Goal: Task Accomplishment & Management: Manage account settings

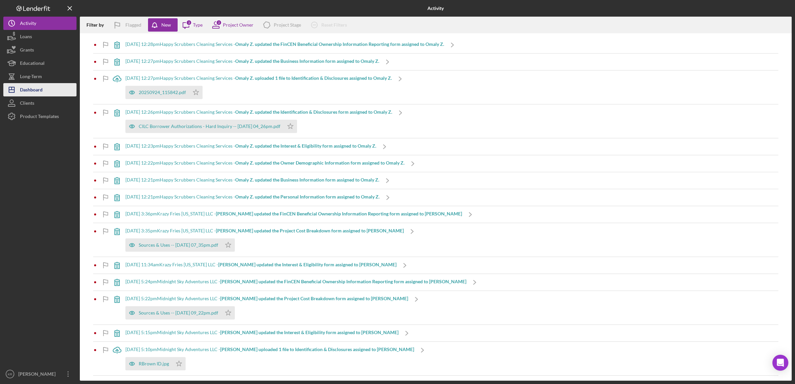
click at [44, 90] on button "Icon/Dashboard Dashboard" at bounding box center [39, 89] width 73 height 13
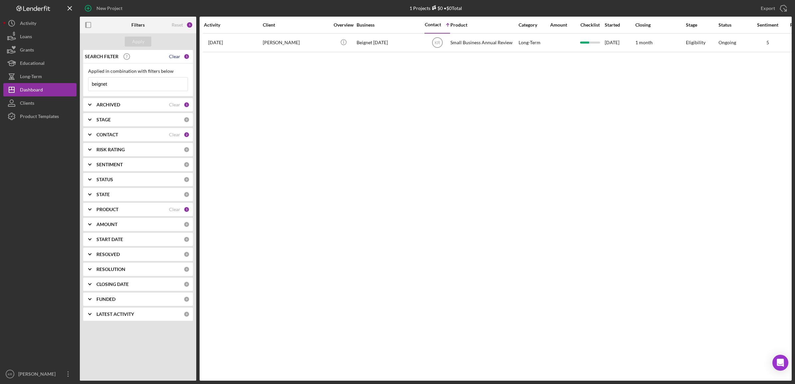
click at [177, 57] on div "Clear" at bounding box center [174, 56] width 11 height 5
click at [126, 218] on div "AMOUNT 0" at bounding box center [143, 224] width 93 height 13
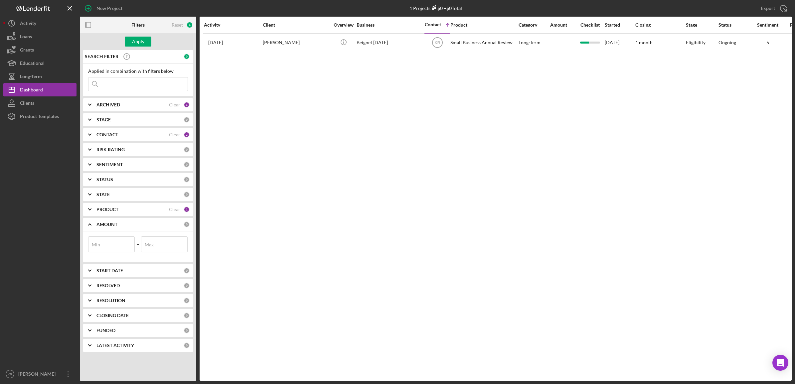
click at [127, 202] on div "SEARCH FILTER 0 Applied in combination with filters below Icon/Menu Close Icon/…" at bounding box center [138, 203] width 116 height 307
click at [131, 192] on div "STATE" at bounding box center [140, 194] width 87 height 5
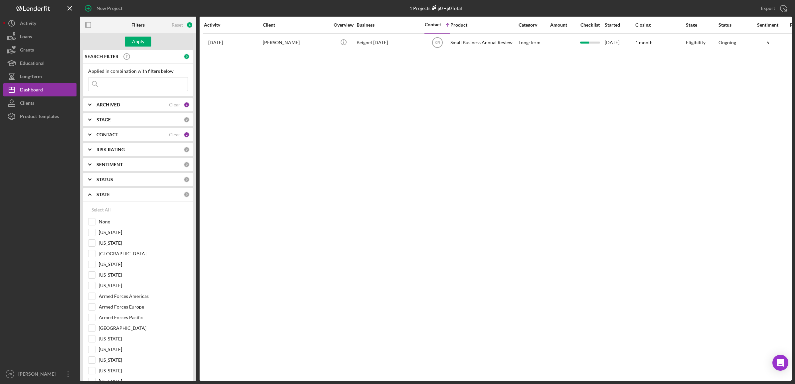
click at [117, 122] on div "STAGE" at bounding box center [140, 119] width 87 height 5
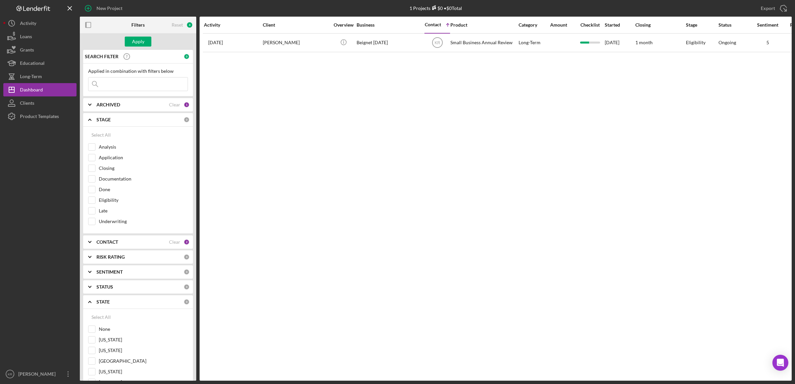
click at [117, 122] on div "STAGE" at bounding box center [140, 119] width 87 height 5
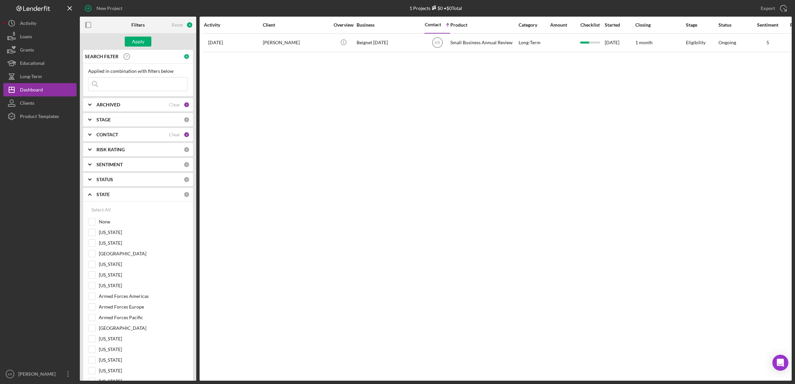
click at [132, 106] on div "ARCHIVED" at bounding box center [133, 104] width 73 height 5
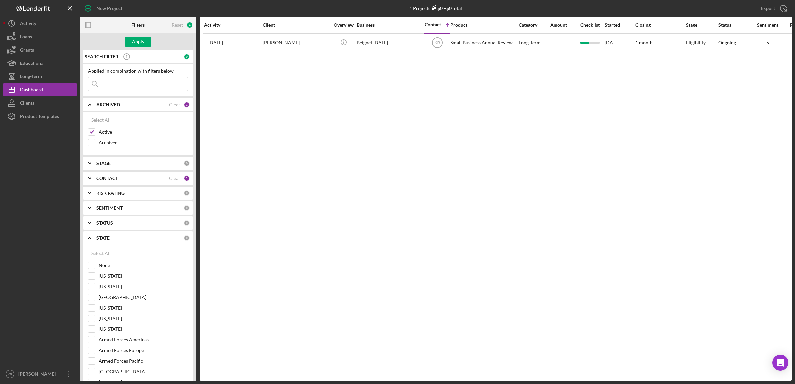
click at [132, 106] on div "ARCHIVED" at bounding box center [133, 104] width 73 height 5
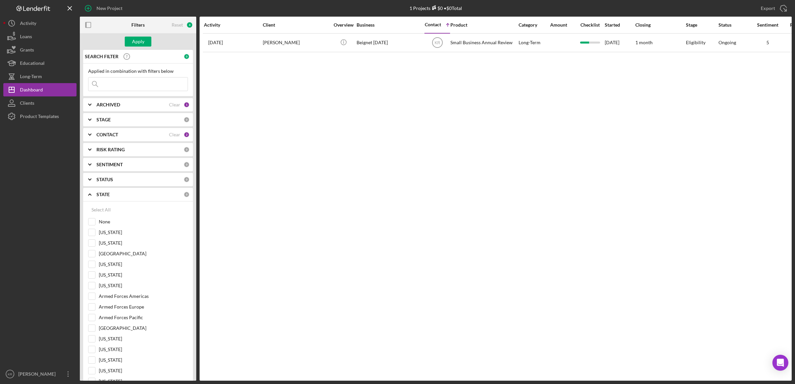
click at [106, 199] on div "STATE 0" at bounding box center [143, 194] width 93 height 13
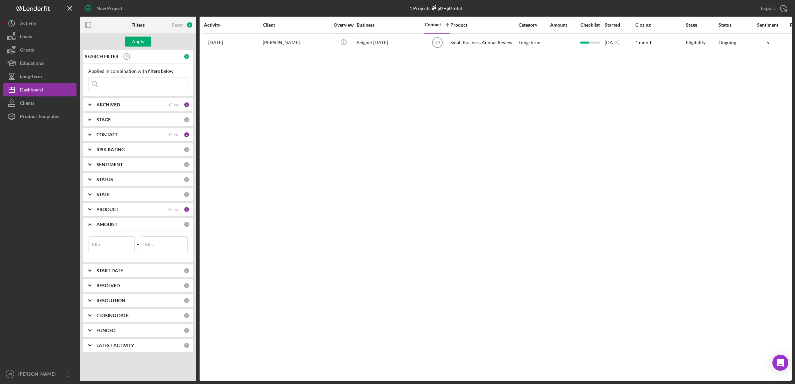
click at [103, 200] on div "STATE 0" at bounding box center [143, 194] width 93 height 13
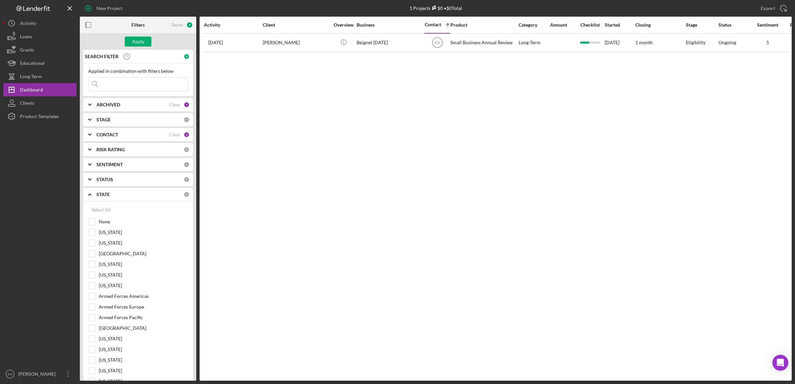
click at [111, 134] on b "CONTACT" at bounding box center [108, 134] width 22 height 5
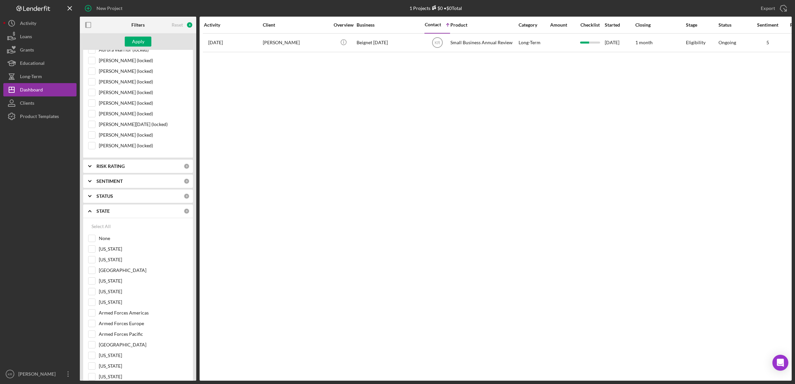
click at [88, 214] on icon "Icon/Expander" at bounding box center [90, 211] width 17 height 17
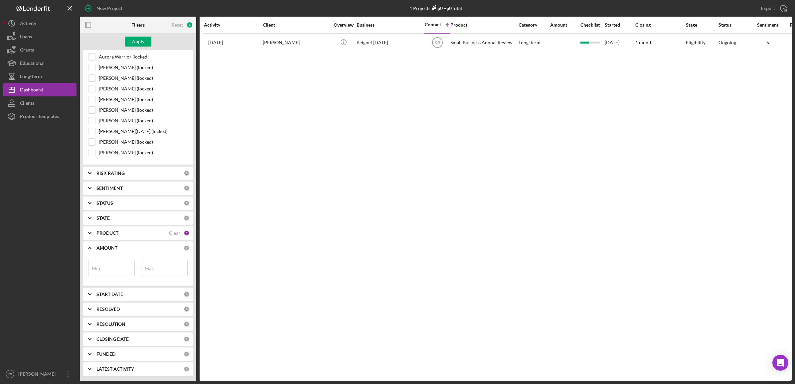
click at [125, 240] on div "PRODUCT Clear 1" at bounding box center [143, 233] width 93 height 13
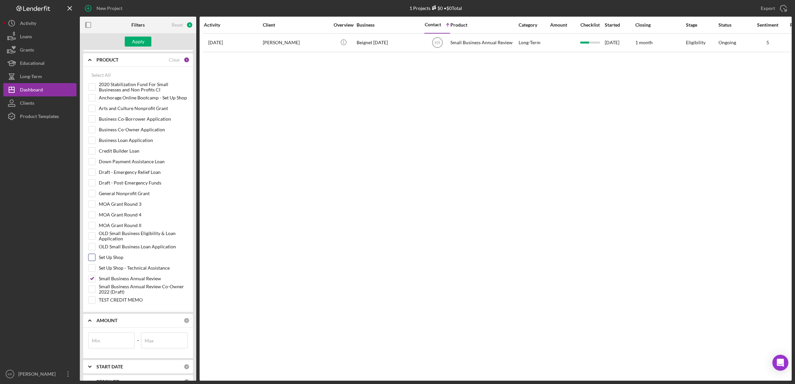
scroll to position [454, 0]
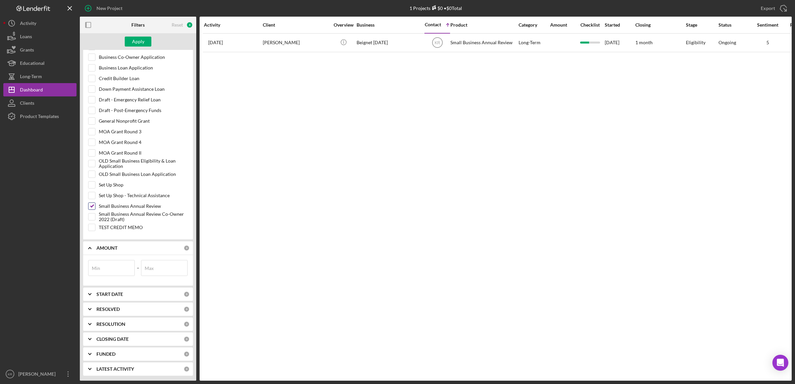
click at [88, 206] on div at bounding box center [91, 206] width 7 height 7
click at [93, 204] on input "Small Business Annual Review" at bounding box center [92, 206] width 7 height 7
checkbox input "false"
click at [121, 66] on label "Business Loan Application" at bounding box center [143, 68] width 89 height 7
click at [95, 66] on input "Business Loan Application" at bounding box center [92, 68] width 7 height 7
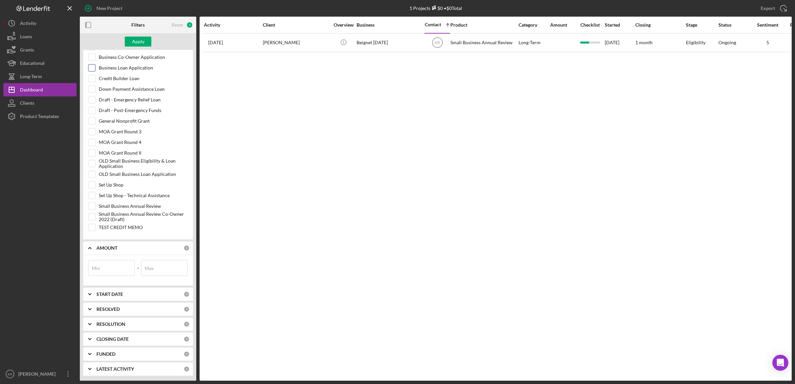
checkbox input "true"
click at [148, 31] on div "Filters" at bounding box center [138, 25] width 39 height 17
click at [144, 39] on button "Apply" at bounding box center [138, 42] width 27 height 10
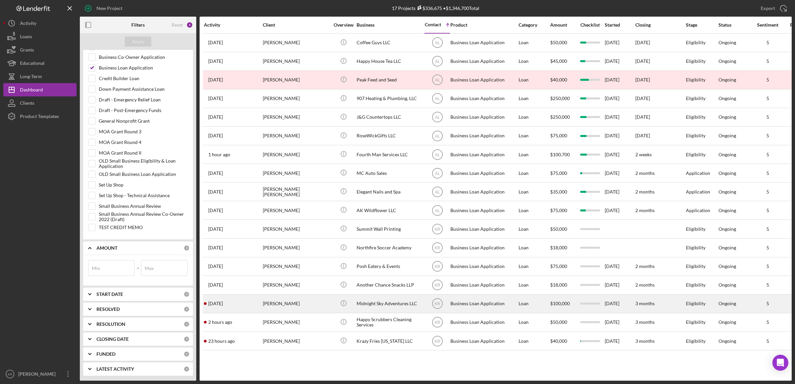
click at [297, 309] on div "[PERSON_NAME]" at bounding box center [296, 304] width 67 height 18
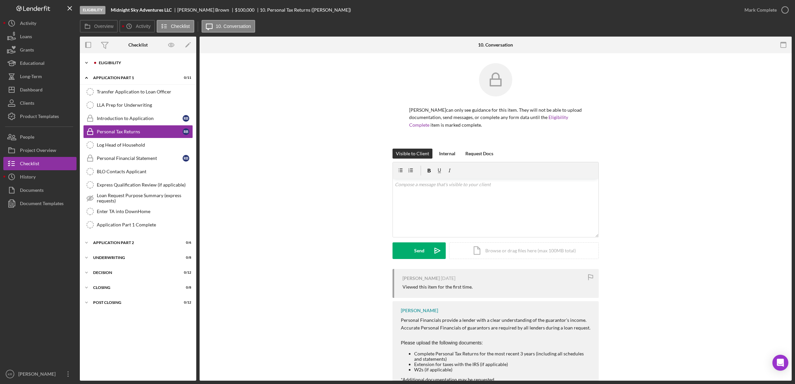
click at [125, 64] on div "Eligibility" at bounding box center [143, 63] width 89 height 4
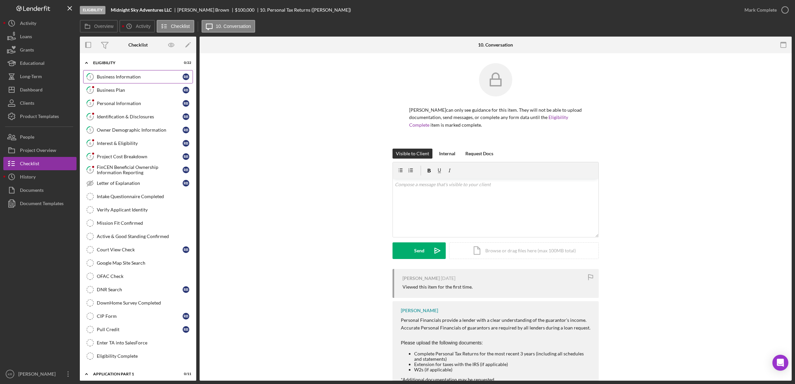
click at [129, 80] on link "1 Business Information R B" at bounding box center [138, 76] width 110 height 13
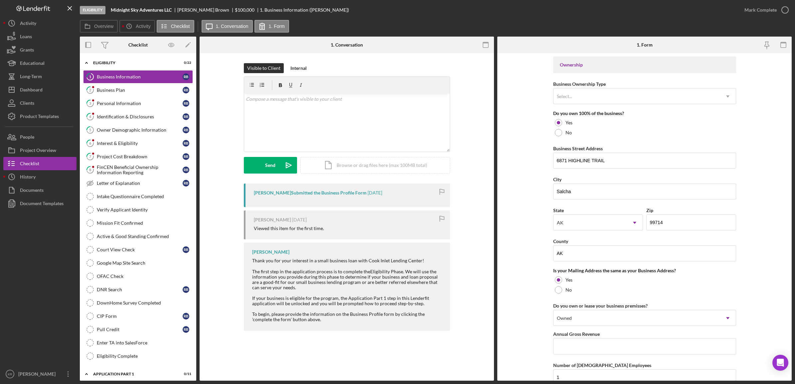
scroll to position [206, 0]
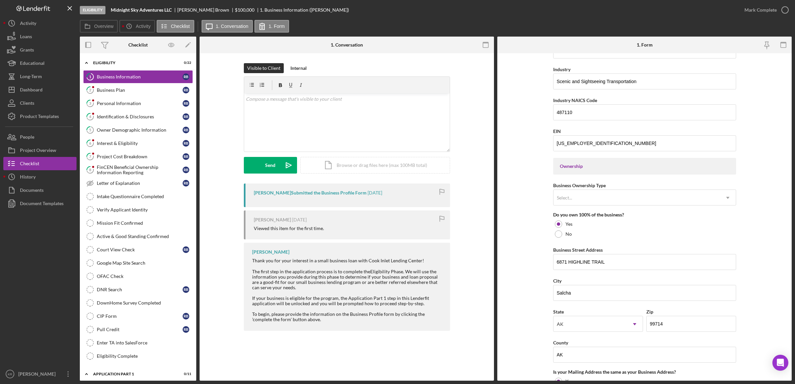
click at [751, 17] on div "Mark Complete" at bounding box center [765, 10] width 54 height 20
click at [757, 12] on div "Mark Complete" at bounding box center [761, 9] width 32 height 13
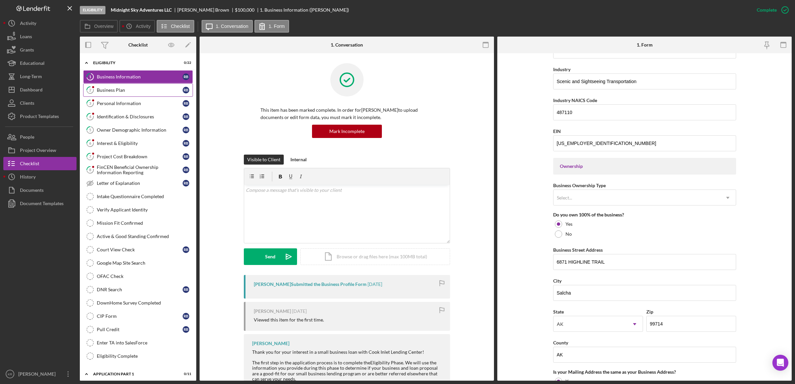
click at [127, 94] on link "2 Business Plan R B" at bounding box center [138, 90] width 110 height 13
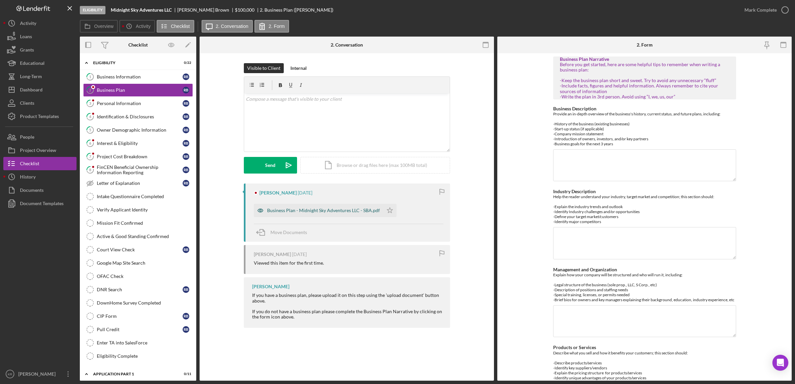
click at [305, 212] on div "Business Plan - Midnight Sky Adventures LLC - SBA.pdf" at bounding box center [323, 210] width 113 height 5
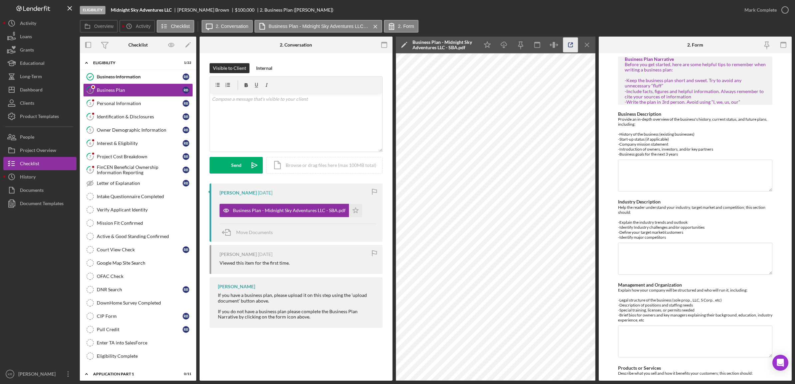
click at [573, 39] on icon "button" at bounding box center [570, 45] width 15 height 15
click at [753, 10] on div "Mark Complete" at bounding box center [761, 9] width 32 height 13
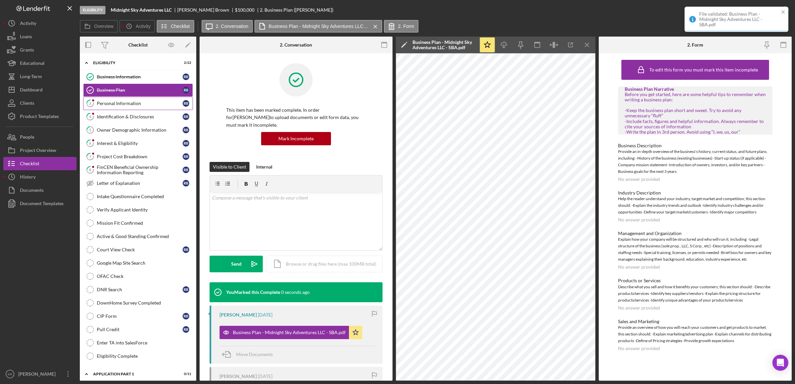
click at [121, 100] on link "3 Personal Information R B" at bounding box center [138, 103] width 110 height 13
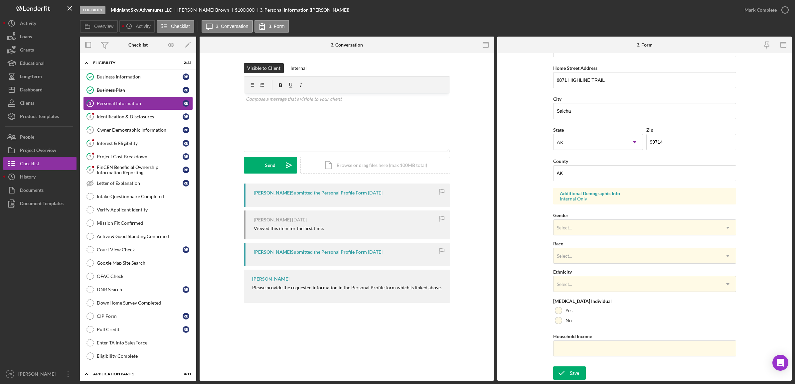
scroll to position [117, 0]
click at [759, 13] on div "Mark Complete" at bounding box center [761, 9] width 32 height 13
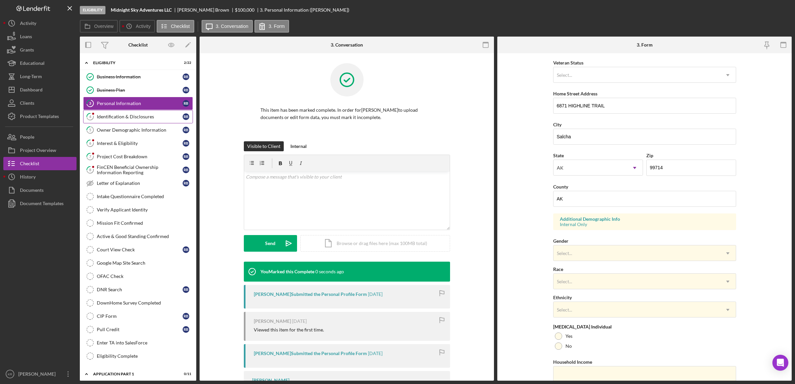
scroll to position [144, 0]
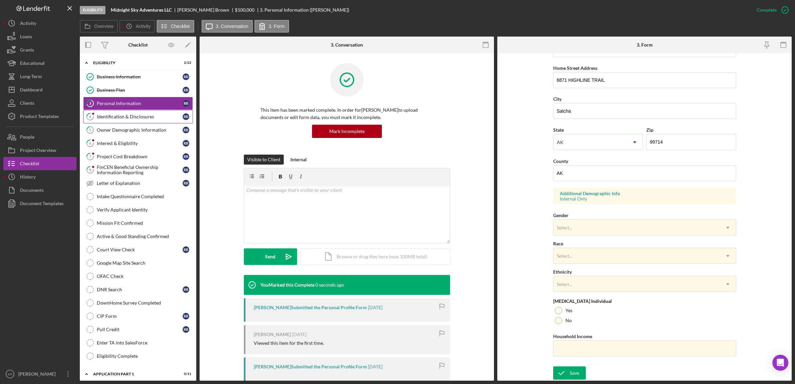
click at [116, 121] on link "4 Identification & Disclosures R B" at bounding box center [138, 116] width 110 height 13
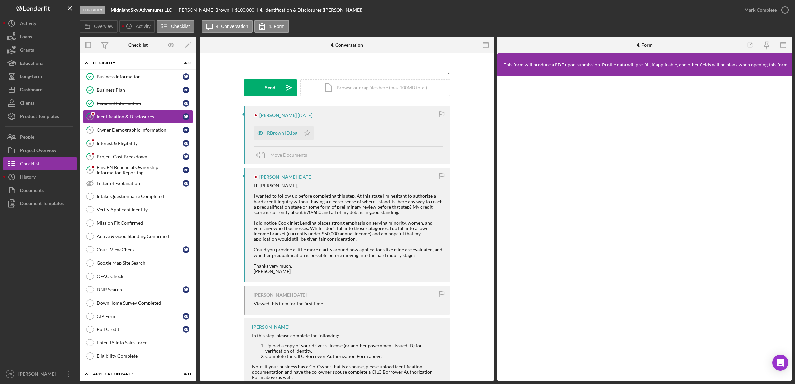
scroll to position [83, 0]
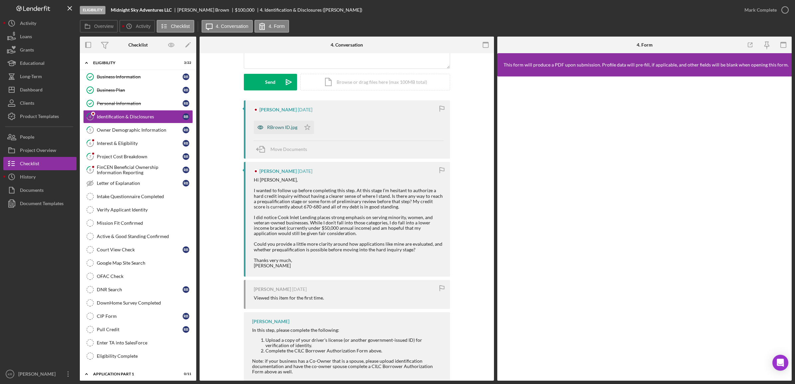
click at [273, 123] on div "RBrown ID.jpg" at bounding box center [277, 127] width 47 height 13
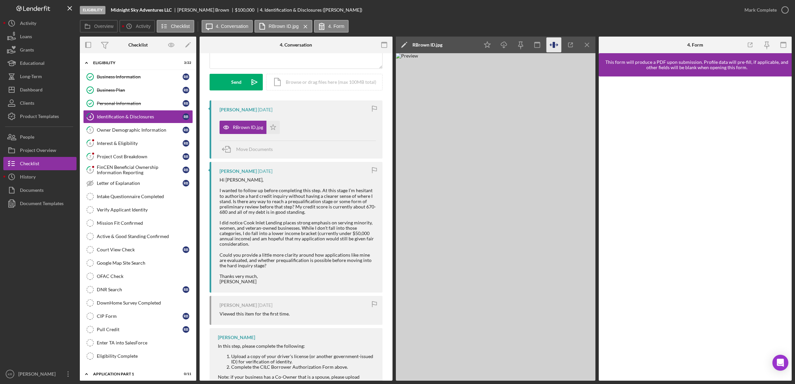
click at [556, 49] on icon "button" at bounding box center [554, 45] width 15 height 15
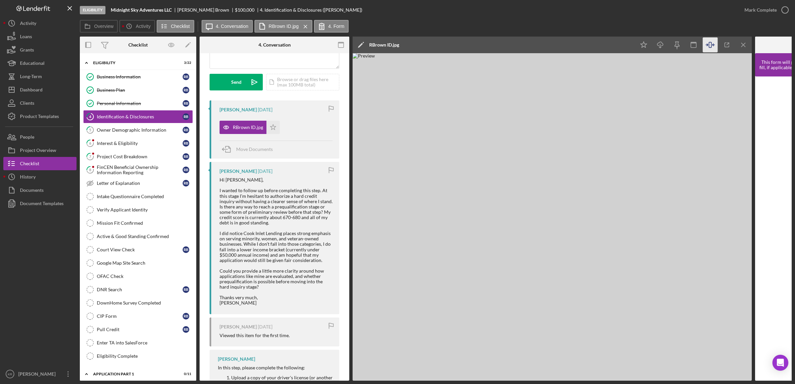
click at [484, 177] on img at bounding box center [552, 217] width 399 height 328
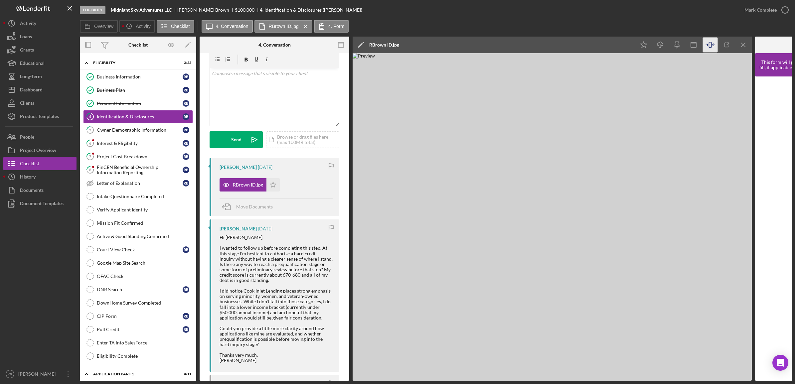
scroll to position [0, 0]
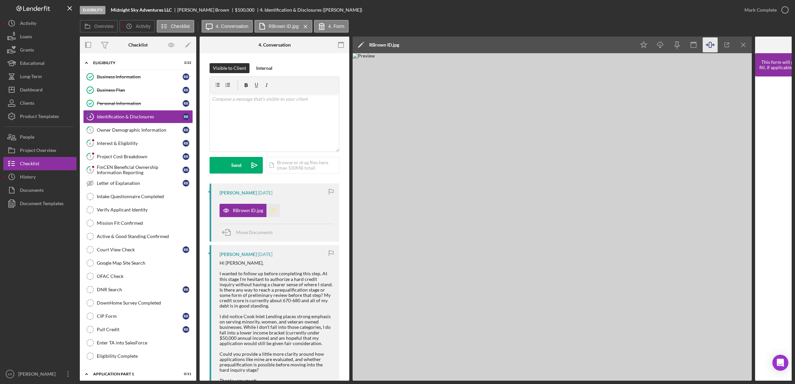
click at [272, 211] on icon "Icon/Star" at bounding box center [273, 210] width 13 height 13
click at [271, 118] on div "v Color teal Color pink Remove color Add row above Add row below Add column bef…" at bounding box center [274, 123] width 129 height 58
drag, startPoint x: 247, startPoint y: 132, endPoint x: 197, endPoint y: 125, distance: 50.5
click at [197, 125] on div "Overview Internal Workflow Stage Eligibility Icon/Dropdown Arrow Archive (can u…" at bounding box center [436, 209] width 712 height 344
drag, startPoint x: 330, startPoint y: 106, endPoint x: 194, endPoint y: 104, distance: 136.5
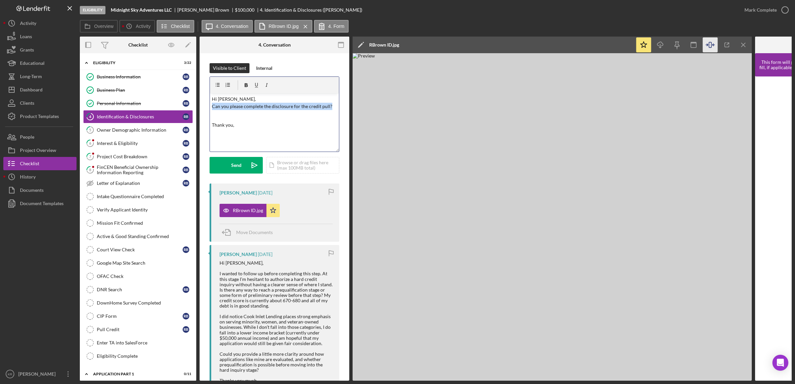
click at [194, 104] on div "Overview Internal Workflow Stage Eligibility Icon/Dropdown Arrow Archive (can u…" at bounding box center [436, 209] width 712 height 344
click at [242, 148] on div "v Color teal Color pink Remove color Add row above Add row below Add column bef…" at bounding box center [274, 123] width 129 height 58
click at [282, 112] on p "Hi Ronald, looks like we are still missing the credit authorization, once this …" at bounding box center [274, 111] width 125 height 30
click at [230, 114] on p "Hi Ronald, looks like we are still missing the credit authorization, once this …" at bounding box center [274, 111] width 125 height 30
click at [244, 117] on p "Hi Ronald, looks like we are still missing the credit authorization, once this …" at bounding box center [274, 111] width 125 height 30
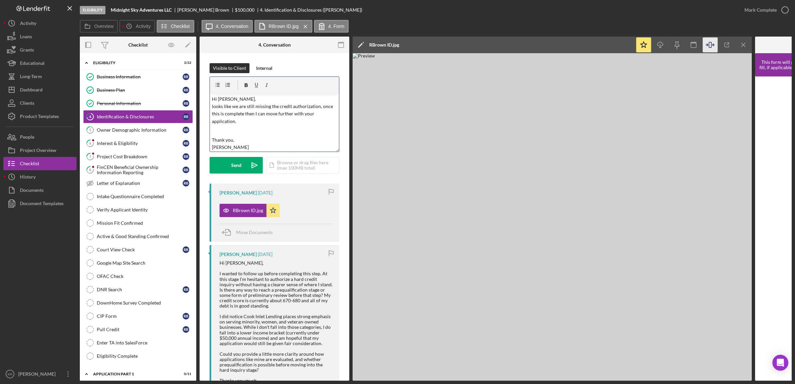
click at [235, 121] on p "Hi Ronald, looks like we are still missing the credit authorization, once this …" at bounding box center [274, 111] width 125 height 30
click at [256, 124] on p "Hi Ronald, looks like we are still missing the credit authorization, once this …" at bounding box center [274, 111] width 125 height 30
click at [279, 115] on p "Hi Ronald, looks like we are still missing the credit authorization, once this …" at bounding box center [274, 111] width 125 height 30
click at [276, 126] on div "v Color teal Color pink Remove color Add row above Add row below Add column bef…" at bounding box center [274, 123] width 129 height 58
click at [280, 122] on p "Hi Ronald, looks like we are still missing the credit authorization, once this …" at bounding box center [274, 111] width 125 height 30
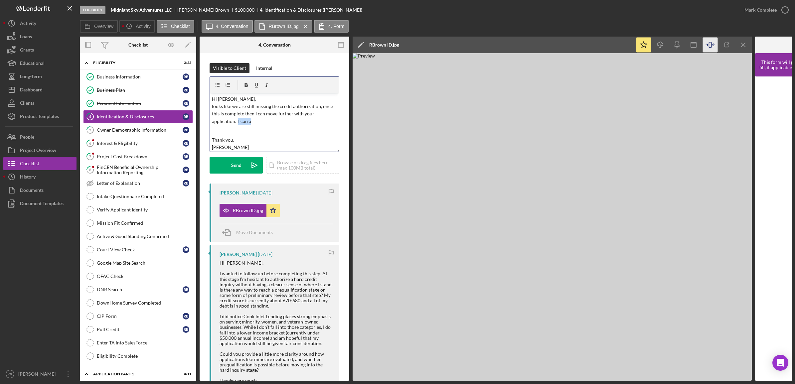
drag, startPoint x: 270, startPoint y: 119, endPoint x: 237, endPoint y: 123, distance: 32.9
click at [237, 123] on p "Hi Ronald, looks like we are still missing the credit authorization, once this …" at bounding box center [274, 111] width 125 height 30
click at [301, 120] on p "Hi Ronald, looks like we are still missing the credit authorization, once this …" at bounding box center [274, 102] width 125 height 45
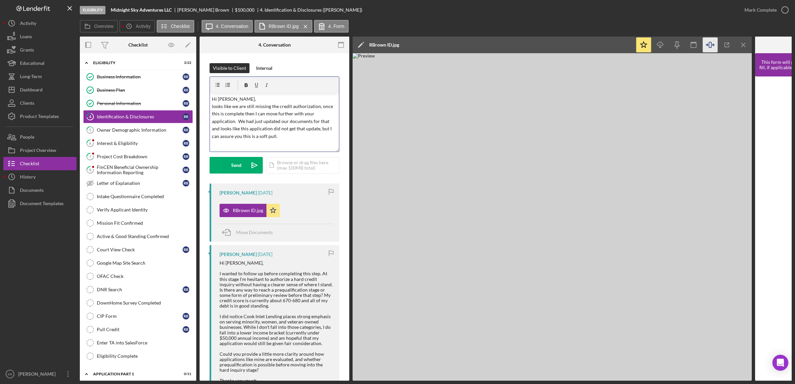
click at [309, 118] on p "Hi Ronald, looks like we are still missing the credit authorization, once this …" at bounding box center [274, 118] width 125 height 45
click at [325, 122] on p "Hi Ronald, looks like we are still missing the credit authorization, once this …" at bounding box center [274, 118] width 125 height 45
click at [223, 128] on p "Hi Ronald, looks like we are still missing the credit authorization, once this …" at bounding box center [274, 118] width 125 height 45
click at [275, 130] on p "Hi Ronald, looks like we are still missing the credit authorization, once this …" at bounding box center [274, 118] width 125 height 45
click at [322, 130] on p "Hi Ronald, looks like we are still missing the credit authorization, once this …" at bounding box center [274, 118] width 125 height 45
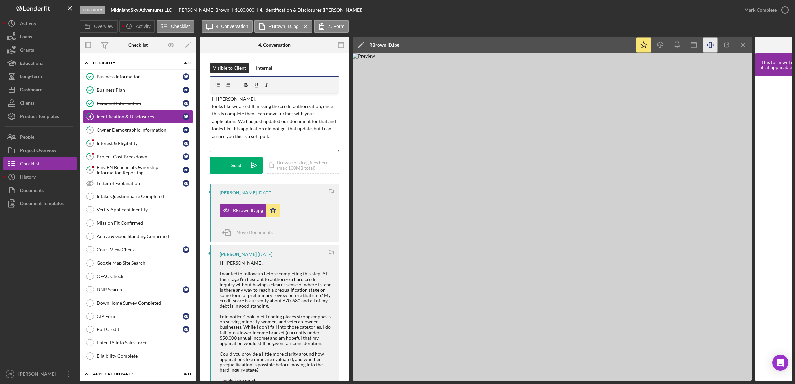
click at [285, 130] on p "Hi Ronald, looks like we are still missing the credit authorization, once this …" at bounding box center [274, 118] width 125 height 45
click at [231, 131] on p "Hi Ronald, looks like we are still missing the credit authorization, once this …" at bounding box center [274, 118] width 125 height 45
click at [277, 130] on p "Hi Ronald, looks like we are still missing the credit authorization, once this …" at bounding box center [274, 118] width 125 height 45
click at [317, 130] on p "Hi Ronald, looks like we are still missing the credit authorization, once this …" at bounding box center [274, 118] width 125 height 45
click at [330, 130] on p "Hi Ronald, looks like we are still missing the credit authorization, once this …" at bounding box center [274, 118] width 125 height 45
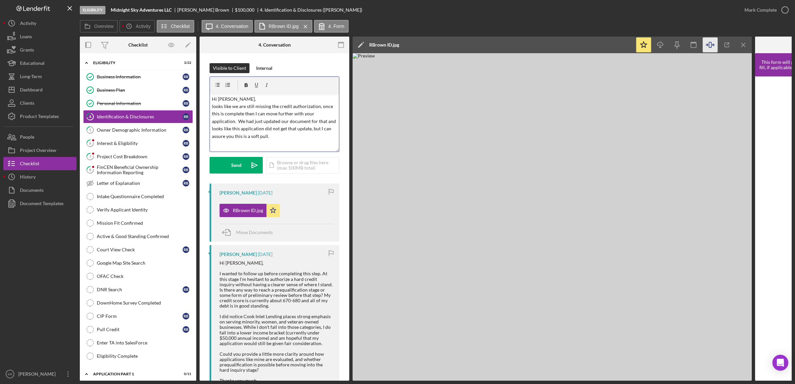
click at [255, 136] on p "Hi Ronald, looks like we are still missing the credit authorization, once this …" at bounding box center [274, 118] width 125 height 45
click at [299, 139] on p "Hi Ronald, looks like we are still missing the credit authorization, once this …" at bounding box center [274, 118] width 125 height 45
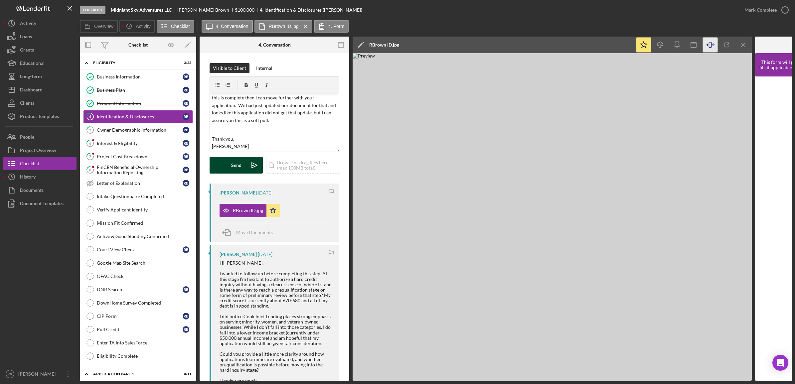
click at [229, 165] on button "Send Icon/icon-invite-send" at bounding box center [236, 165] width 53 height 17
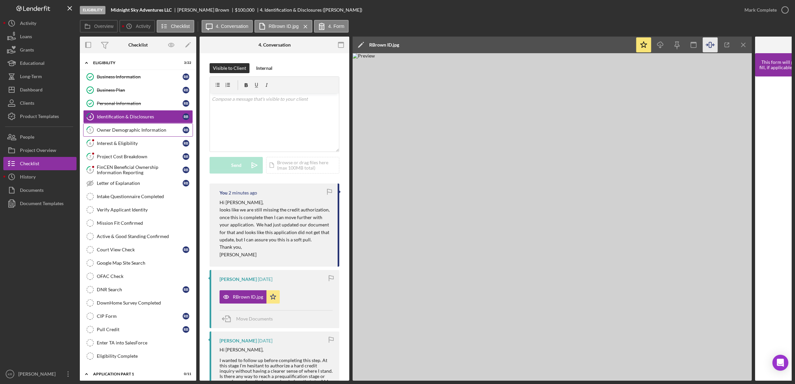
click at [129, 133] on div "Owner Demographic Information" at bounding box center [140, 129] width 86 height 5
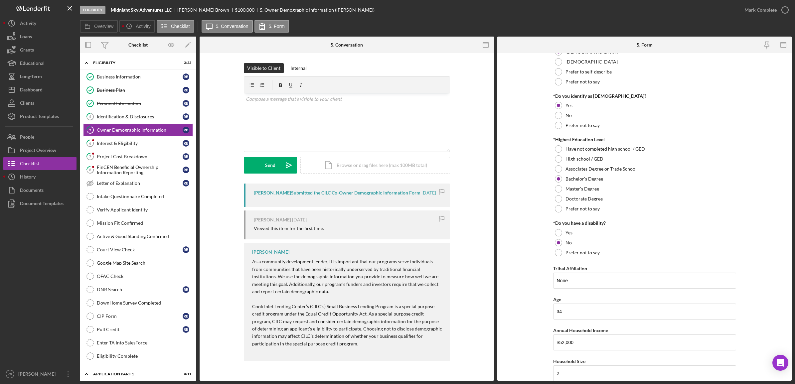
scroll to position [210, 0]
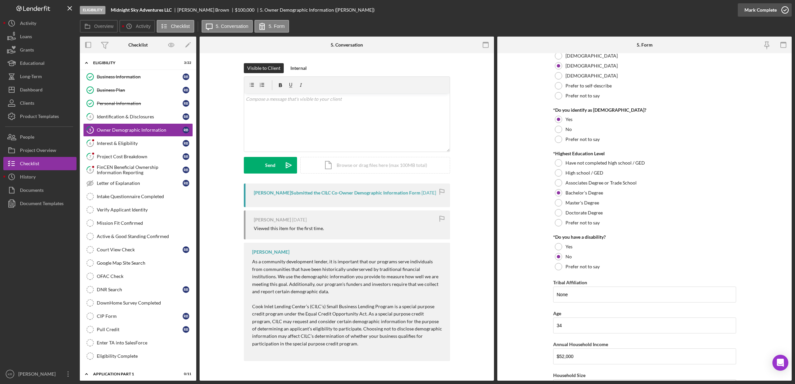
click at [761, 14] on div "Mark Complete" at bounding box center [761, 9] width 32 height 13
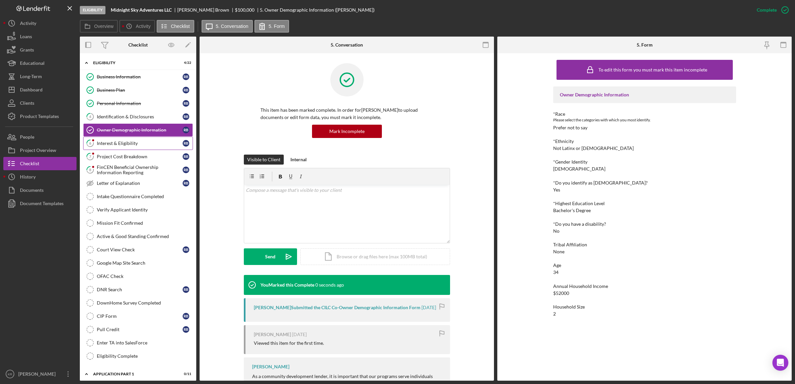
click at [106, 148] on link "6 Interest & Eligibility R B" at bounding box center [138, 143] width 110 height 13
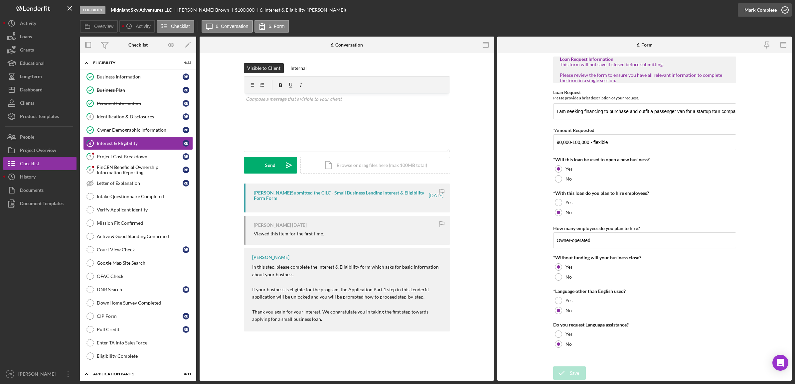
click at [768, 10] on div "Mark Complete" at bounding box center [761, 9] width 32 height 13
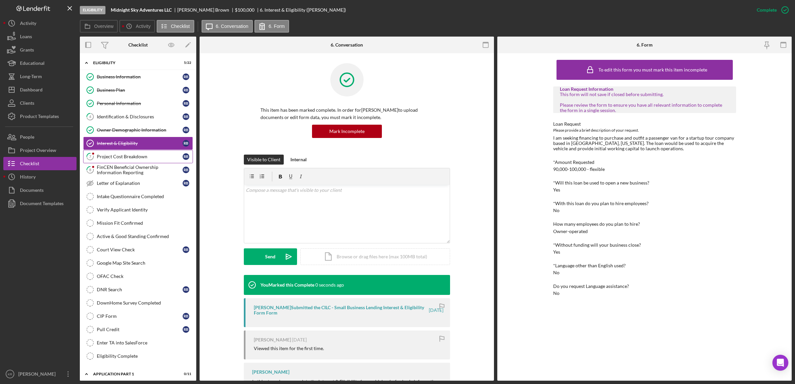
click at [134, 155] on div "Project Cost Breakdown" at bounding box center [140, 156] width 86 height 5
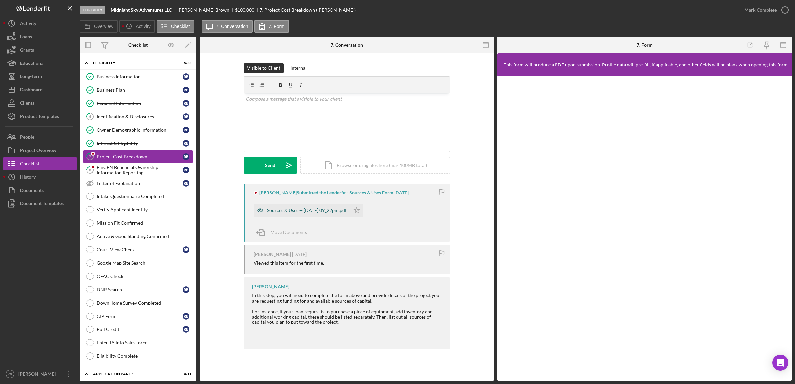
click at [297, 214] on div "Sources & Uses -- 2025-10-02 09_22pm.pdf" at bounding box center [302, 210] width 96 height 13
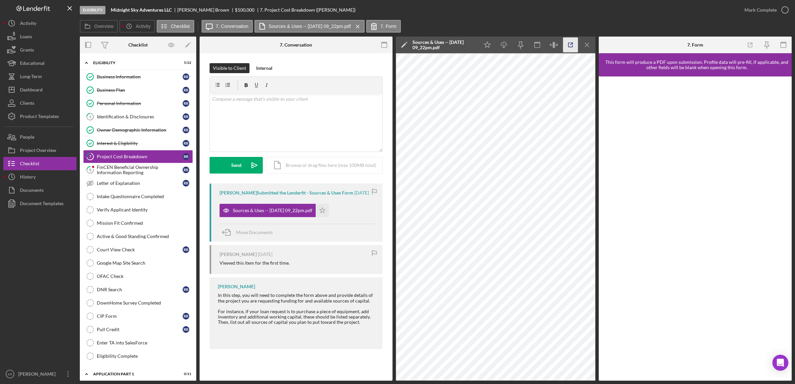
click at [570, 44] on icon "button" at bounding box center [570, 45] width 15 height 15
click at [566, 45] on icon "button" at bounding box center [570, 45] width 15 height 15
click at [588, 43] on icon "Icon/Menu Close" at bounding box center [587, 45] width 15 height 15
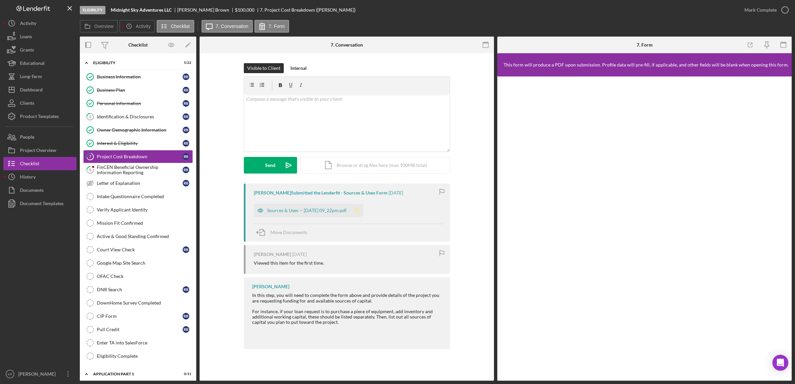
click at [363, 214] on icon "Icon/Star" at bounding box center [356, 210] width 13 height 13
click at [769, 9] on div "Mark Complete" at bounding box center [761, 9] width 32 height 13
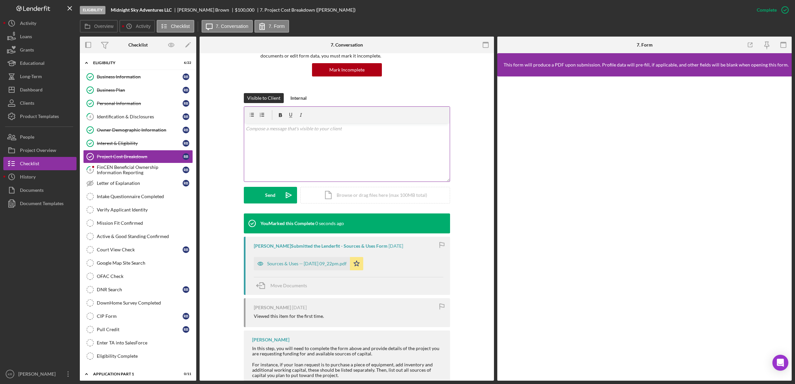
scroll to position [83, 0]
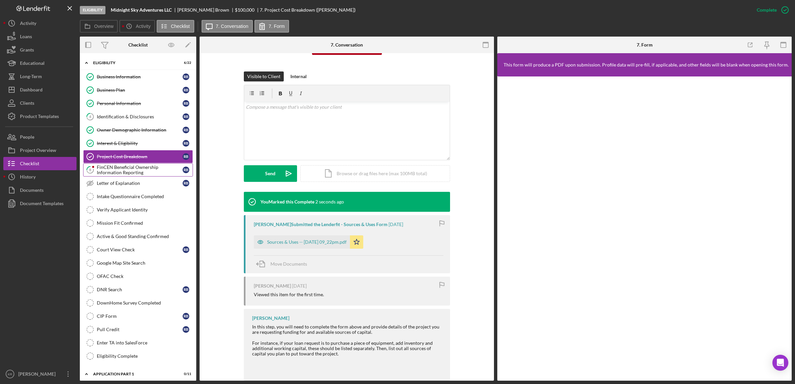
click at [115, 175] on div "FinCEN Beneficial Ownership Information Reporting" at bounding box center [140, 170] width 86 height 11
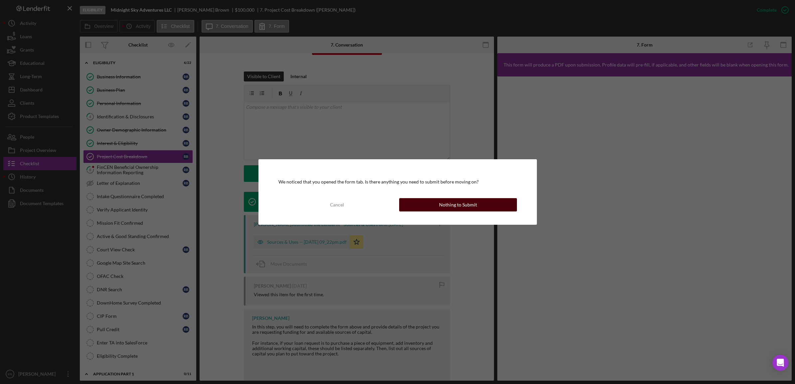
click at [453, 202] on div "Nothing to Submit" at bounding box center [458, 204] width 38 height 13
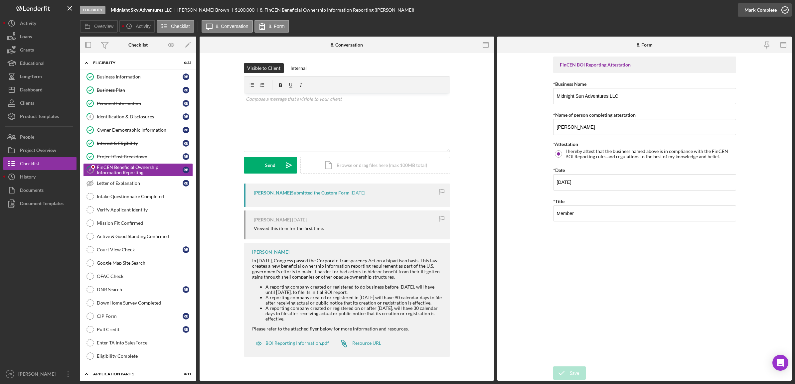
click at [771, 14] on div "Mark Complete" at bounding box center [761, 9] width 32 height 13
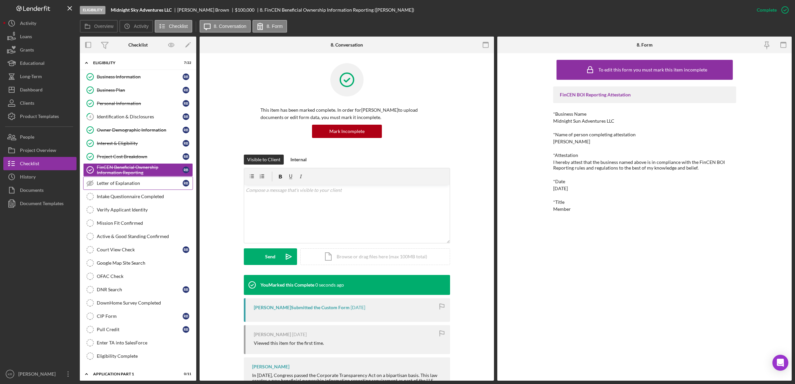
click at [122, 186] on div "Letter of Explanation" at bounding box center [140, 183] width 86 height 5
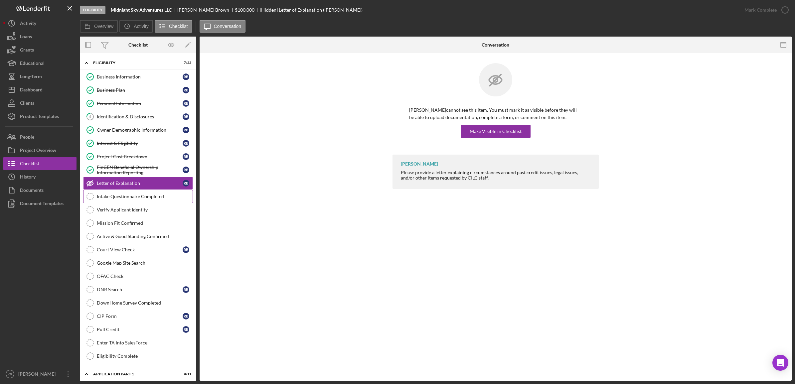
click at [128, 199] on div "Intake Questionnaire Completed" at bounding box center [145, 196] width 96 height 5
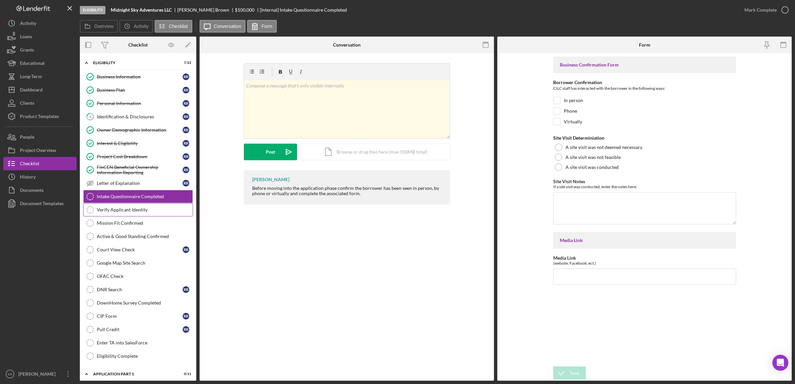
click at [128, 209] on div "Verify Applicant Identity" at bounding box center [145, 209] width 96 height 5
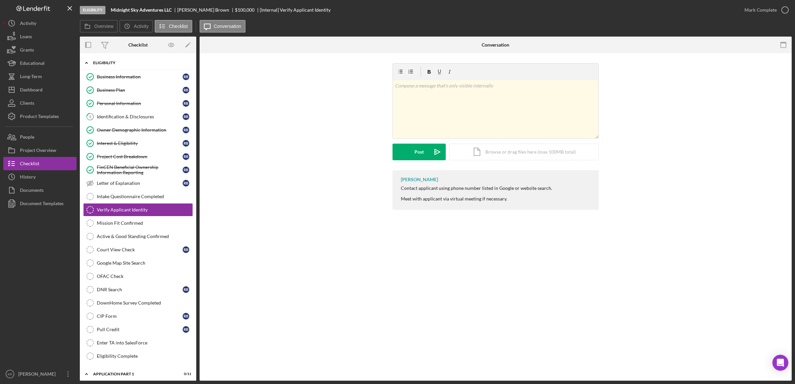
click at [106, 67] on div "Icon/Expander Eligibility 7 / 22" at bounding box center [138, 63] width 116 height 14
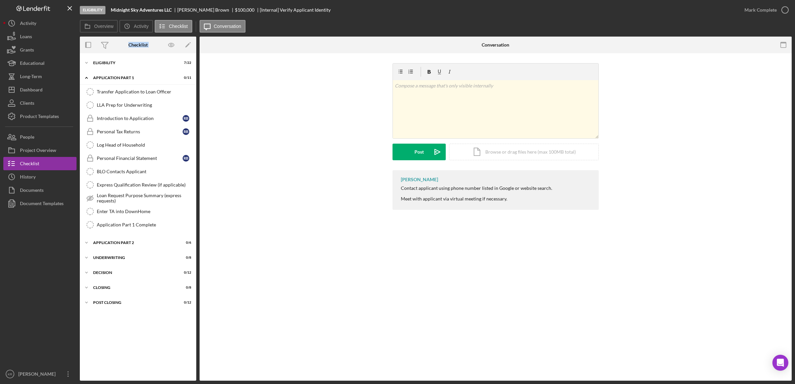
click at [105, 54] on div "Checklist Icon/Edit Icon/Expander Eligibility 7 / 22 Icon/Expander Application …" at bounding box center [138, 209] width 116 height 344
drag, startPoint x: 105, startPoint y: 54, endPoint x: 104, endPoint y: 63, distance: 8.7
click at [104, 63] on div "Eligibility" at bounding box center [140, 63] width 95 height 4
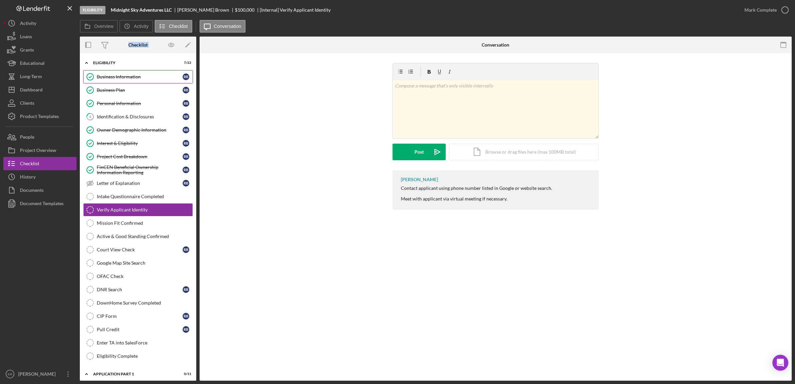
click at [104, 74] on div "Business Information" at bounding box center [140, 76] width 86 height 5
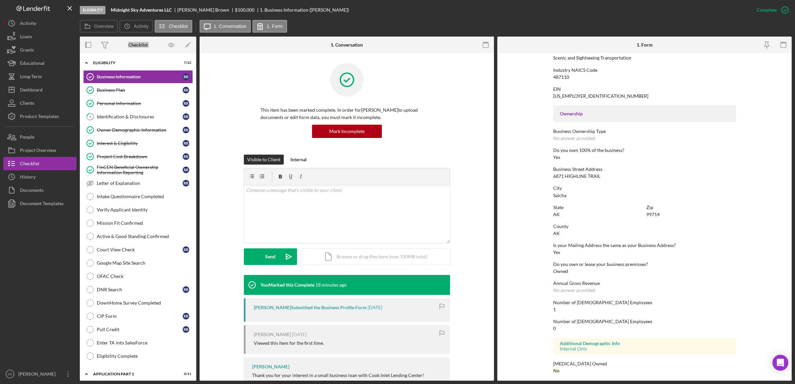
scroll to position [174, 0]
click at [136, 201] on link "Intake Questionnaire Completed Intake Questionnaire Completed" at bounding box center [138, 196] width 110 height 13
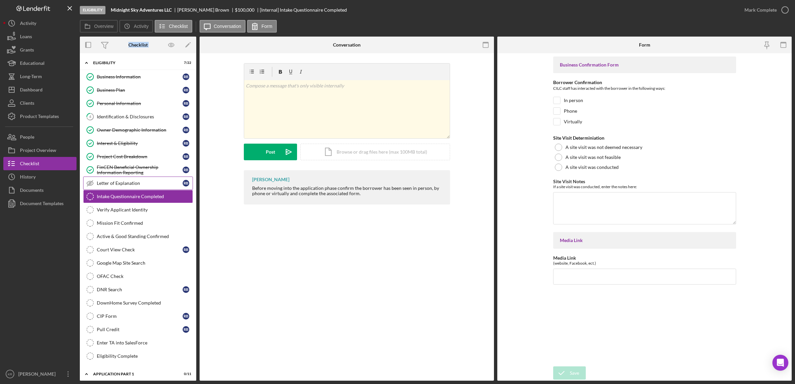
click at [136, 181] on link "Letter of Explanation Letter of Explanation R B" at bounding box center [138, 183] width 110 height 13
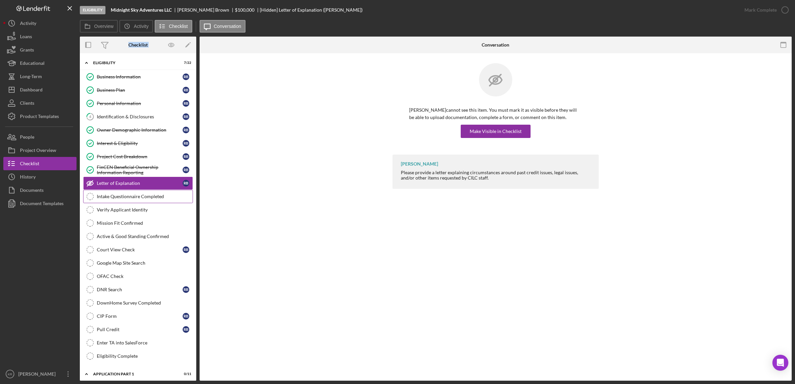
click at [135, 201] on link "Intake Questionnaire Completed Intake Questionnaire Completed" at bounding box center [138, 196] width 110 height 13
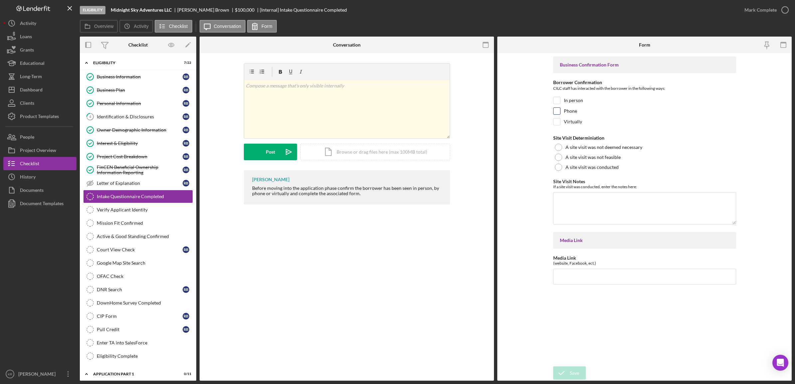
click at [571, 111] on label "Phone" at bounding box center [570, 111] width 13 height 7
click at [560, 111] on input "Phone" at bounding box center [557, 111] width 7 height 7
checkbox input "true"
click at [578, 368] on div "Save" at bounding box center [574, 373] width 9 height 13
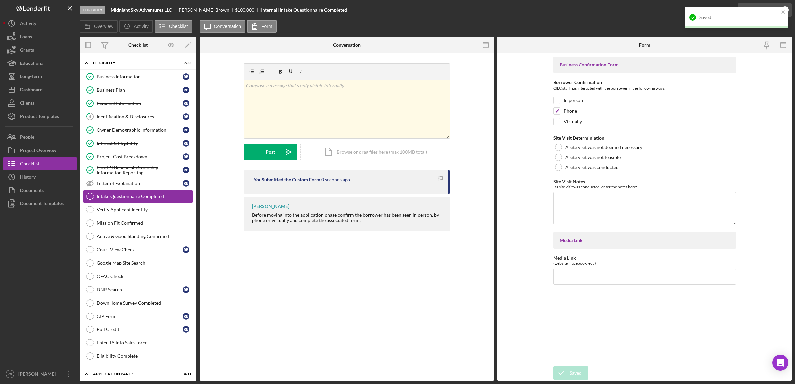
click at [763, 5] on div "Saved" at bounding box center [737, 19] width 106 height 29
click at [131, 215] on link "Verify Applicant Identity Verify Applicant Identity" at bounding box center [138, 209] width 110 height 13
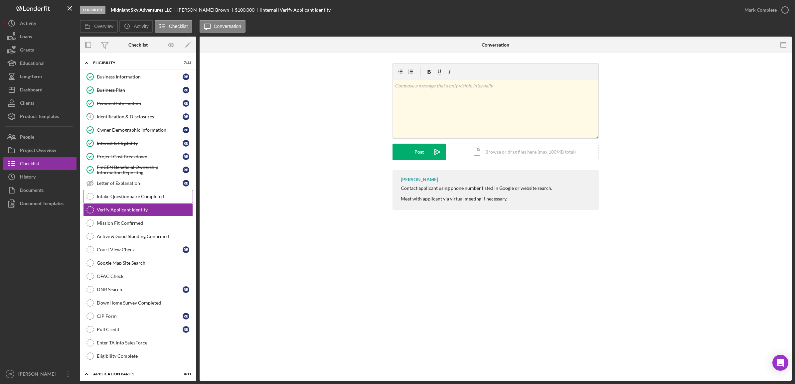
click at [152, 197] on div "Intake Questionnaire Completed" at bounding box center [145, 196] width 96 height 5
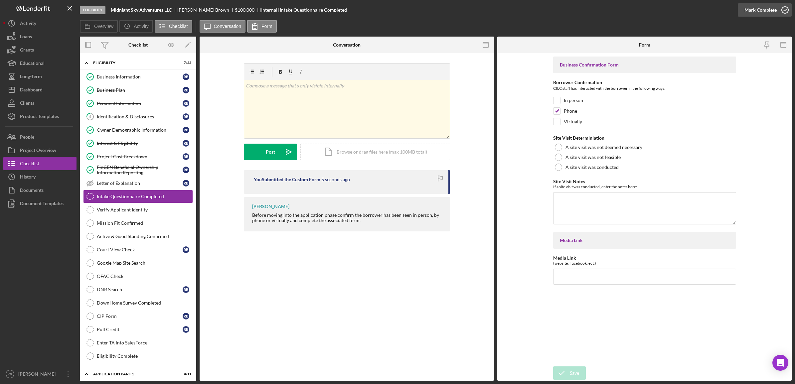
click at [775, 10] on div "Mark Complete" at bounding box center [761, 9] width 32 height 13
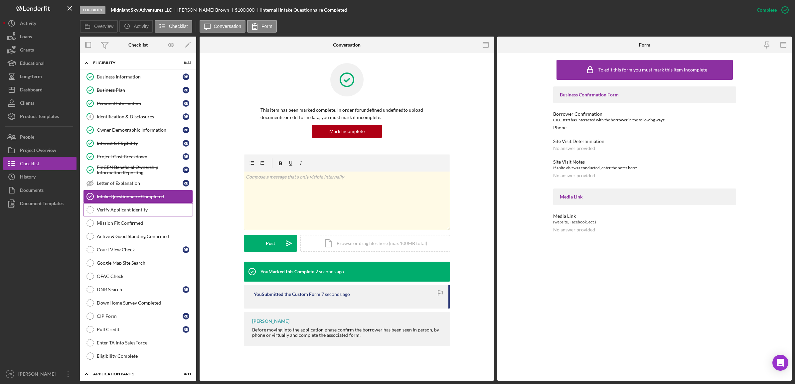
click at [124, 215] on link "Verify Applicant Identity Verify Applicant Identity" at bounding box center [138, 209] width 110 height 13
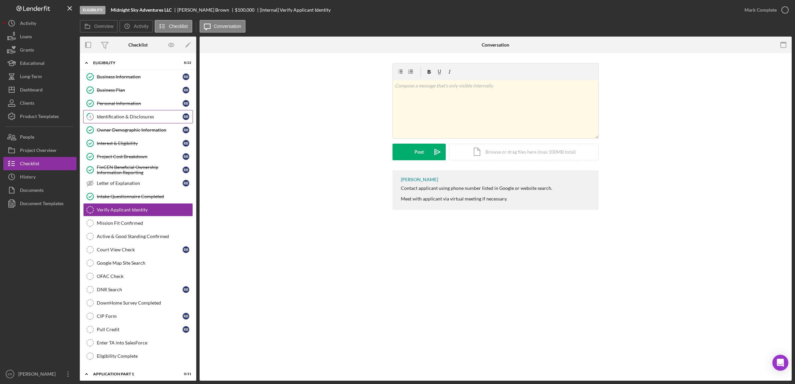
click at [113, 123] on link "4 Identification & Disclosures R B" at bounding box center [138, 116] width 110 height 13
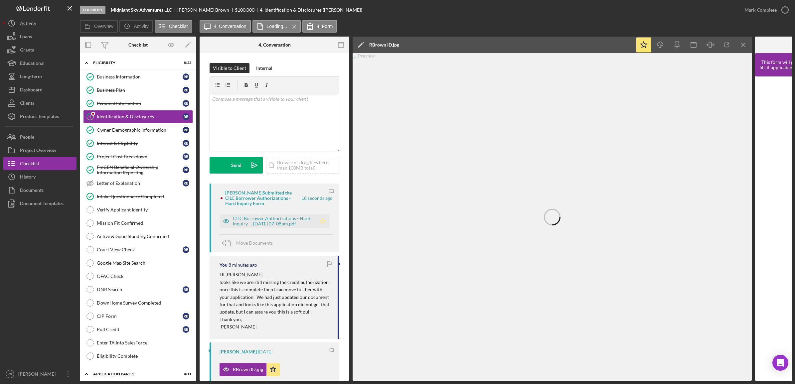
click at [321, 219] on polygon "button" at bounding box center [323, 220] width 6 height 5
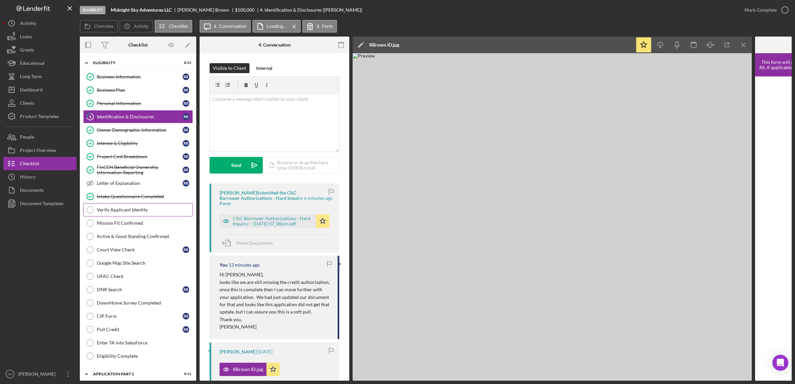
click at [121, 217] on link "Verify Applicant Identity Verify Applicant Identity" at bounding box center [138, 209] width 110 height 13
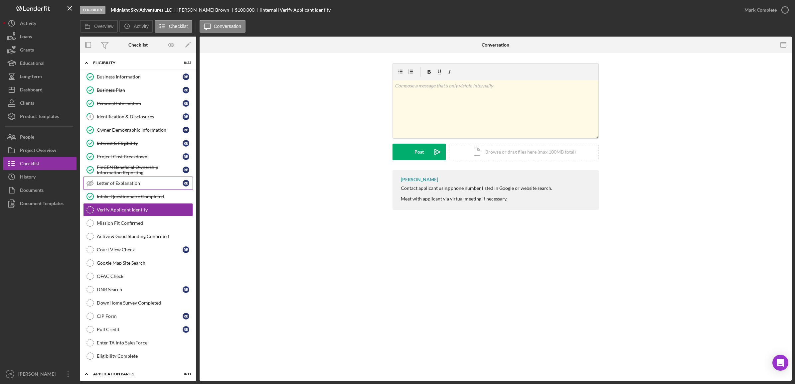
click at [130, 186] on div "Letter of Explanation" at bounding box center [140, 183] width 86 height 5
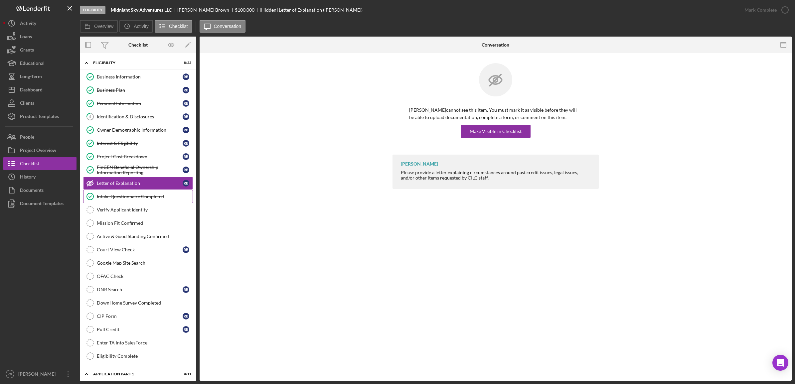
click at [130, 199] on div "Intake Questionnaire Completed" at bounding box center [145, 196] width 96 height 5
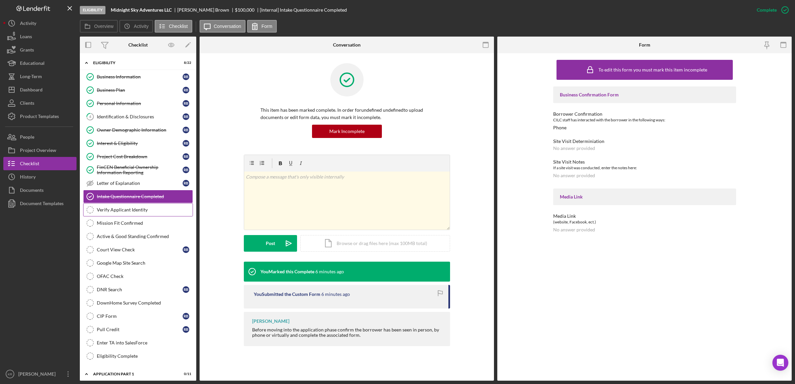
click at [139, 208] on link "Verify Applicant Identity Verify Applicant Identity" at bounding box center [138, 209] width 110 height 13
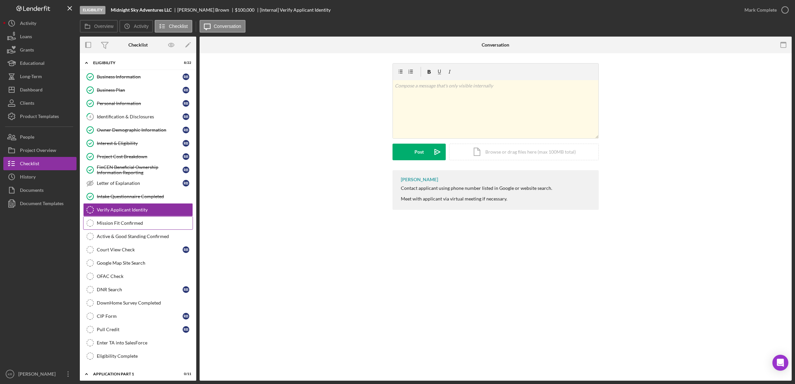
click at [126, 226] on div "Mission Fit Confirmed" at bounding box center [145, 223] width 96 height 5
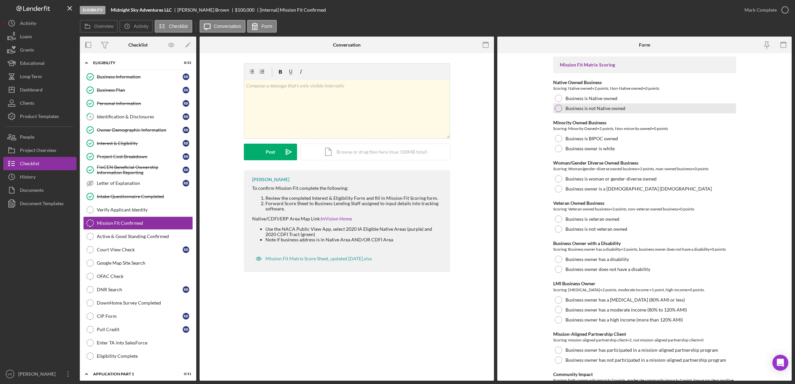
click at [619, 107] on label "Business is not Native owned" at bounding box center [596, 108] width 60 height 5
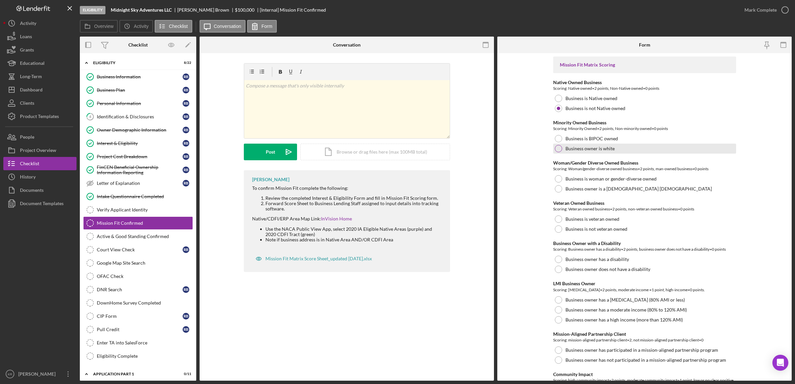
click at [621, 146] on div "Business owner is white" at bounding box center [644, 149] width 183 height 10
click at [673, 186] on div "Business owner is a cis-gender man" at bounding box center [644, 189] width 183 height 10
click at [618, 227] on label "Business is not veteran owned" at bounding box center [597, 229] width 62 height 5
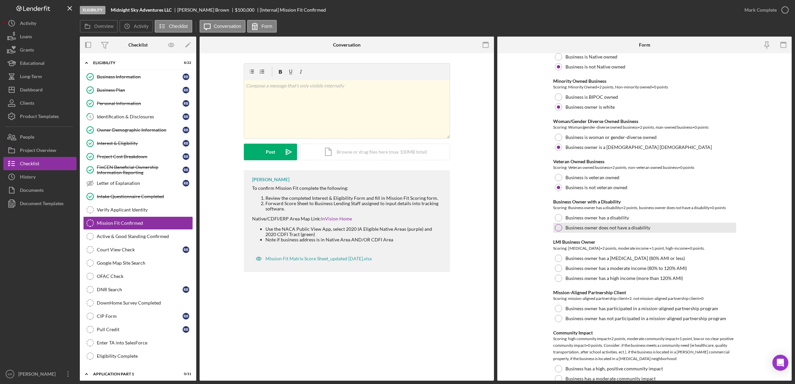
click at [595, 227] on label "Business owner does not have a disability" at bounding box center [608, 227] width 85 height 5
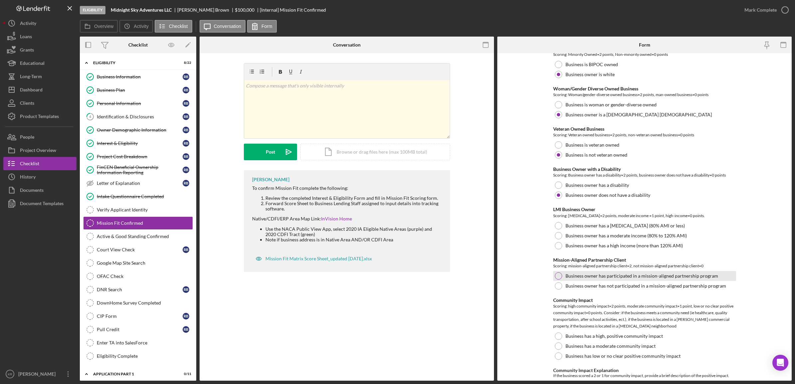
scroll to position [125, 0]
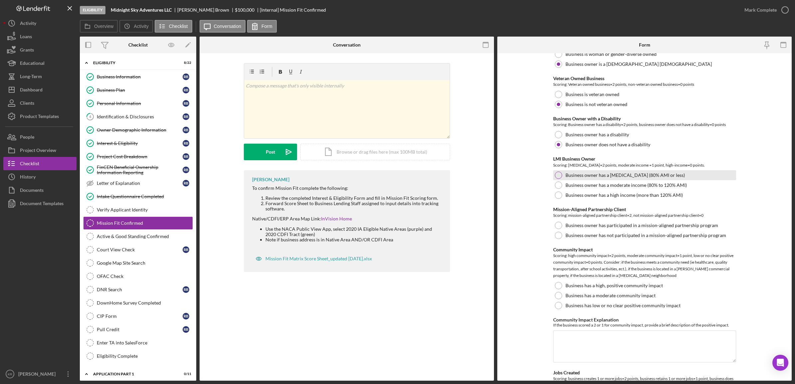
click at [641, 176] on label "Business owner has a low income (80% AMI or less)" at bounding box center [625, 175] width 119 height 5
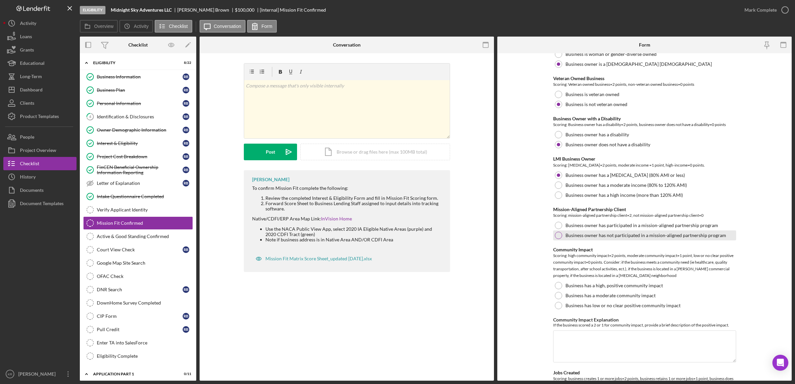
click at [603, 232] on div "Business owner has not participated in a mission-aligned partnership program" at bounding box center [644, 236] width 183 height 10
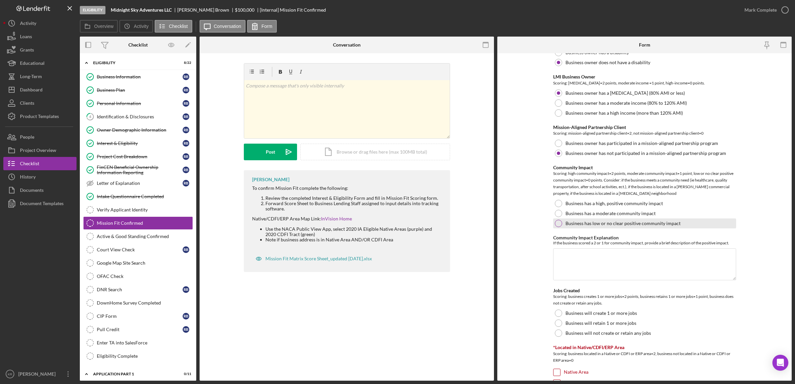
scroll to position [208, 0]
click at [648, 225] on label "Business has low or no clear positive community impact" at bounding box center [623, 222] width 115 height 5
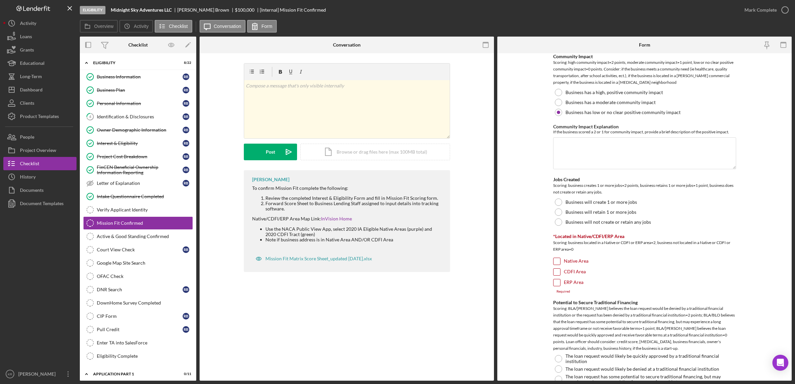
scroll to position [333, 0]
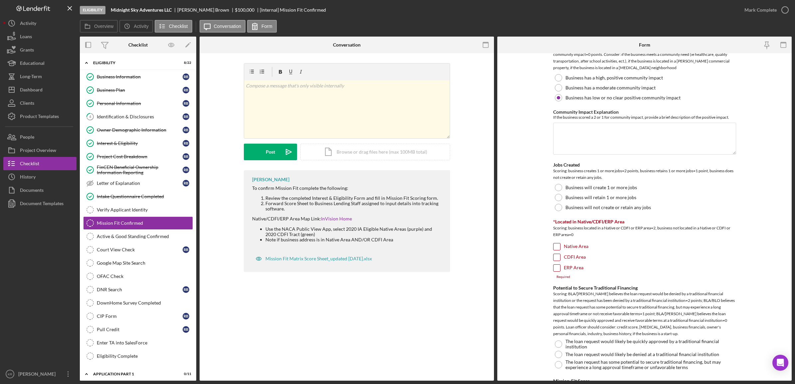
click at [577, 249] on label "Native Area" at bounding box center [576, 247] width 25 height 7
click at [560, 249] on input "Native Area" at bounding box center [557, 247] width 7 height 7
checkbox input "true"
click at [571, 256] on label "CDFI Area" at bounding box center [575, 257] width 22 height 7
click at [560, 256] on input "CDFI Area" at bounding box center [557, 257] width 7 height 7
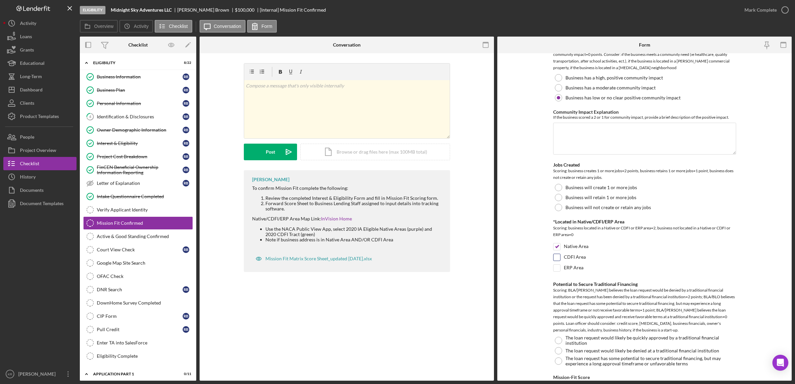
checkbox input "true"
click at [630, 206] on label "Business will not create or retain any jobs" at bounding box center [609, 207] width 86 height 5
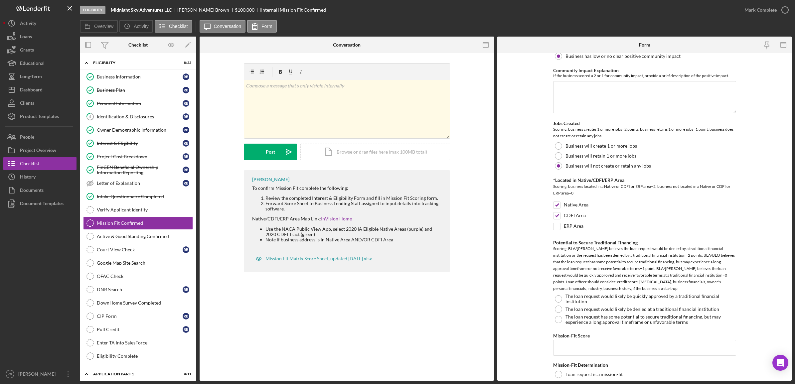
scroll to position [408, 0]
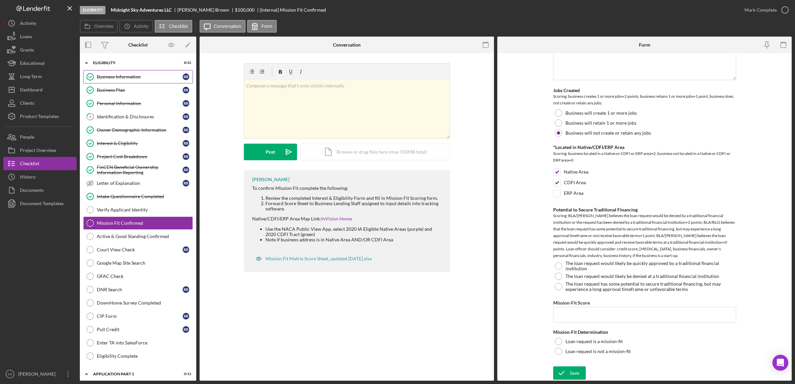
click at [159, 82] on link "Business Information Business Information R B" at bounding box center [138, 76] width 110 height 13
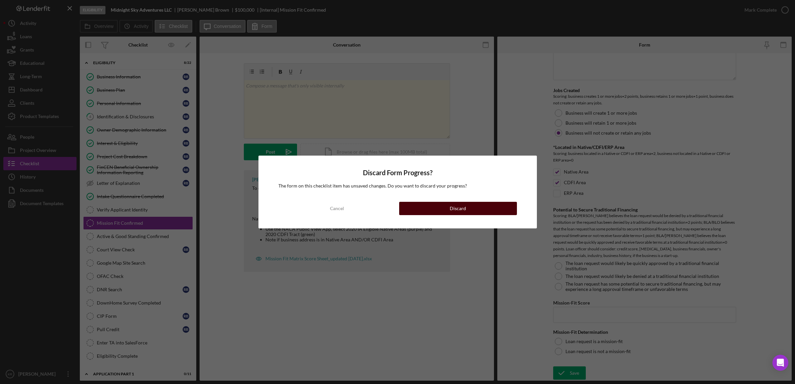
click at [403, 203] on button "Discard" at bounding box center [458, 208] width 118 height 13
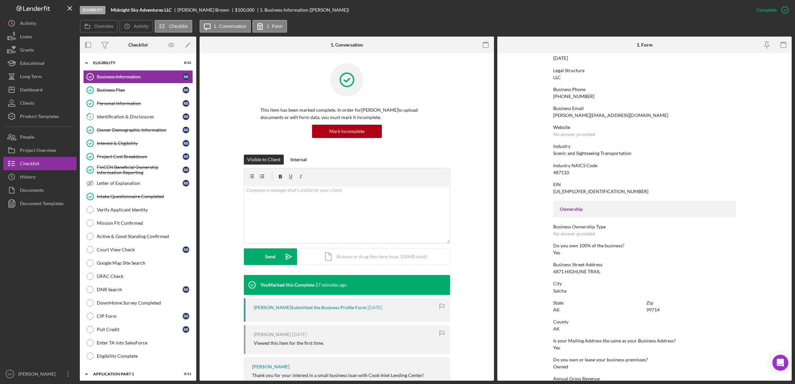
scroll to position [83, 0]
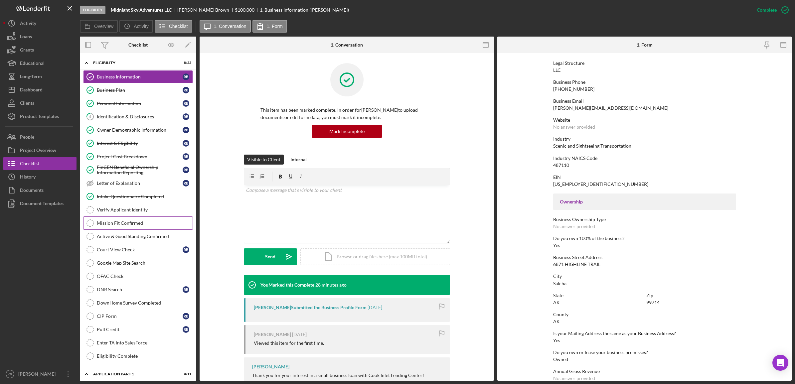
click at [129, 223] on div "Mission Fit Confirmed" at bounding box center [145, 223] width 96 height 5
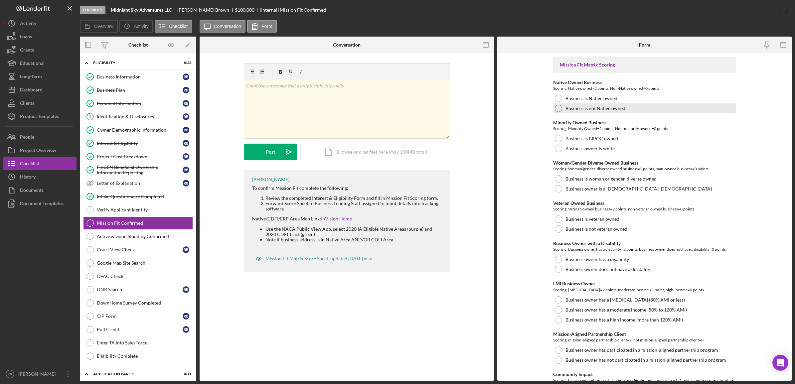
click at [593, 107] on label "Business is not Native owned" at bounding box center [596, 108] width 60 height 5
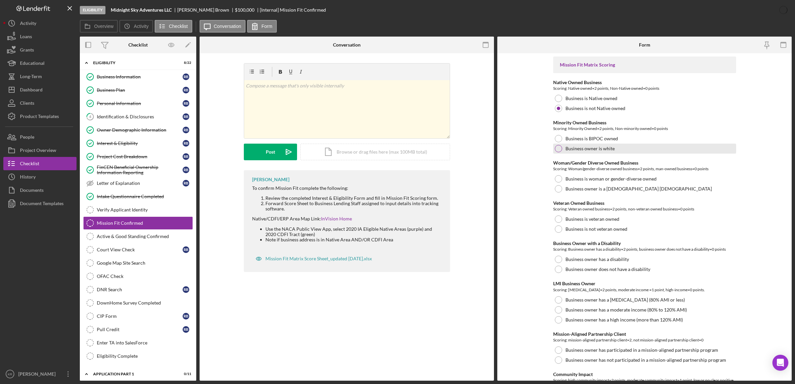
click at [589, 150] on label "Business owner is white" at bounding box center [590, 148] width 49 height 5
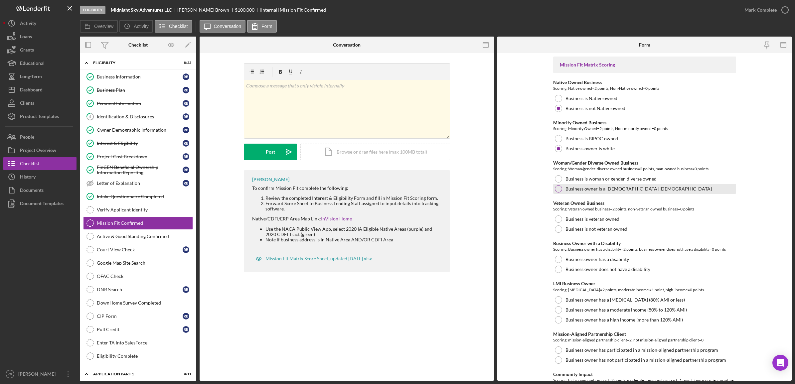
click at [593, 187] on label "Business owner is a cis-gender man" at bounding box center [639, 188] width 146 height 5
click at [129, 115] on div "Identification & Disclosures" at bounding box center [140, 116] width 86 height 5
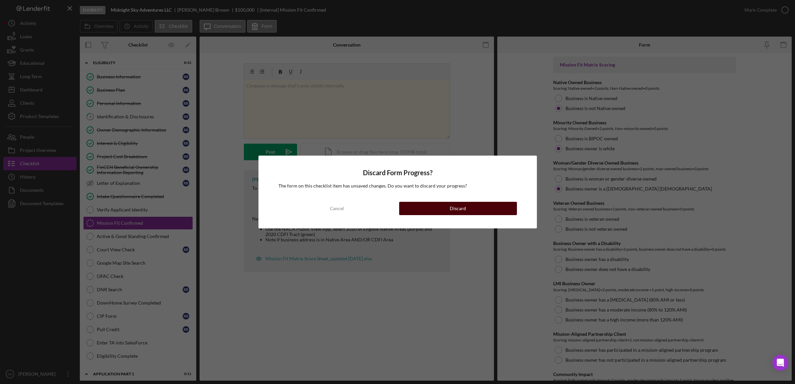
click at [424, 209] on button "Discard" at bounding box center [458, 208] width 118 height 13
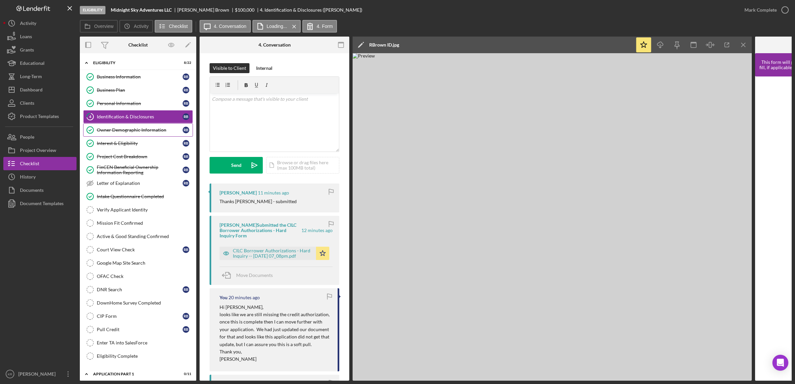
click at [113, 128] on div "Owner Demographic Information" at bounding box center [140, 129] width 86 height 5
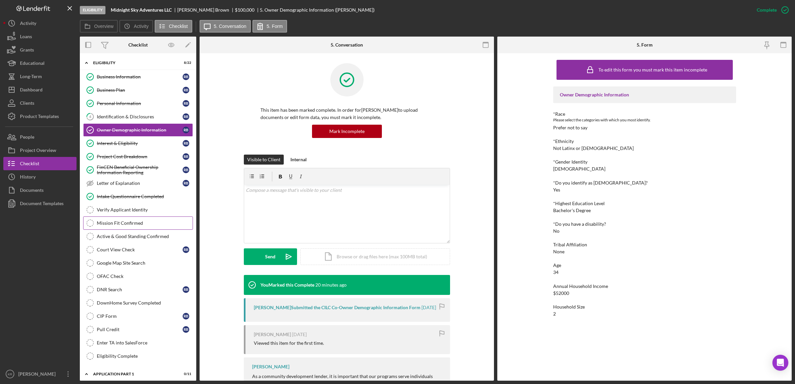
click at [119, 220] on link "Mission Fit Confirmed Mission Fit Confirmed" at bounding box center [138, 223] width 110 height 13
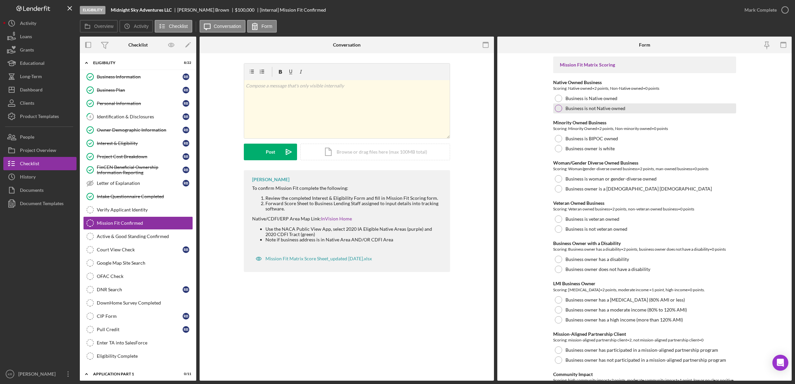
click at [610, 107] on label "Business is not Native owned" at bounding box center [596, 108] width 60 height 5
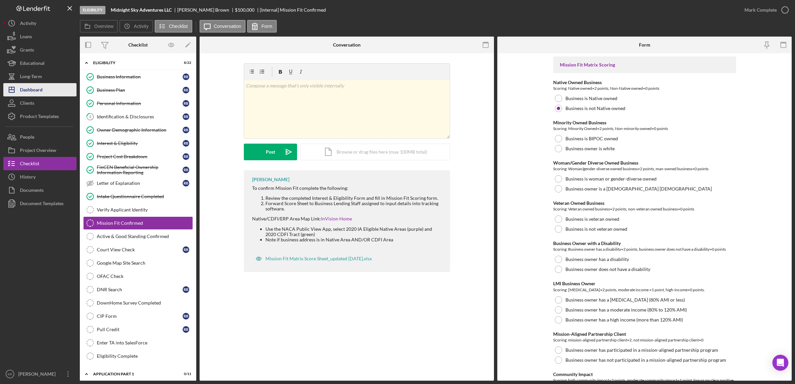
click at [47, 92] on button "Icon/Dashboard Dashboard" at bounding box center [39, 89] width 73 height 13
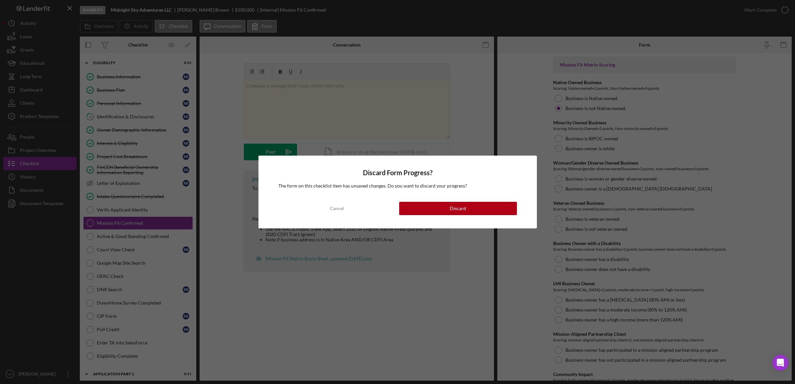
click at [483, 196] on div "Discard Form Progress? The form on this checklist item has unsaved changes. Do …" at bounding box center [398, 192] width 279 height 73
click at [488, 205] on button "Discard" at bounding box center [458, 208] width 118 height 13
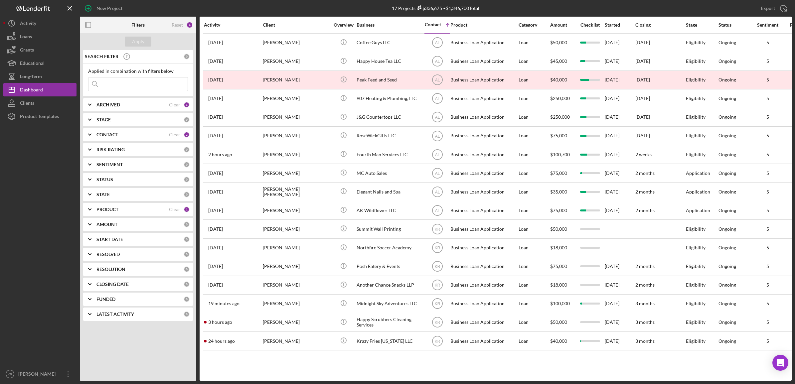
click at [125, 209] on div "PRODUCT" at bounding box center [133, 209] width 73 height 5
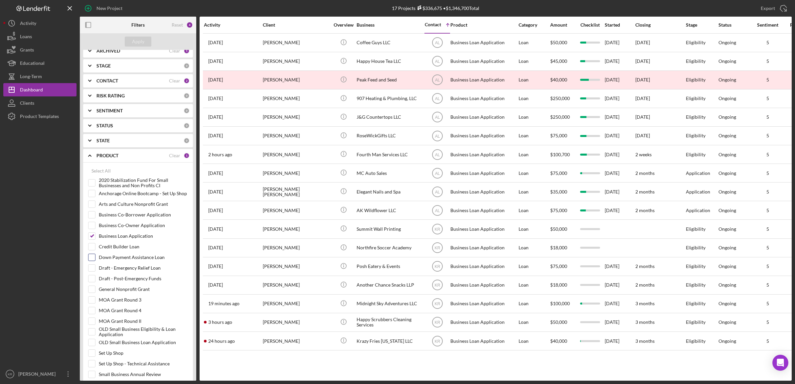
scroll to position [125, 0]
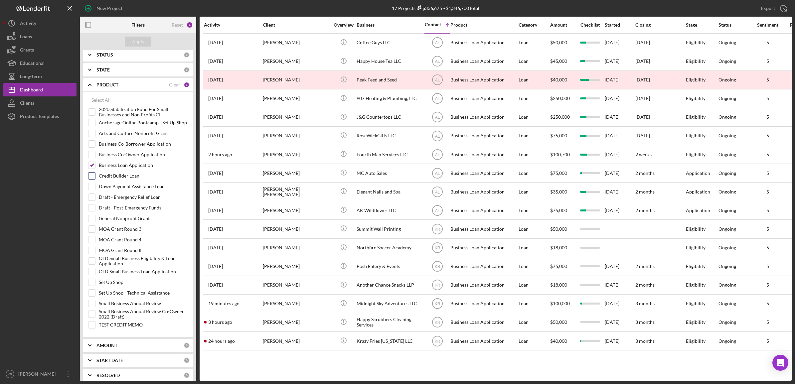
click at [90, 178] on input "Credit Builder Loan" at bounding box center [92, 176] width 7 height 7
checkbox input "true"
click at [148, 40] on button "Apply" at bounding box center [138, 42] width 27 height 10
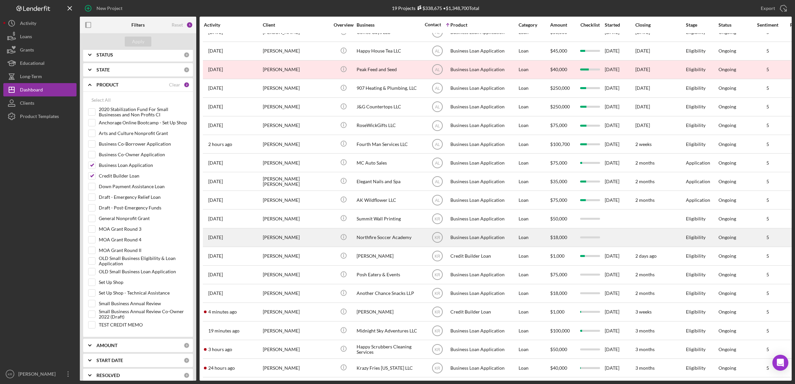
scroll to position [21, 0]
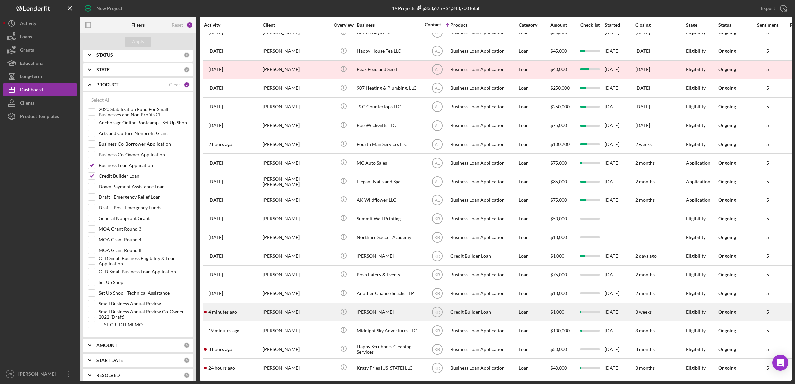
click at [281, 310] on div "Ana Infante" at bounding box center [296, 313] width 67 height 18
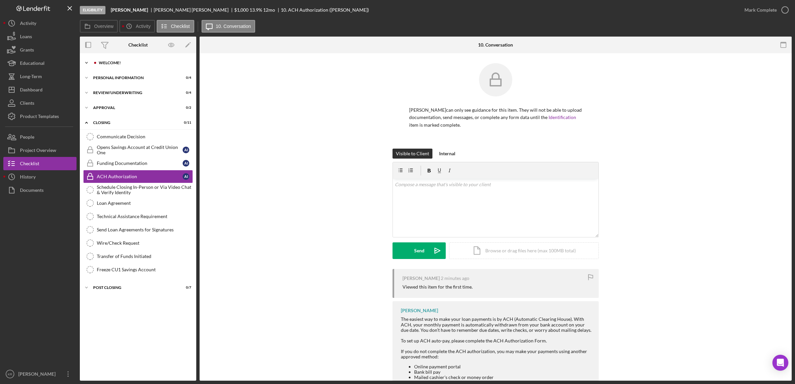
click at [117, 59] on div "Icon/Expander Welcome! 2 / 9" at bounding box center [138, 62] width 116 height 13
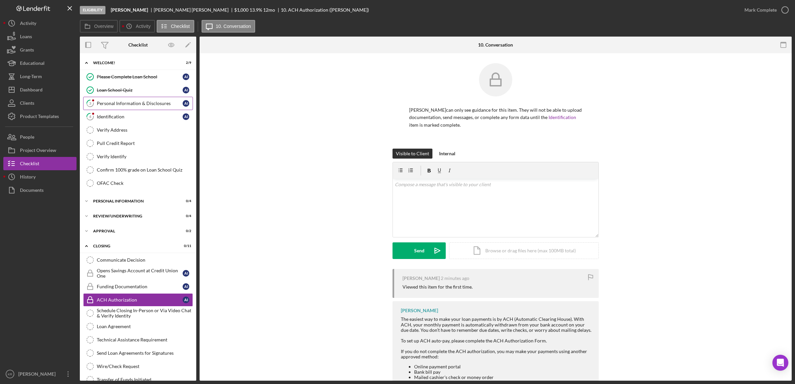
click at [121, 104] on div "Personal Information & Disclosures" at bounding box center [140, 103] width 86 height 5
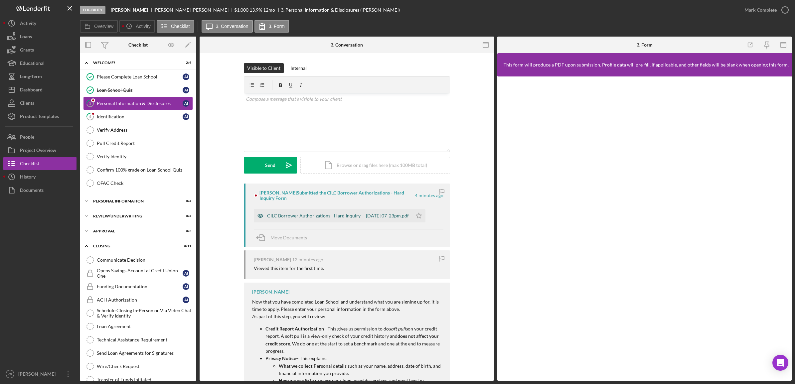
click at [394, 218] on div "CILC Borrower Authorizations - Hard Inquiry -- 2025-10-07 07_23pm.pdf" at bounding box center [338, 215] width 142 height 5
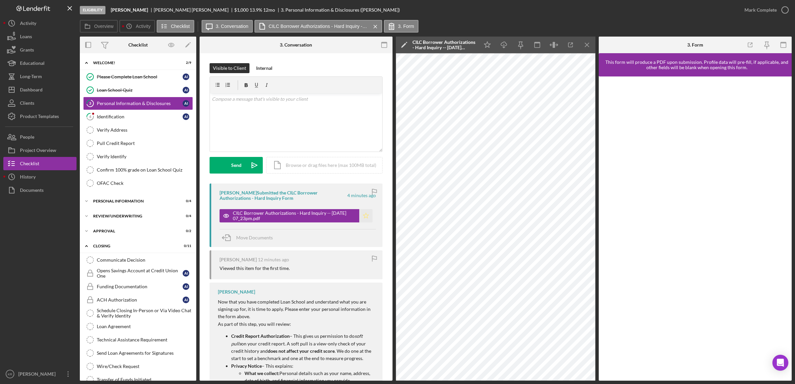
click at [368, 219] on icon "Icon/Star" at bounding box center [365, 215] width 13 height 13
click at [751, 14] on div "Mark Complete" at bounding box center [761, 9] width 32 height 13
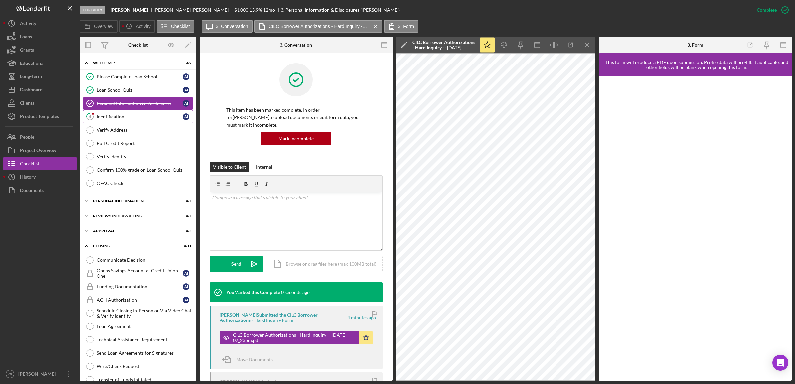
click at [118, 119] on div "Identification" at bounding box center [140, 116] width 86 height 5
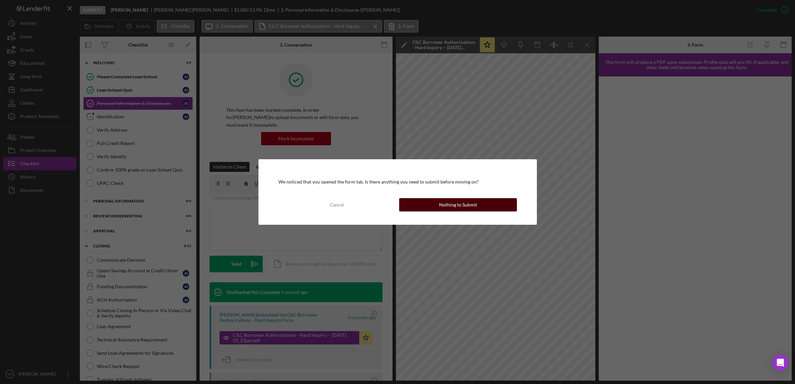
click at [490, 202] on button "Nothing to Submit" at bounding box center [458, 204] width 118 height 13
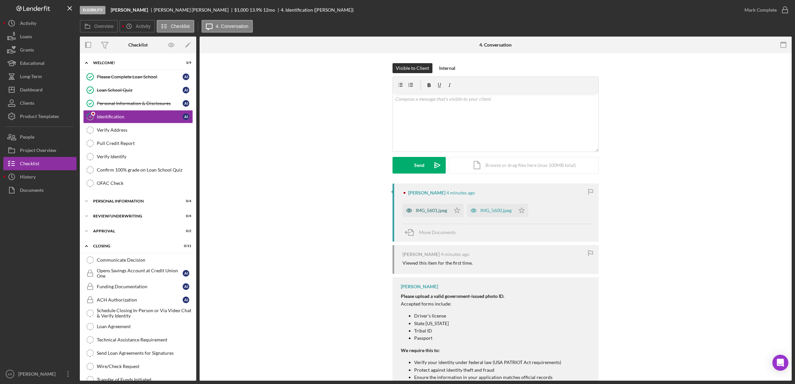
click at [408, 207] on icon "button" at bounding box center [409, 210] width 13 height 13
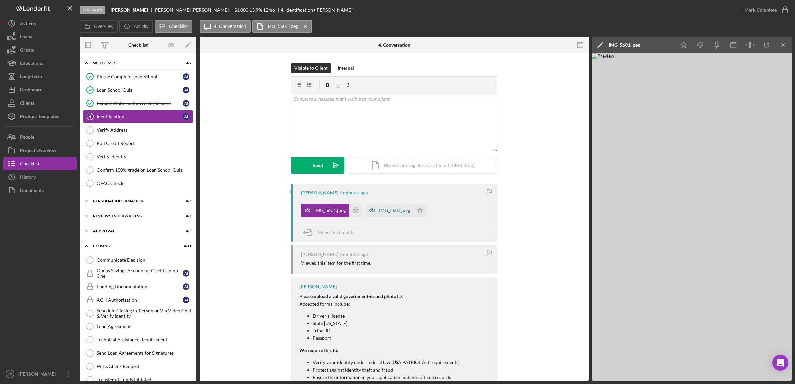
click at [393, 217] on div "IMG_5600.jpeg" at bounding box center [390, 210] width 48 height 13
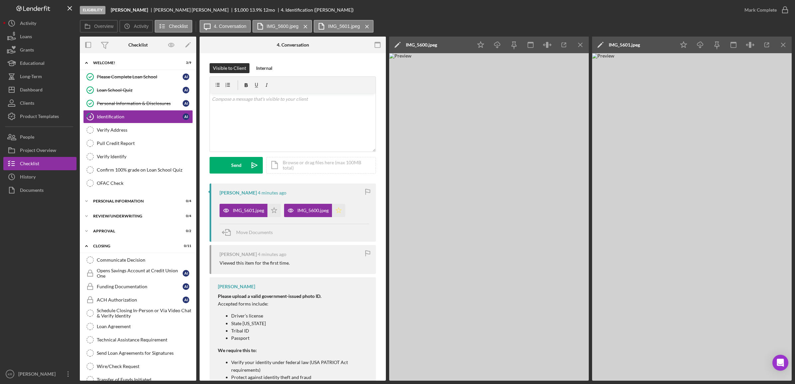
click at [343, 213] on icon "Icon/Star" at bounding box center [338, 210] width 13 height 13
click at [275, 212] on polygon "button" at bounding box center [275, 210] width 6 height 5
click at [579, 44] on line "button" at bounding box center [581, 45] width 4 height 4
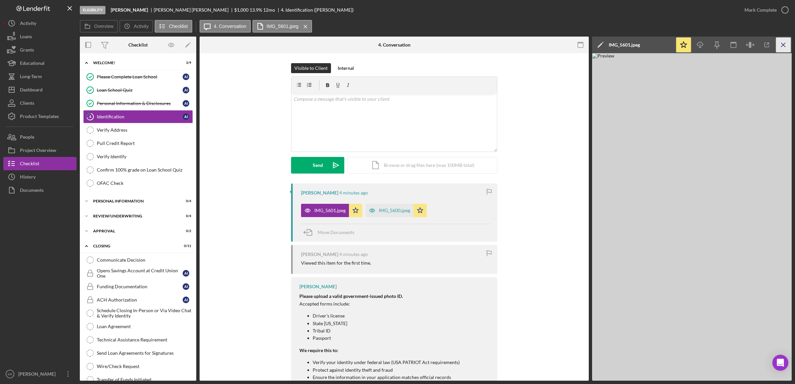
click at [780, 47] on icon "Icon/Menu Close" at bounding box center [783, 45] width 15 height 15
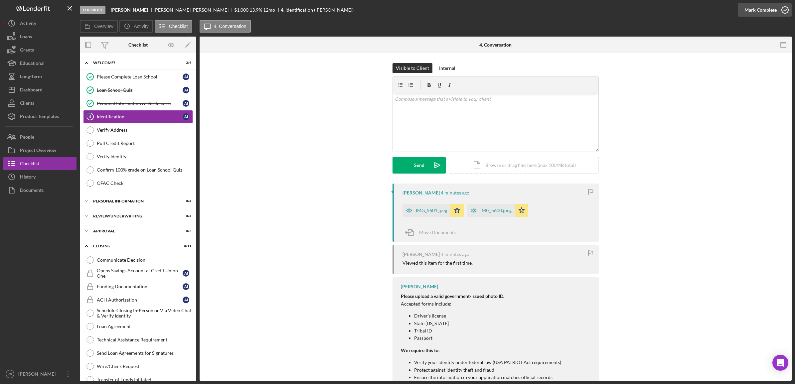
click at [771, 7] on div "Mark Complete" at bounding box center [761, 9] width 32 height 13
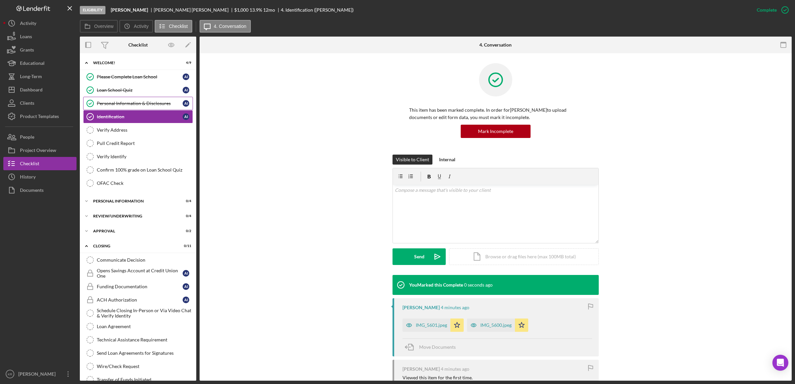
click at [146, 102] on div "Personal Information & Disclosures" at bounding box center [140, 103] width 86 height 5
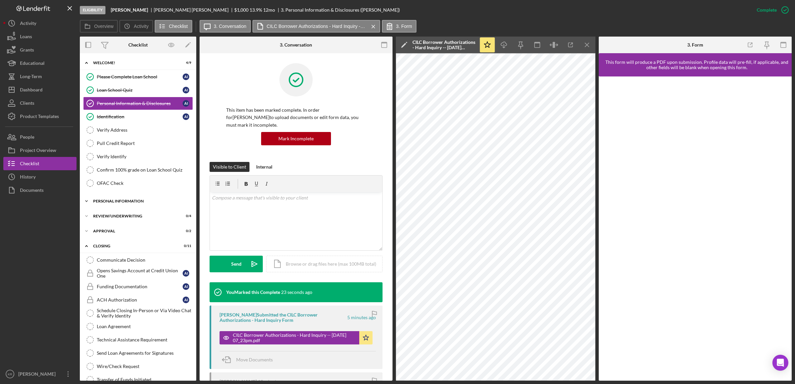
click at [112, 206] on div "Icon/Expander Personal Information 0 / 4" at bounding box center [138, 201] width 116 height 13
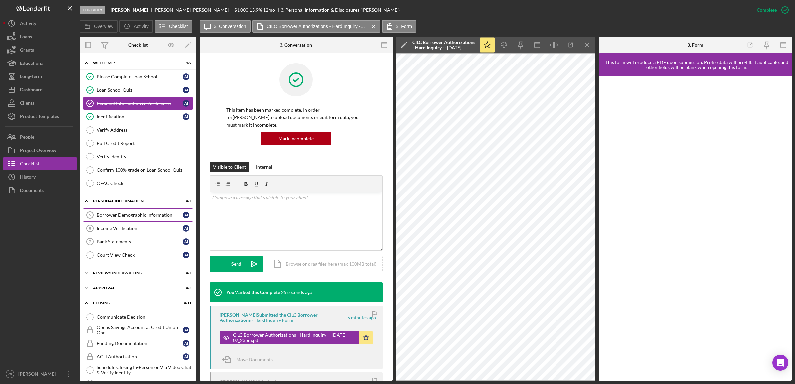
click at [153, 221] on link "Borrower Demographic Information 5 Borrower Demographic Information A I" at bounding box center [138, 215] width 110 height 13
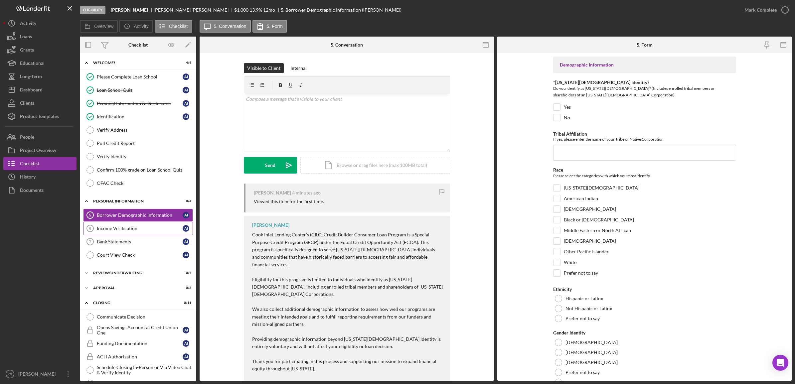
click at [139, 230] on div "Income Verification" at bounding box center [140, 228] width 86 height 5
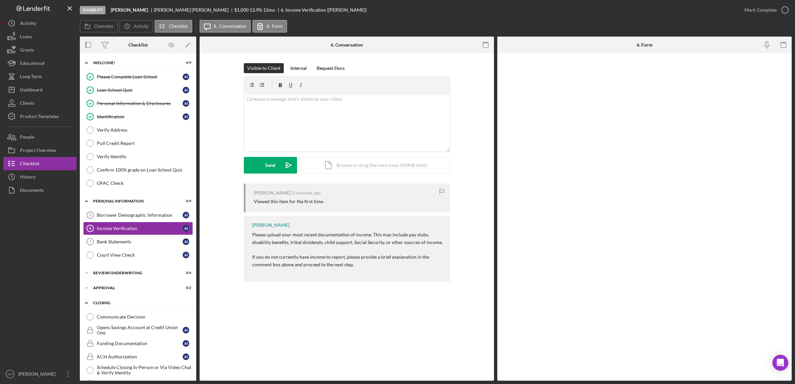
click at [85, 305] on icon "Icon/Expander" at bounding box center [86, 303] width 13 height 13
click at [130, 217] on div "Borrower Demographic Information" at bounding box center [140, 215] width 86 height 5
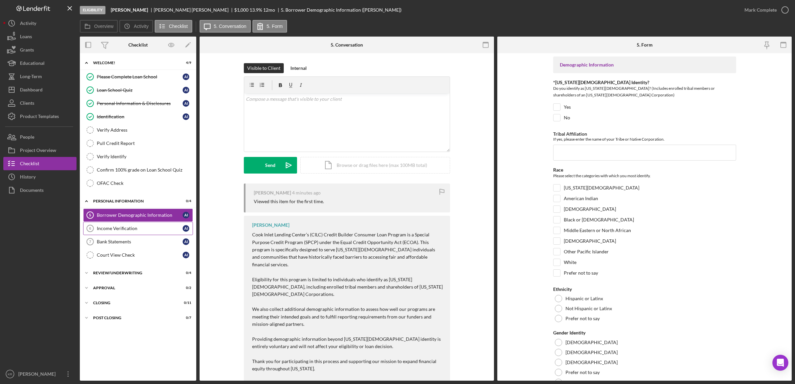
click at [138, 230] on div "Income Verification" at bounding box center [140, 228] width 86 height 5
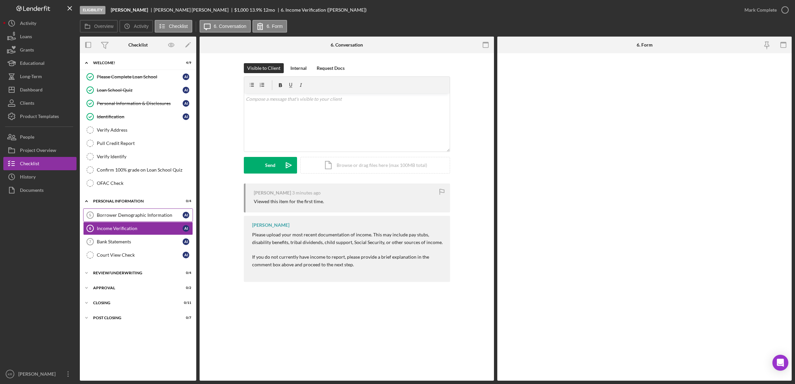
click at [147, 221] on link "Borrower Demographic Information 5 Borrower Demographic Information A I" at bounding box center [138, 215] width 110 height 13
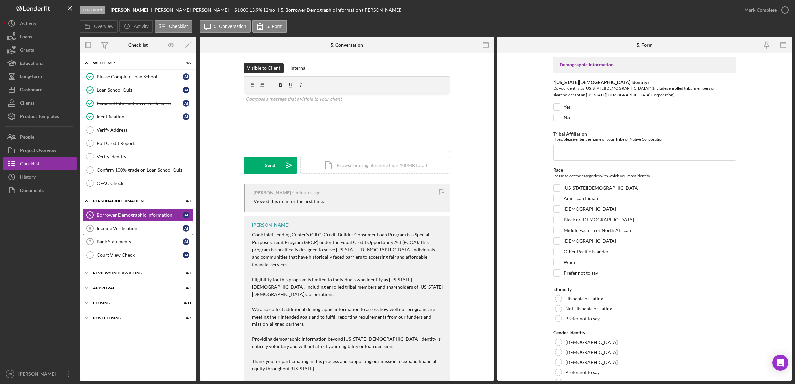
click at [147, 229] on div "Income Verification" at bounding box center [140, 228] width 86 height 5
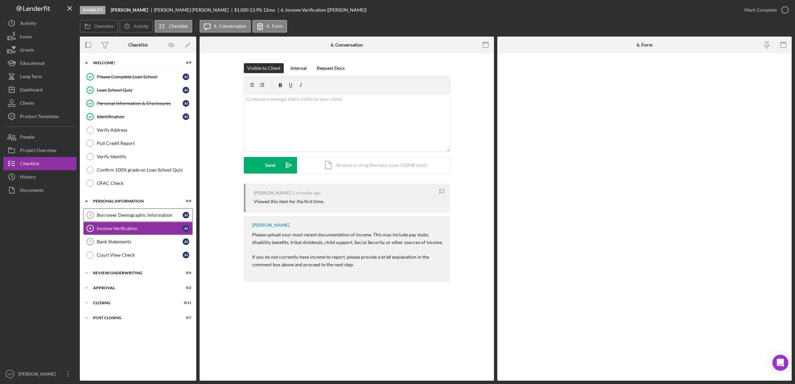
click at [136, 222] on link "Borrower Demographic Information 5 Borrower Demographic Information A I" at bounding box center [138, 215] width 110 height 13
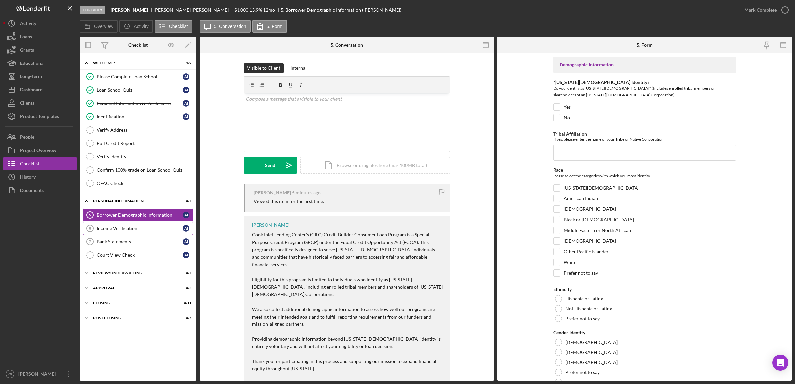
click at [135, 235] on link "Income Verification 6 Income Verification A I" at bounding box center [138, 228] width 110 height 13
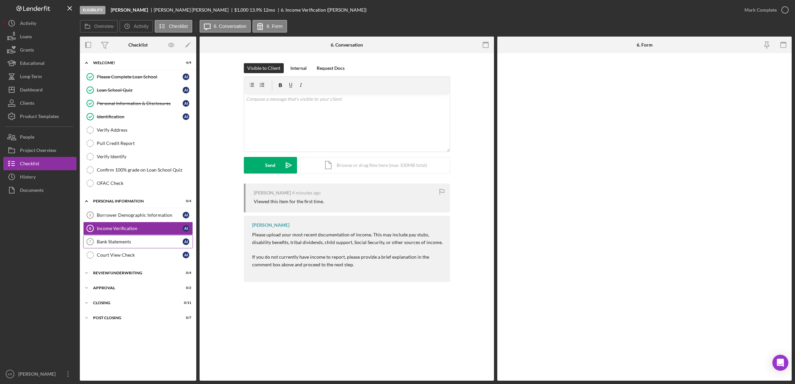
click at [134, 243] on div "Bank Statements" at bounding box center [140, 241] width 86 height 5
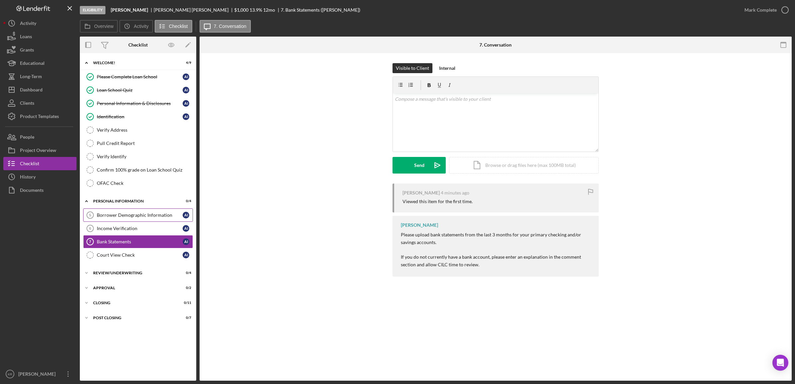
click at [140, 221] on link "Borrower Demographic Information 5 Borrower Demographic Information A I" at bounding box center [138, 215] width 110 height 13
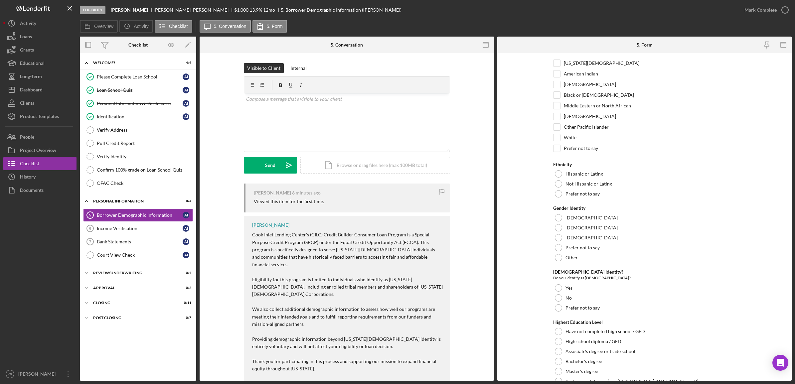
scroll to position [333, 0]
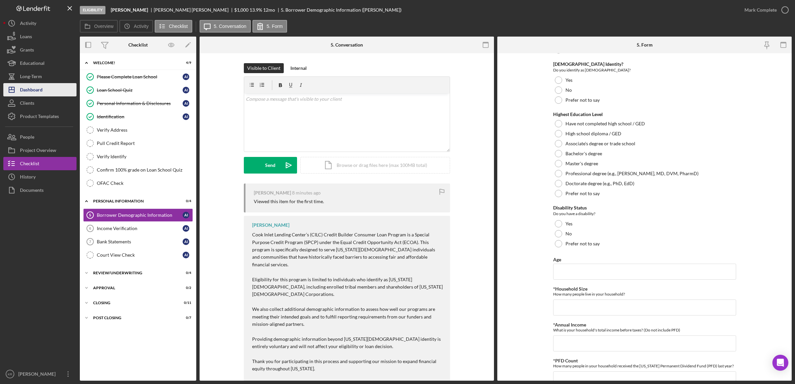
click at [47, 94] on button "Icon/Dashboard Dashboard" at bounding box center [39, 89] width 73 height 13
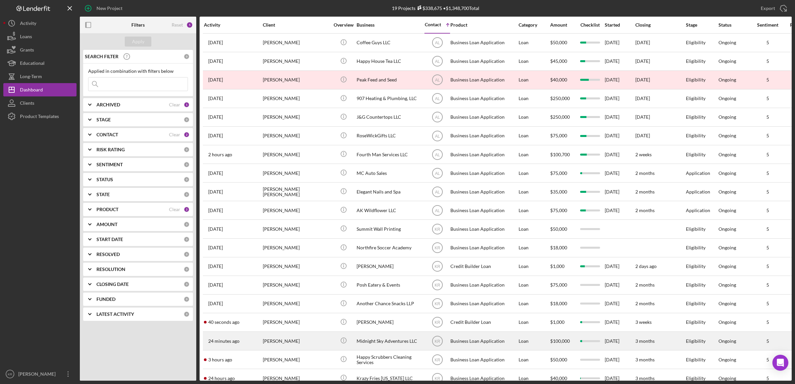
click at [315, 348] on div "[PERSON_NAME]" at bounding box center [296, 341] width 67 height 18
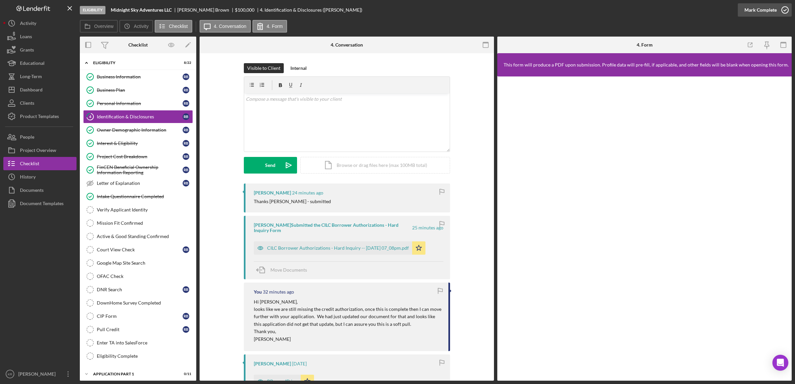
click at [758, 12] on div "Mark Complete" at bounding box center [761, 9] width 32 height 13
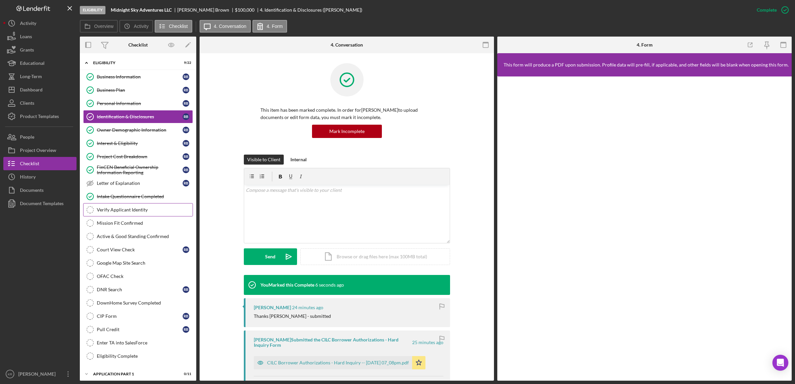
click at [127, 212] on div "Verify Applicant Identity" at bounding box center [145, 209] width 96 height 5
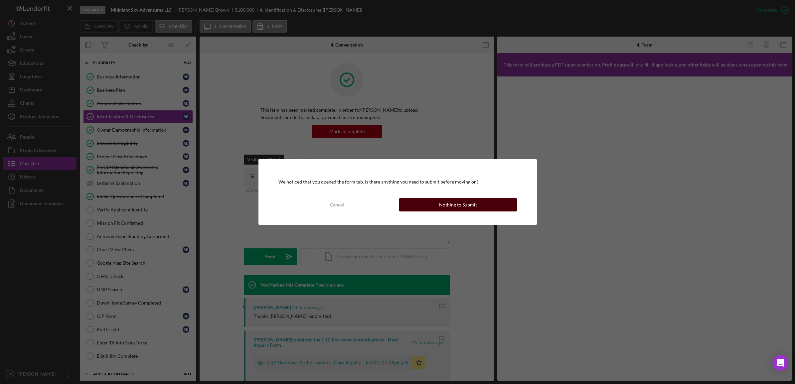
click at [442, 205] on div "Nothing to Submit" at bounding box center [458, 204] width 38 height 13
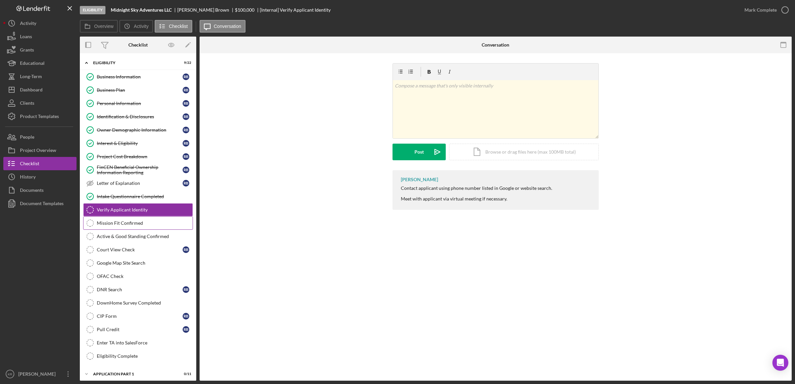
click at [147, 230] on link "Mission Fit Confirmed Mission Fit Confirmed" at bounding box center [138, 223] width 110 height 13
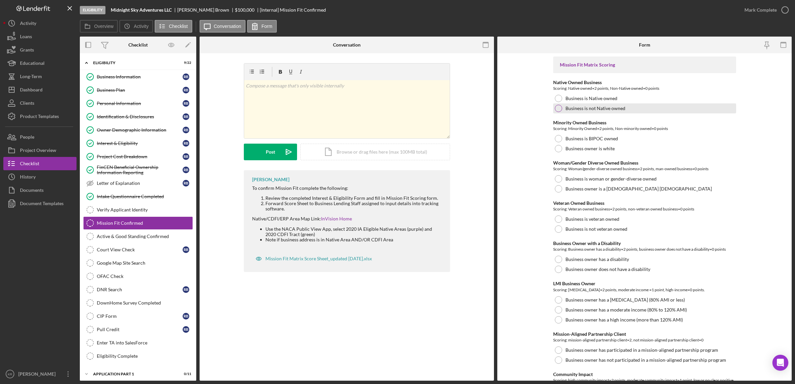
click at [599, 104] on div "Business is not Native owned" at bounding box center [644, 108] width 183 height 10
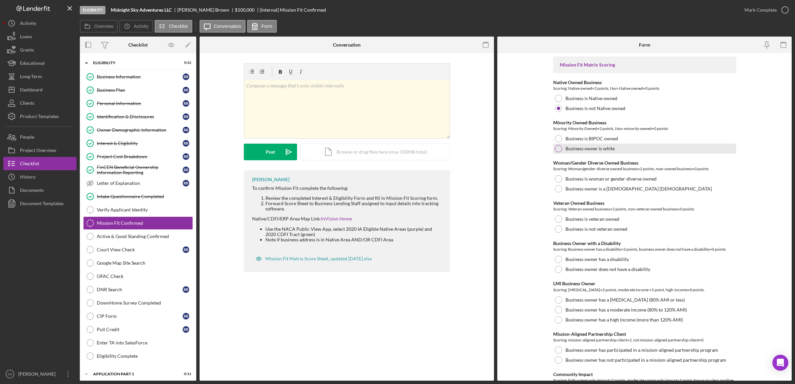
click at [613, 147] on label "Business owner is white" at bounding box center [590, 148] width 49 height 5
click at [633, 189] on label "Business owner is a cis-gender man" at bounding box center [639, 188] width 146 height 5
click at [584, 232] on div "Business is not veteran owned" at bounding box center [644, 229] width 183 height 10
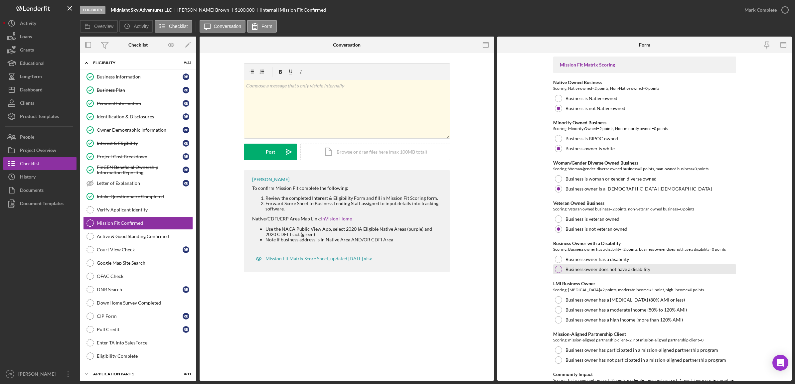
click at [623, 265] on div "Business owner does not have a disability" at bounding box center [644, 270] width 183 height 10
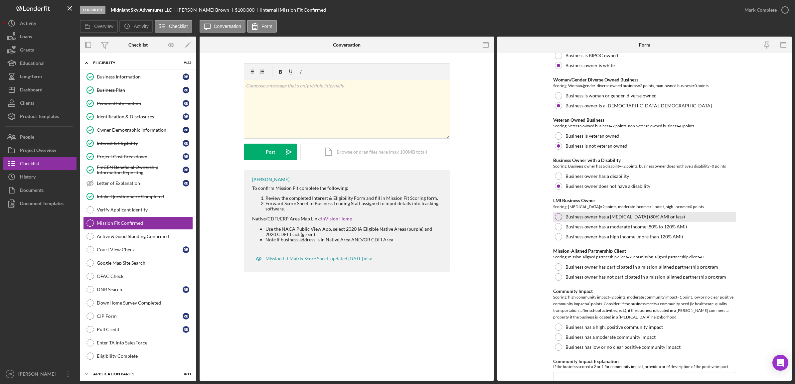
click at [632, 217] on label "Business owner has a low income (80% AMI or less)" at bounding box center [625, 216] width 119 height 5
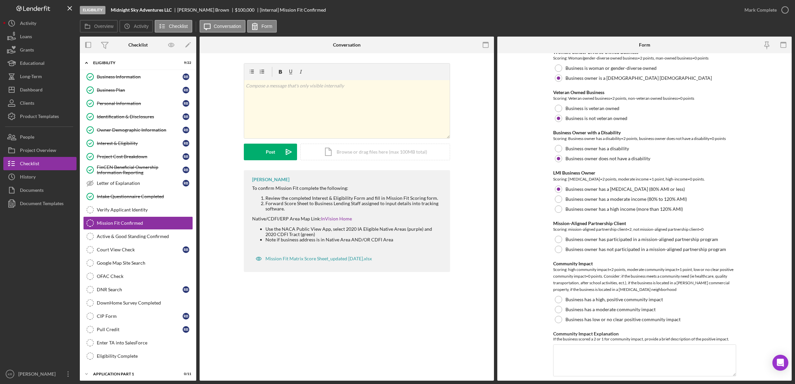
scroll to position [125, 0]
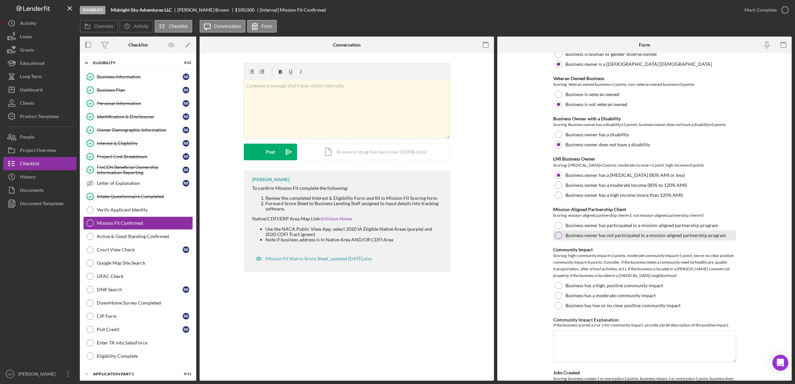
click at [613, 232] on div "Business owner has not participated in a mission-aligned partnership program" at bounding box center [644, 236] width 183 height 10
click at [615, 306] on label "Business has low or no clear positive community impact" at bounding box center [623, 305] width 115 height 5
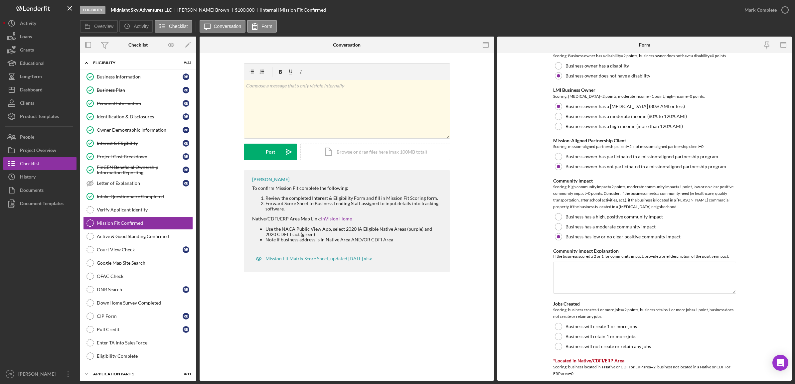
scroll to position [291, 0]
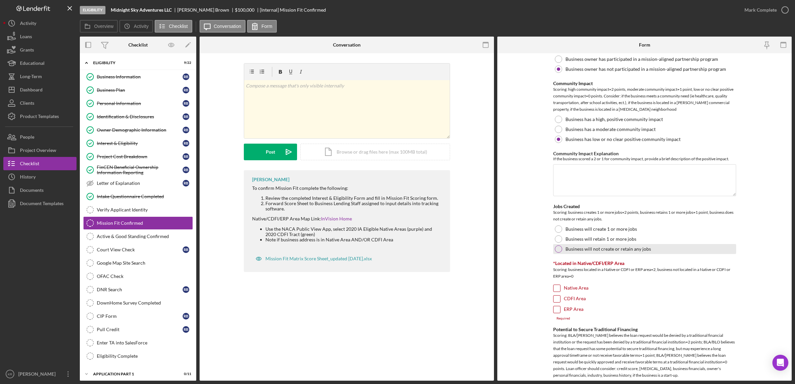
click at [630, 252] on label "Business will not create or retain any jobs" at bounding box center [609, 249] width 86 height 5
click at [586, 287] on label "Native Area" at bounding box center [576, 288] width 25 height 7
click at [560, 287] on input "Native Area" at bounding box center [557, 288] width 7 height 7
checkbox input "true"
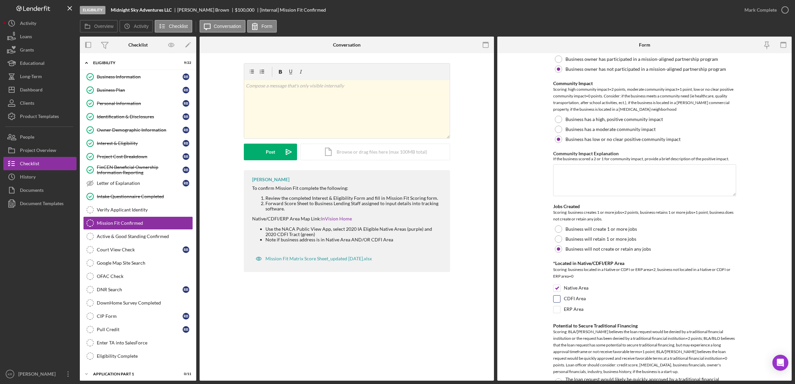
click at [581, 301] on label "CDFI Area" at bounding box center [575, 299] width 22 height 7
click at [560, 301] on input "CDFI Area" at bounding box center [557, 299] width 7 height 7
checkbox input "true"
click at [583, 287] on label "Native Area" at bounding box center [576, 288] width 25 height 7
click at [560, 287] on input "Native Area" at bounding box center [557, 288] width 7 height 7
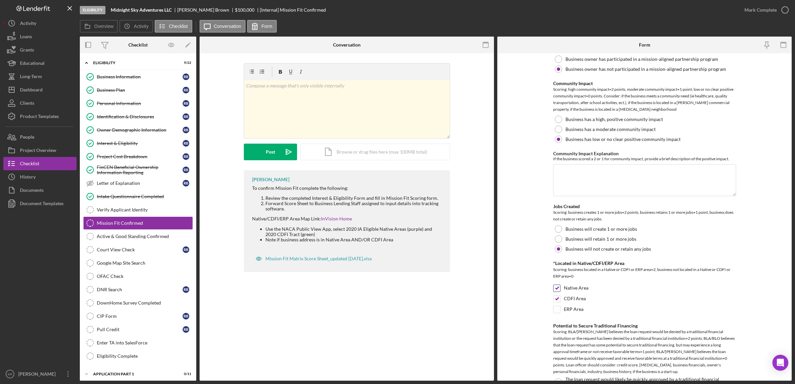
checkbox input "false"
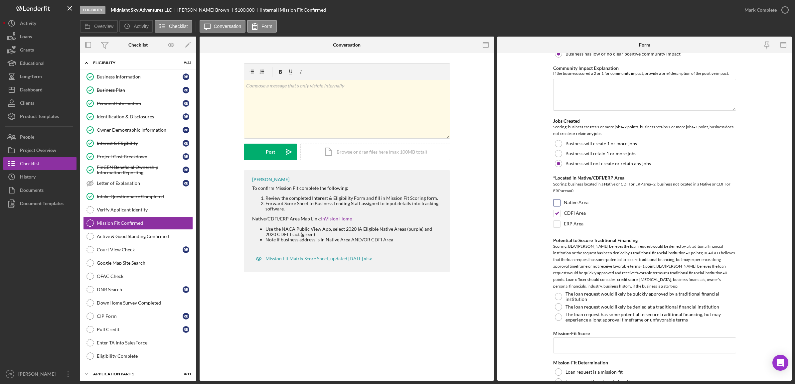
scroll to position [408, 0]
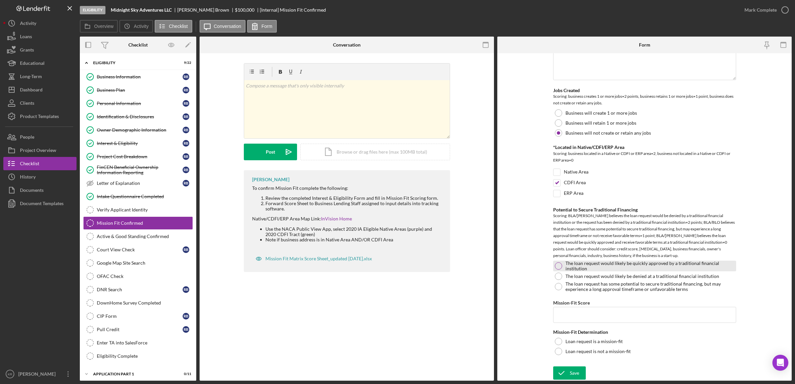
click at [577, 266] on label "The loan request would likely be quickly approved by a traditional financial in…" at bounding box center [650, 266] width 169 height 11
click at [592, 277] on label "The loan request would likely be denied at a traditional financial institution" at bounding box center [643, 276] width 154 height 5
click at [604, 314] on input "Mission-Fit Score" at bounding box center [644, 315] width 183 height 16
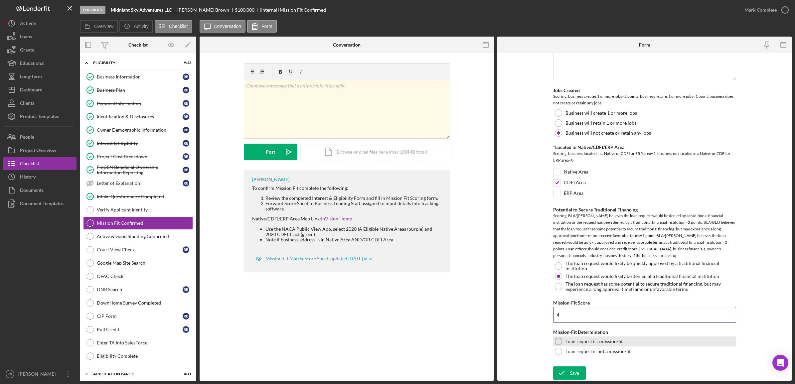
type input "4"
click at [596, 340] on label "Loan request is a mission-fit" at bounding box center [594, 341] width 57 height 5
click at [577, 373] on div "Save" at bounding box center [574, 373] width 9 height 13
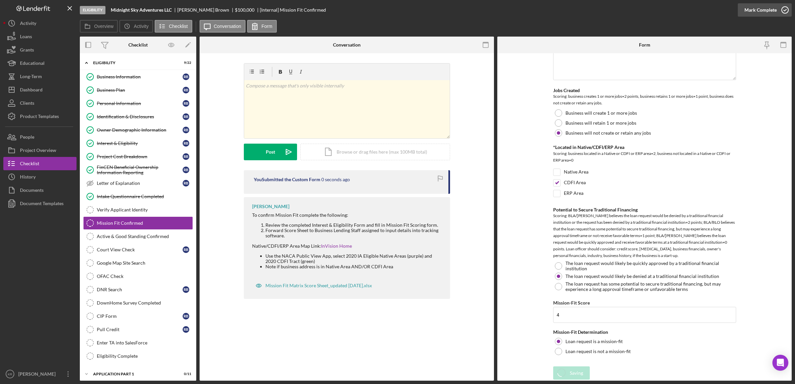
click at [762, 11] on div "Mark Complete" at bounding box center [761, 9] width 32 height 13
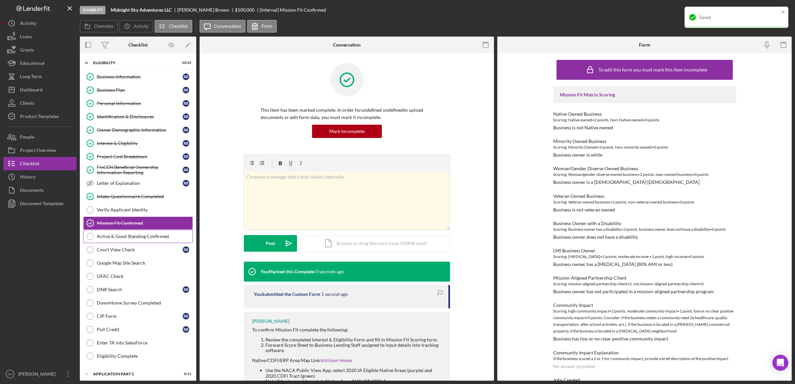
click at [127, 239] on div "Active & Good Standing Confirmed" at bounding box center [145, 236] width 96 height 5
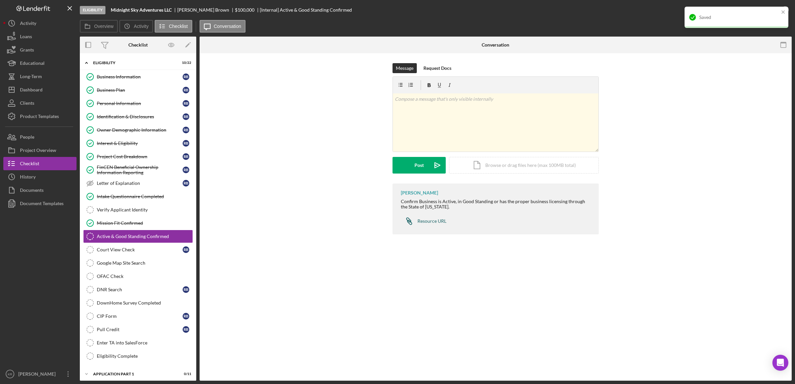
click at [430, 222] on div "Resource URL" at bounding box center [432, 221] width 29 height 5
click at [137, 249] on link "Court View Check Court View Check R B" at bounding box center [138, 249] width 110 height 13
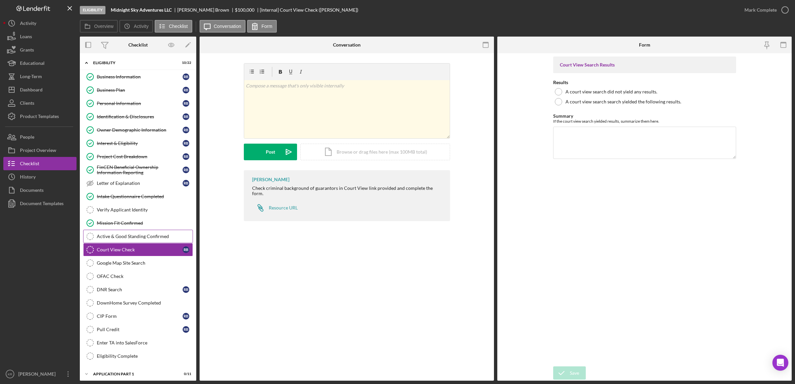
click at [132, 235] on link "Active & Good Standing Confirmed Active & Good Standing Confirmed" at bounding box center [138, 236] width 110 height 13
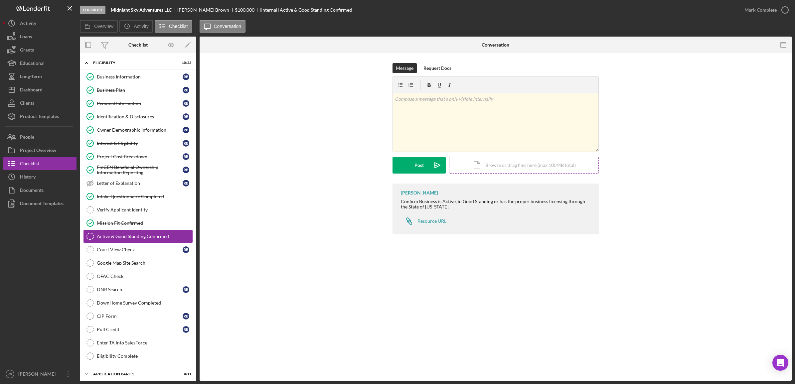
click at [506, 169] on div "Icon/Document Browse or drag files here (max 100MB total) Tap to choose files o…" at bounding box center [524, 165] width 150 height 17
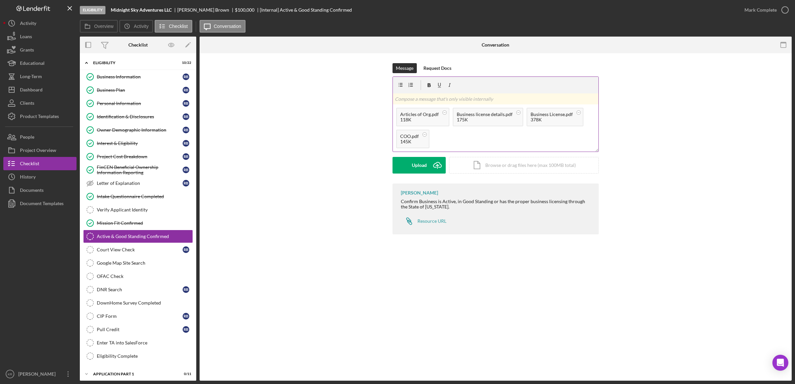
click at [444, 98] on p at bounding box center [496, 99] width 202 height 7
click at [419, 171] on div "Post" at bounding box center [419, 165] width 9 height 17
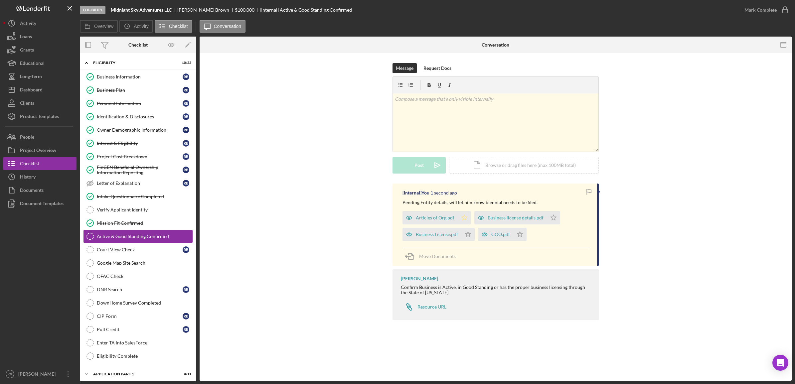
click at [462, 221] on icon "Icon/Star" at bounding box center [464, 217] width 13 height 13
click at [466, 234] on polygon "button" at bounding box center [469, 234] width 6 height 5
click at [519, 237] on icon "Icon/Star" at bounding box center [519, 234] width 13 height 13
click at [552, 216] on icon "Icon/Star" at bounding box center [553, 217] width 13 height 13
click at [126, 256] on link "Court View Check Court View Check R B" at bounding box center [138, 249] width 110 height 13
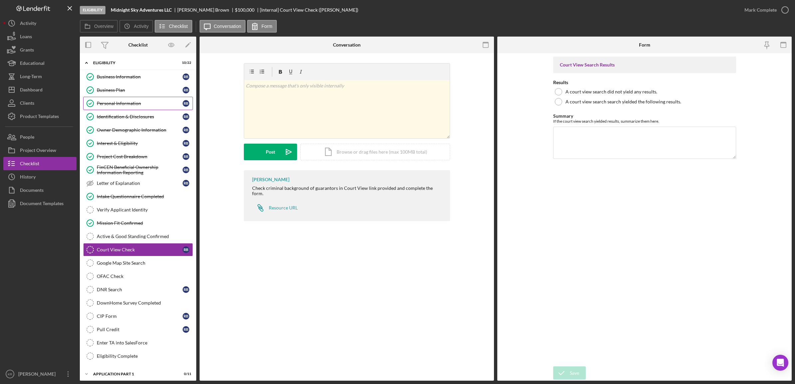
click at [129, 107] on link "Personal Information Personal Information R B" at bounding box center [138, 103] width 110 height 13
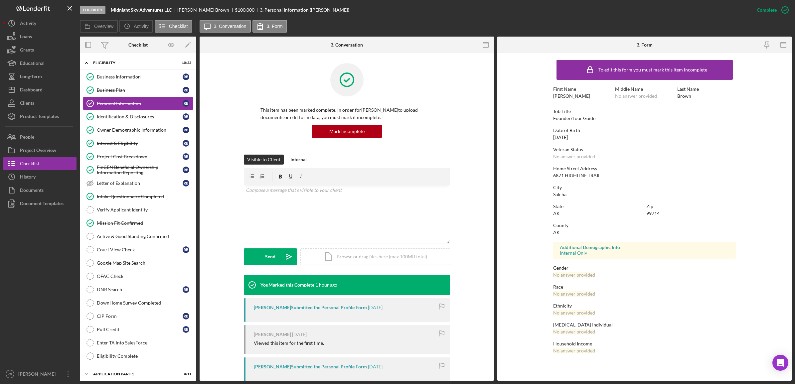
click at [116, 97] on link "Personal Information Personal Information R B" at bounding box center [138, 103] width 110 height 13
click at [116, 108] on link "Personal Information Personal Information R B" at bounding box center [138, 103] width 110 height 13
click at [118, 115] on div "Identification & Disclosures" at bounding box center [140, 116] width 86 height 5
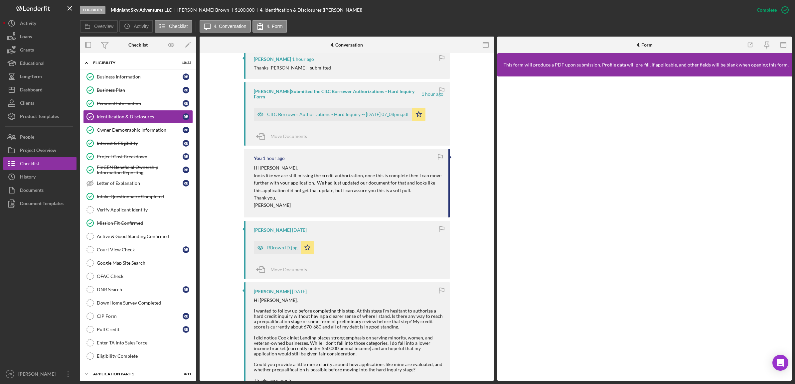
scroll to position [250, 0]
click at [275, 244] on div "RBrown ID.jpg" at bounding box center [282, 246] width 30 height 5
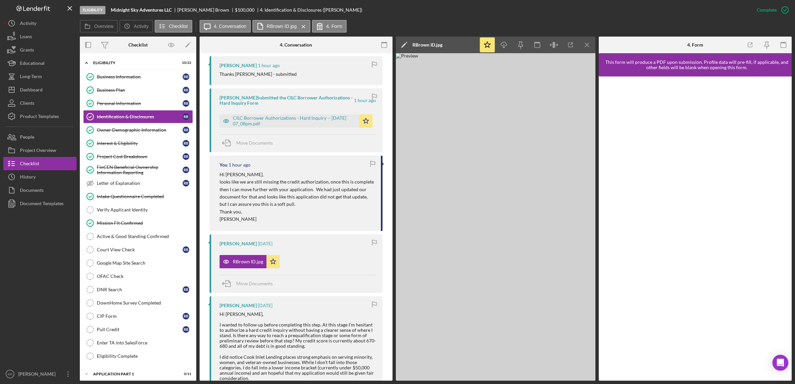
click at [435, 107] on img at bounding box center [496, 217] width 200 height 328
click at [571, 50] on icon "button" at bounding box center [570, 45] width 15 height 15
click at [128, 256] on link "Court View Check Court View Check R B" at bounding box center [138, 249] width 110 height 13
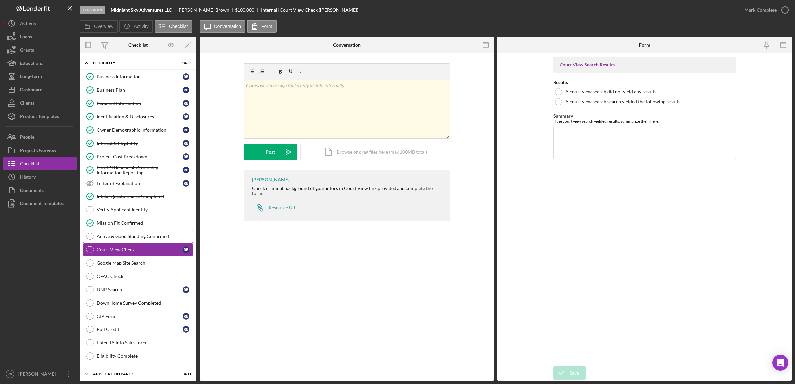
click at [135, 237] on div "Active & Good Standing Confirmed" at bounding box center [145, 236] width 96 height 5
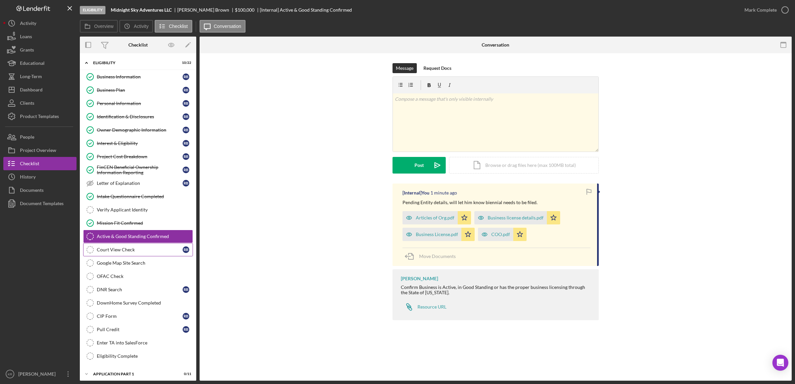
click at [123, 248] on link "Court View Check Court View Check R B" at bounding box center [138, 249] width 110 height 13
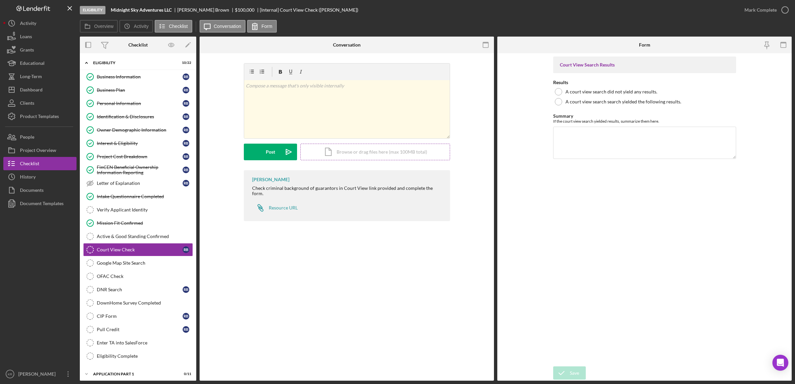
click at [339, 154] on div "Icon/Document Browse or drag files here (max 100MB total) Tap to choose files o…" at bounding box center [376, 152] width 150 height 17
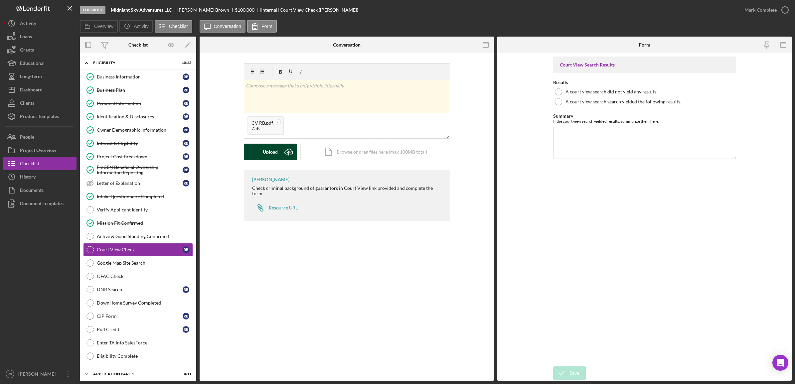
click at [260, 155] on button "Upload Icon/Upload" at bounding box center [270, 152] width 53 height 17
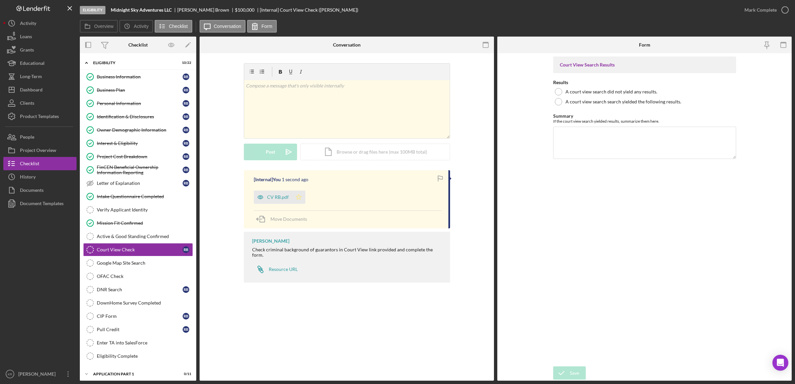
click at [296, 197] on polygon "button" at bounding box center [299, 196] width 6 height 5
click at [625, 91] on label "A court view search did not yield any results." at bounding box center [612, 91] width 92 height 5
click at [566, 370] on icon "submit" at bounding box center [561, 373] width 17 height 17
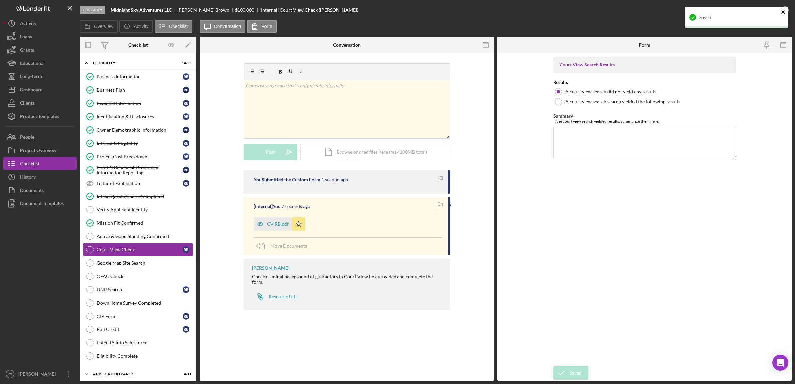
click at [782, 12] on icon "close" at bounding box center [783, 11] width 5 height 5
click at [775, 12] on div "Eligibility Midnight Sky Adventures LLC Ronald Brown $100,000 $25,000 [Internal…" at bounding box center [397, 192] width 795 height 384
click at [749, 6] on div "Mark Complete" at bounding box center [761, 9] width 32 height 13
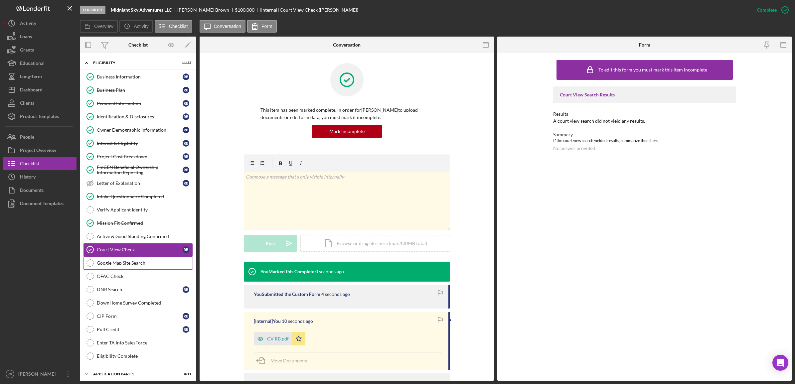
click at [110, 270] on link "Google Map Site Search Google Map Site Search" at bounding box center [138, 263] width 110 height 13
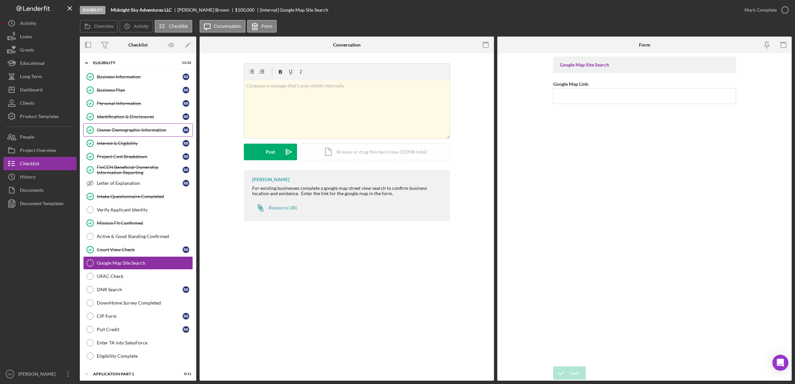
click at [116, 131] on div "Owner Demographic Information" at bounding box center [140, 129] width 86 height 5
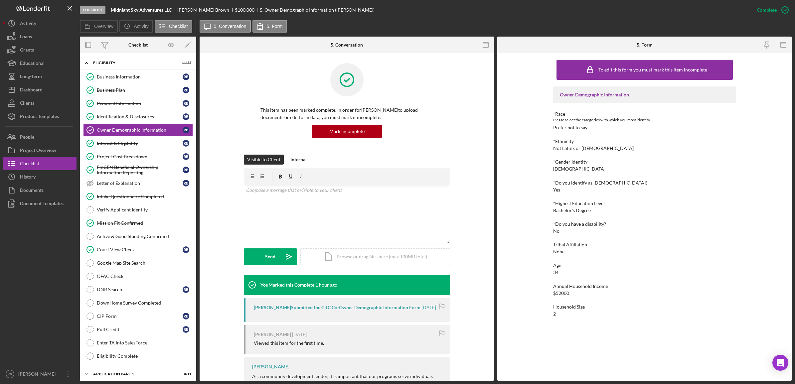
scroll to position [109, 0]
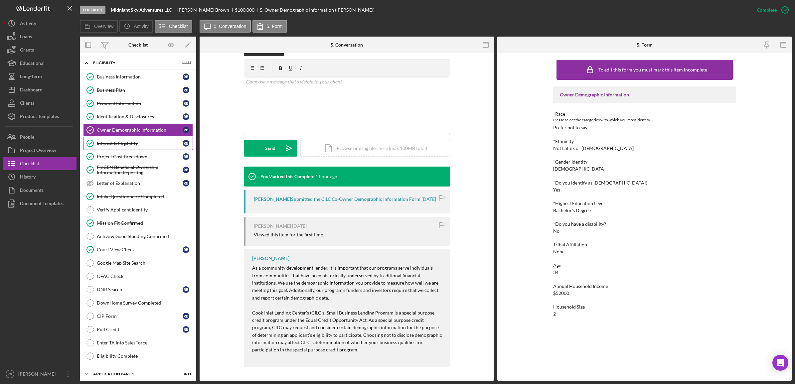
click at [150, 150] on link "Interest & Eligibility Interest & Eligibility R B" at bounding box center [138, 143] width 110 height 13
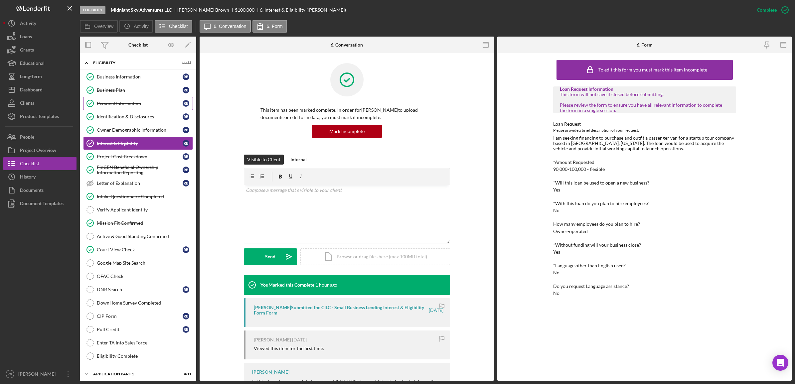
click at [138, 102] on div "Personal Information" at bounding box center [140, 103] width 86 height 5
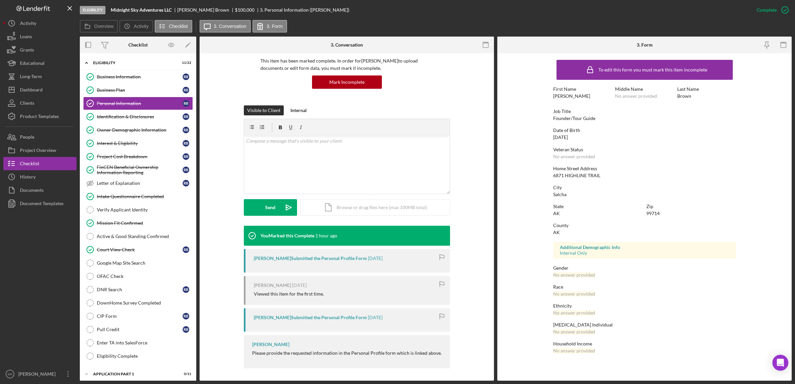
scroll to position [51, 0]
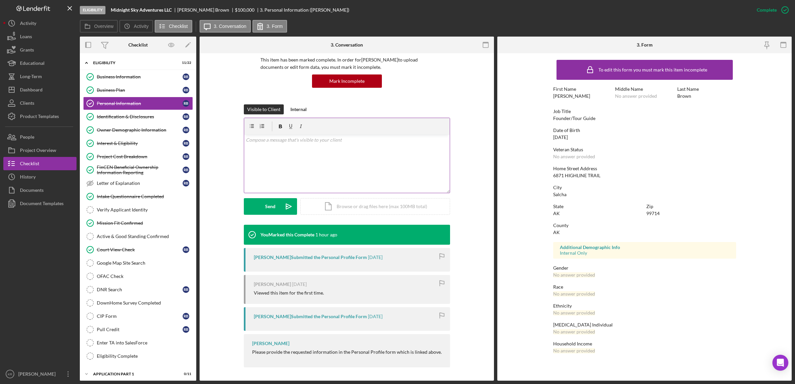
click at [288, 158] on div "v Color teal Color pink Remove color Add row above Add row below Add column bef…" at bounding box center [347, 164] width 206 height 58
drag, startPoint x: 288, startPoint y: 158, endPoint x: 356, endPoint y: 144, distance: 69.8
click at [357, 143] on p at bounding box center [347, 139] width 202 height 7
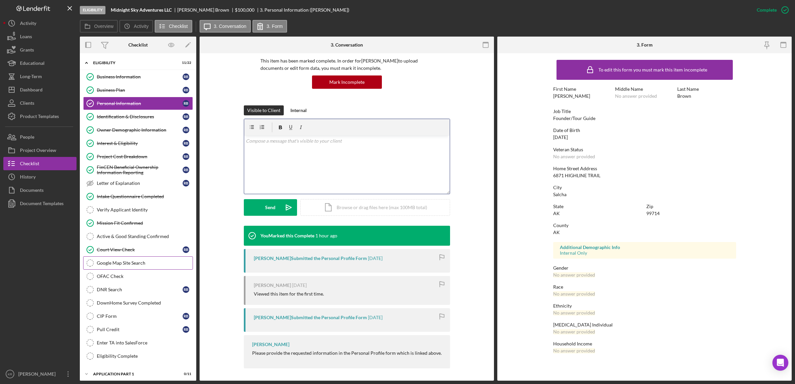
click at [121, 264] on div "Google Map Site Search" at bounding box center [145, 263] width 96 height 5
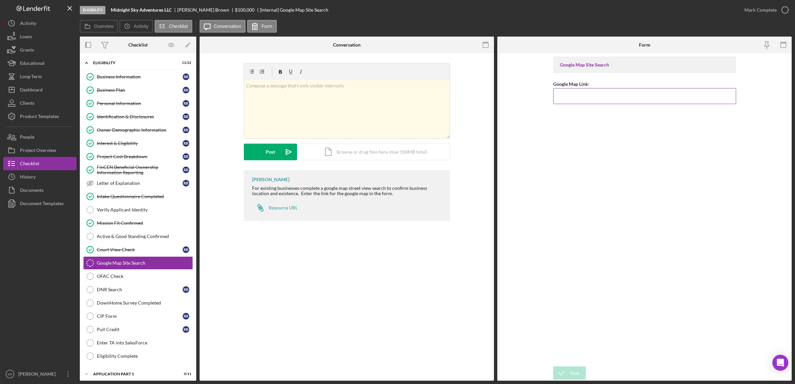
click at [616, 89] on input "Google Map Link:" at bounding box center [644, 96] width 183 height 16
paste input "https://maps.app.goo.gl/hzbndBG9pq7rUcEN6"
type input "https://maps.app.goo.gl/hzbndBG9pq7rUcEN6"
click at [572, 367] on div "Save" at bounding box center [574, 373] width 9 height 13
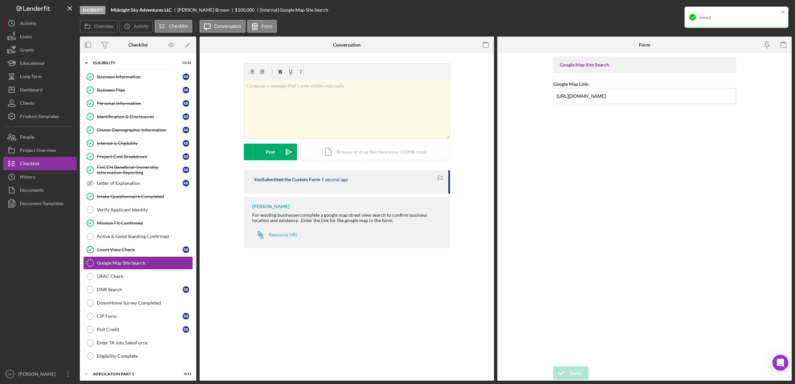
click at [787, 10] on div "Saved" at bounding box center [737, 17] width 104 height 21
click at [787, 8] on div "Saved" at bounding box center [737, 6] width 106 height 3
click at [0, 0] on icon "button" at bounding box center [0, 0] width 0 height 0
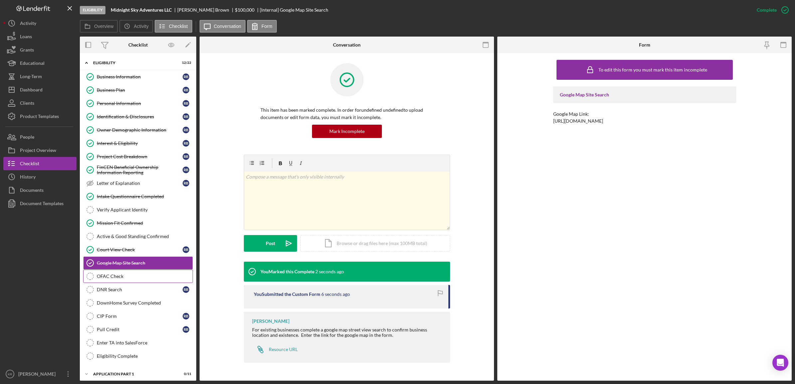
click at [97, 284] on icon "OFAC Check" at bounding box center [90, 276] width 17 height 17
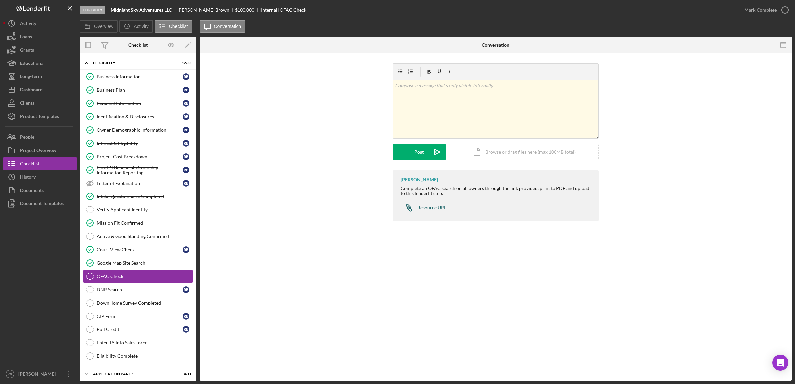
click at [432, 207] on div "Resource URL" at bounding box center [432, 207] width 29 height 5
click at [511, 150] on div "Icon/Document Browse or drag files here (max 100MB total) Tap to choose files o…" at bounding box center [524, 152] width 150 height 17
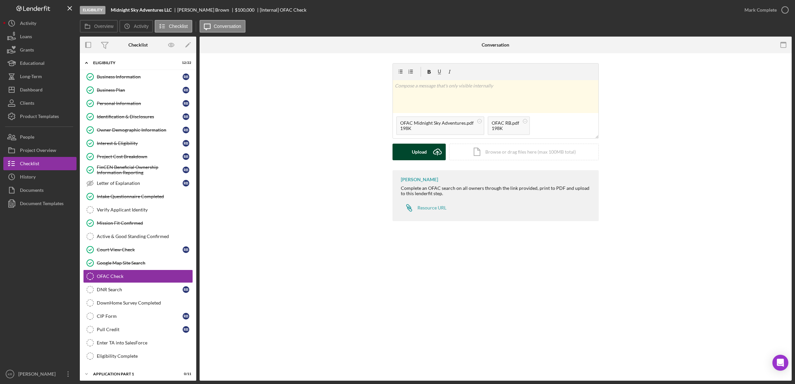
click at [402, 152] on button "Upload Icon/Upload" at bounding box center [419, 152] width 53 height 17
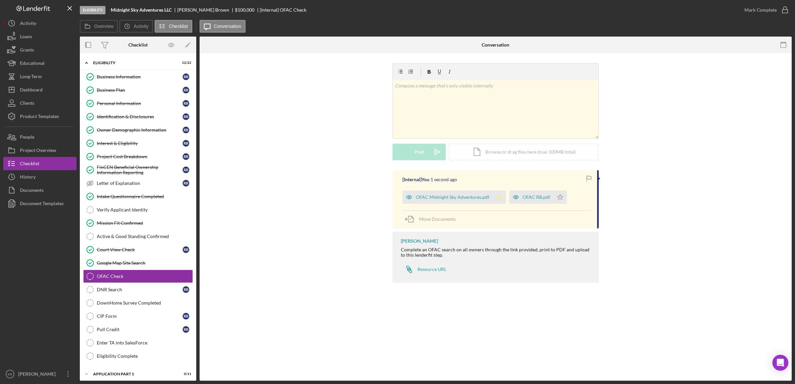
click at [502, 194] on icon "Icon/Star" at bounding box center [499, 197] width 13 height 13
click at [558, 203] on icon "Icon/Star" at bounding box center [560, 197] width 13 height 13
click at [771, 12] on div "Mark Complete" at bounding box center [761, 9] width 32 height 13
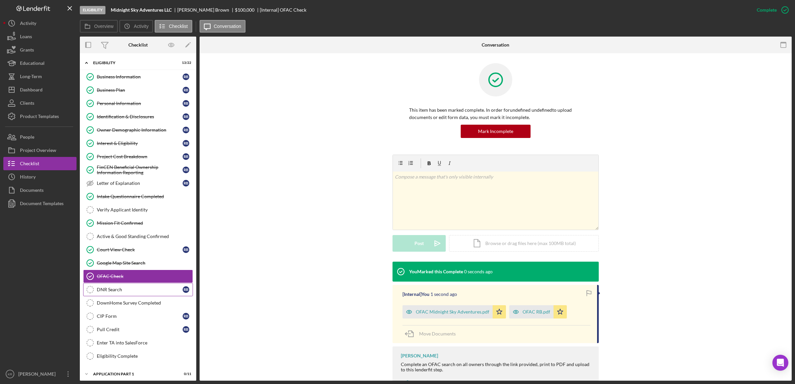
click at [126, 295] on link "DNR Search DNR Search R B" at bounding box center [138, 289] width 110 height 13
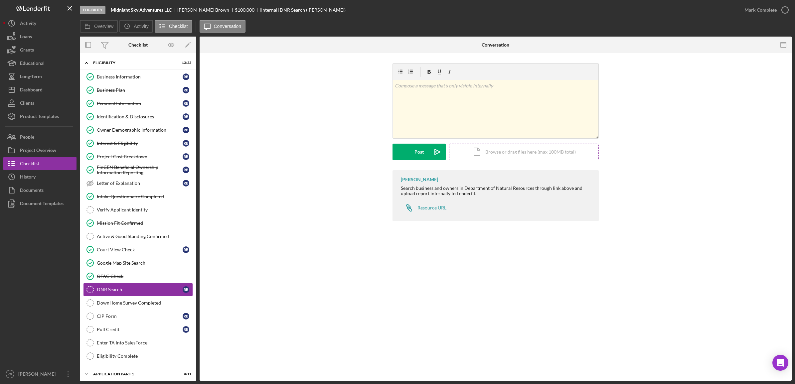
click at [484, 152] on div "Icon/Document Browse or drag files here (max 100MB total) Tap to choose files o…" at bounding box center [524, 152] width 150 height 17
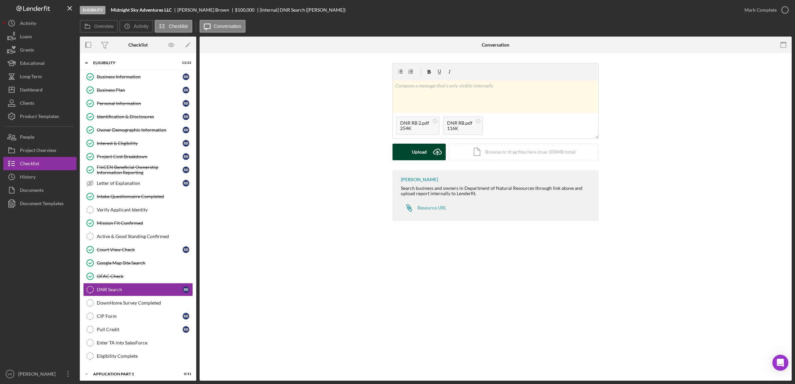
click at [415, 156] on div "Upload" at bounding box center [419, 152] width 15 height 17
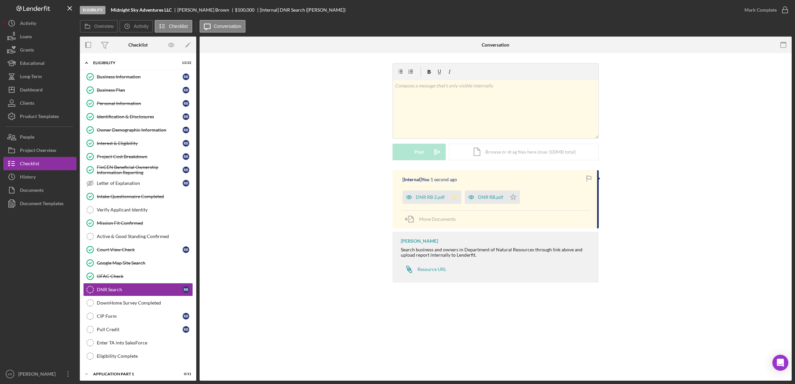
click at [458, 197] on icon "Icon/Star" at bounding box center [454, 197] width 13 height 13
click at [505, 197] on div "DNR RB.pdf" at bounding box center [486, 197] width 42 height 13
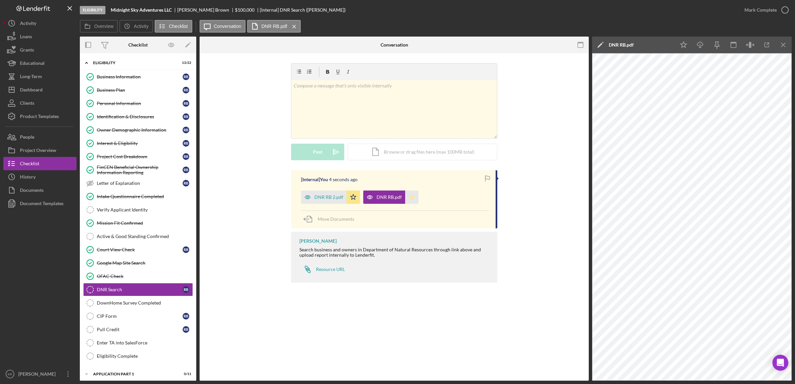
click at [406, 195] on icon "Icon/Star" at bounding box center [411, 197] width 13 height 13
click at [774, 7] on div "Mark Complete" at bounding box center [761, 9] width 32 height 13
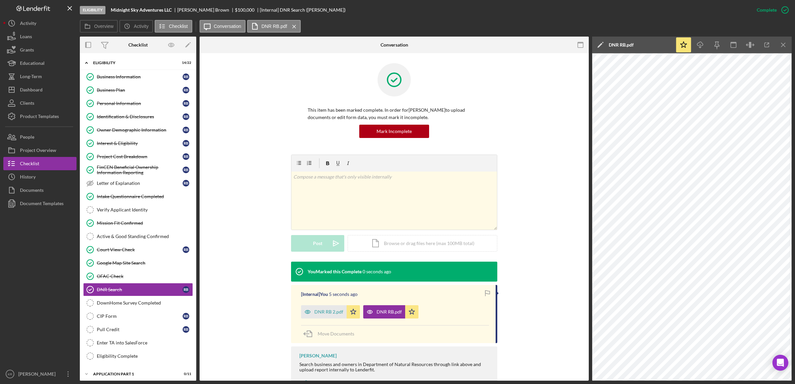
scroll to position [31, 0]
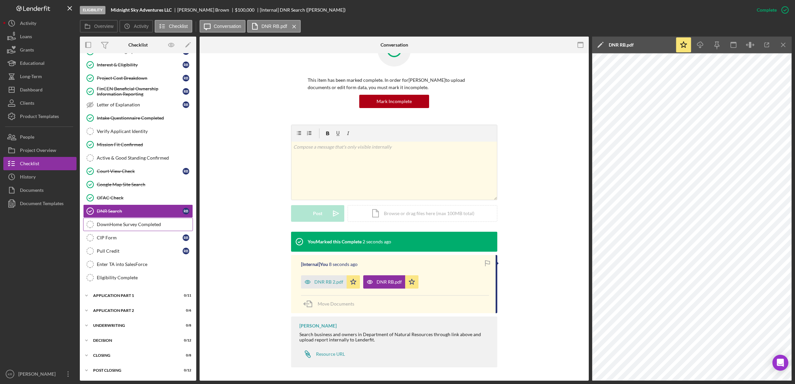
click at [141, 222] on div "DownHome Survey Completed" at bounding box center [145, 224] width 96 height 5
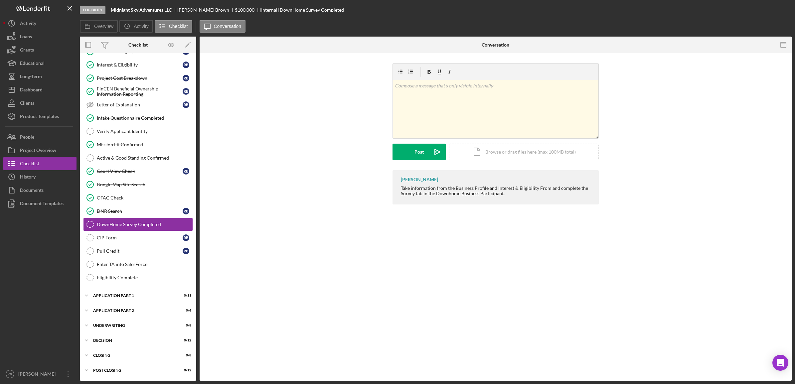
scroll to position [82, 0]
click at [751, 12] on div "Mark Complete" at bounding box center [761, 9] width 32 height 13
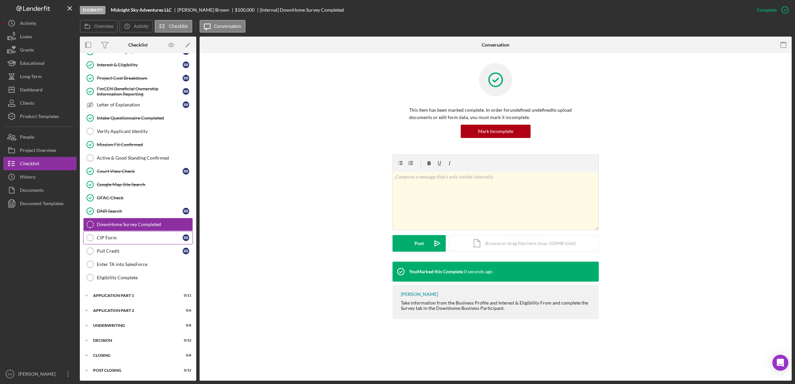
click at [140, 238] on div "CIP Form" at bounding box center [140, 237] width 86 height 5
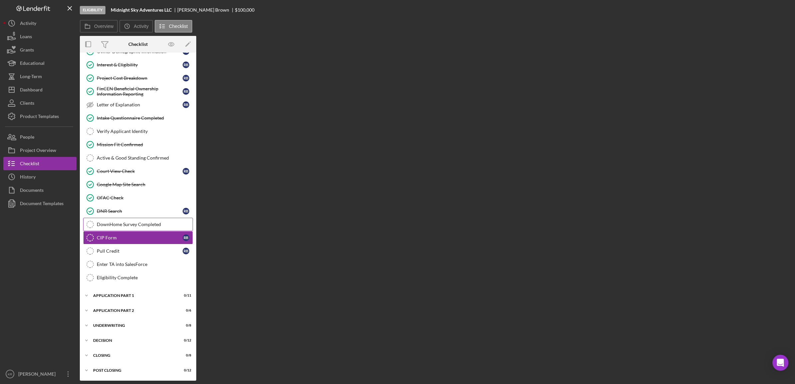
scroll to position [82, 0]
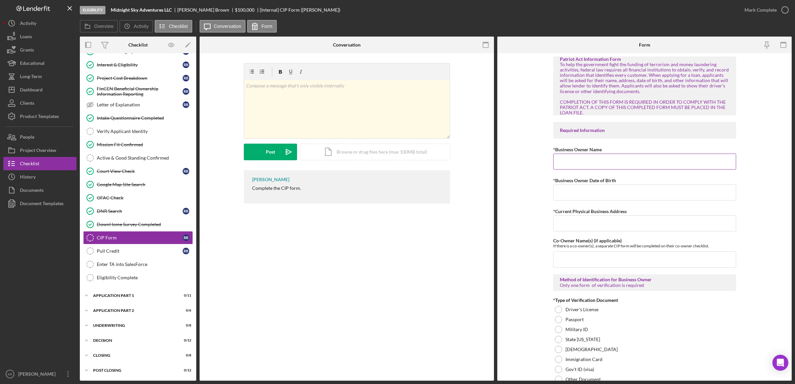
click at [588, 163] on input "*Business Owner Name" at bounding box center [644, 162] width 183 height 16
type input "r"
type input "Ronald W Brown"
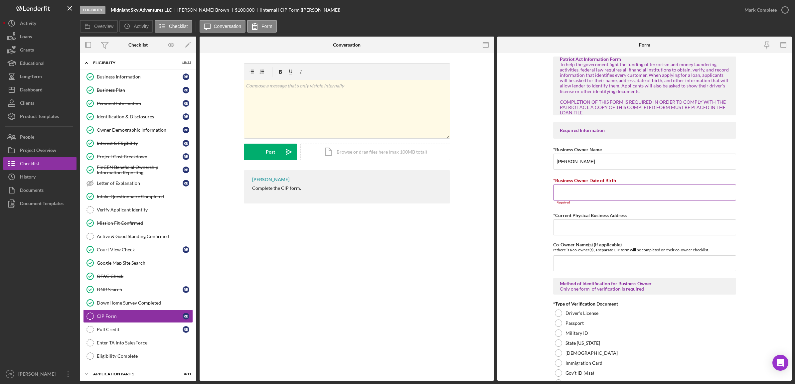
click at [612, 191] on input "*Business Owner Date of Birth" at bounding box center [644, 193] width 183 height 16
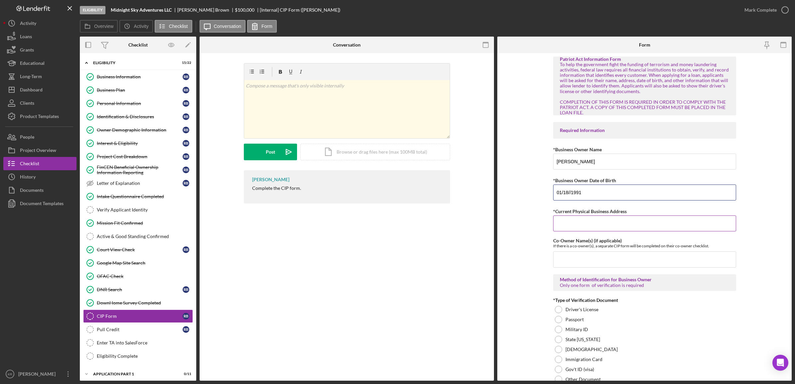
type input "01/18//1991"
click at [632, 220] on input "*Current Physical Business Address" at bounding box center [644, 224] width 183 height 16
drag, startPoint x: 572, startPoint y: 222, endPoint x: 506, endPoint y: 232, distance: 66.3
click at [510, 232] on form "Patriot Act Information Form To help the government fight the funding of terror…" at bounding box center [645, 217] width 295 height 328
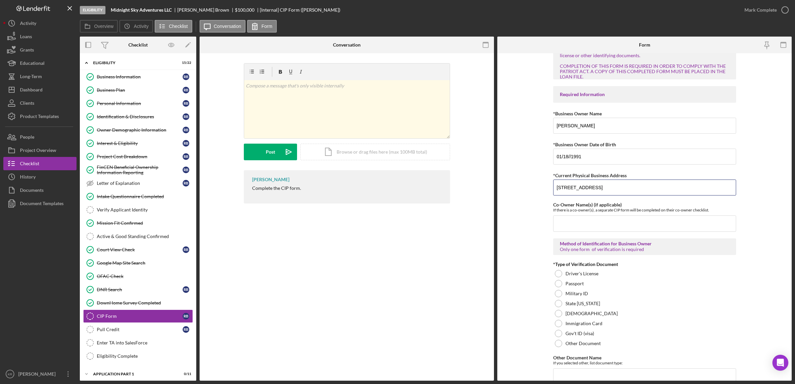
scroll to position [83, 0]
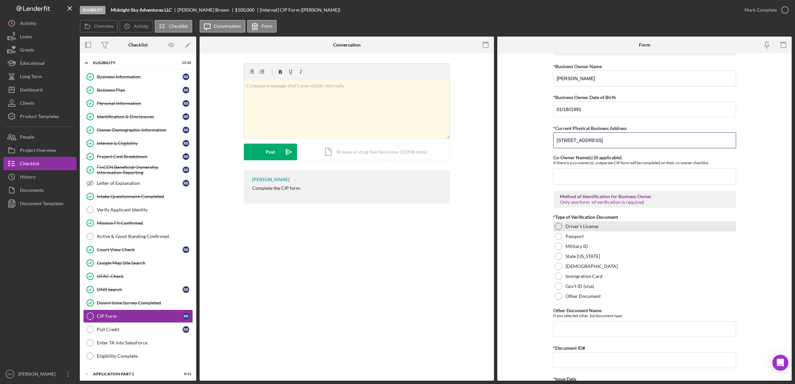
type input "6871 Highline Trail Salcha, AK 99714"
click at [555, 229] on div at bounding box center [558, 226] width 7 height 7
click at [583, 325] on input "Other Document Name" at bounding box center [644, 329] width 183 height 16
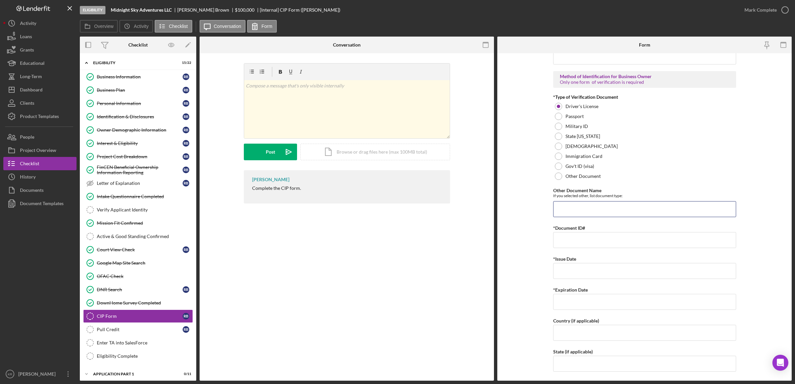
scroll to position [208, 0]
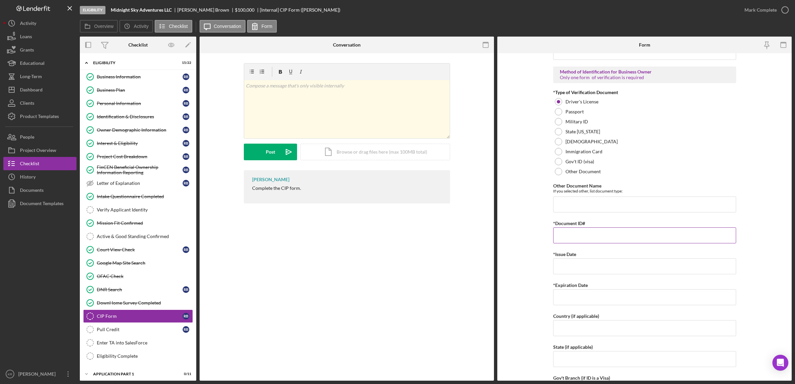
click at [605, 233] on input "*Document ID#" at bounding box center [644, 236] width 183 height 16
type input "8121921"
drag, startPoint x: 648, startPoint y: 257, endPoint x: 644, endPoint y: 265, distance: 8.8
click at [645, 264] on div "*Issue Date Required" at bounding box center [644, 262] width 183 height 24
click at [643, 267] on input "*Issue Date" at bounding box center [644, 267] width 183 height 16
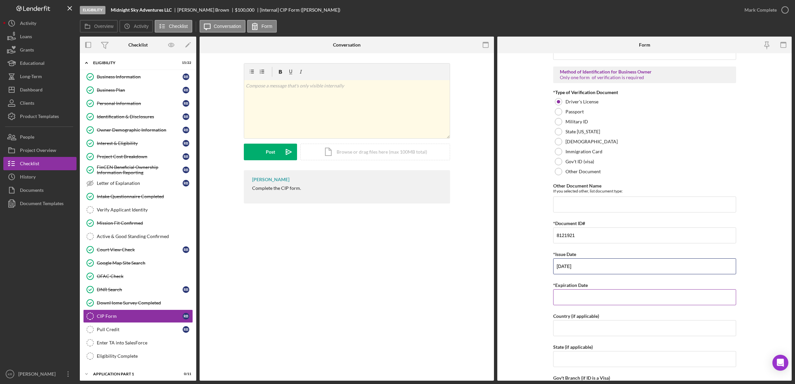
type input "10/28/2024"
click at [599, 297] on input "*Expiration Date" at bounding box center [644, 298] width 183 height 16
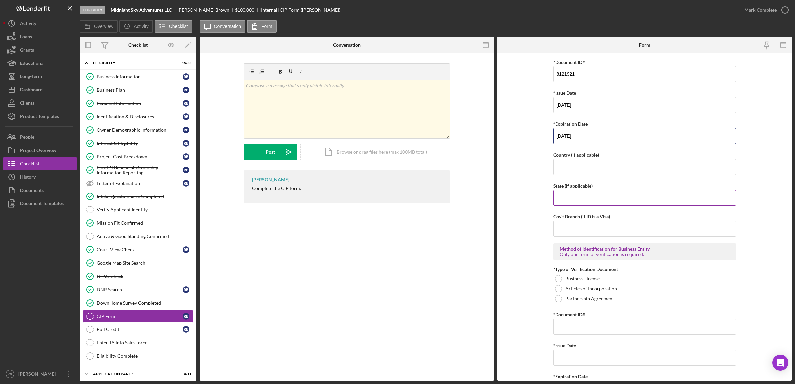
scroll to position [374, 0]
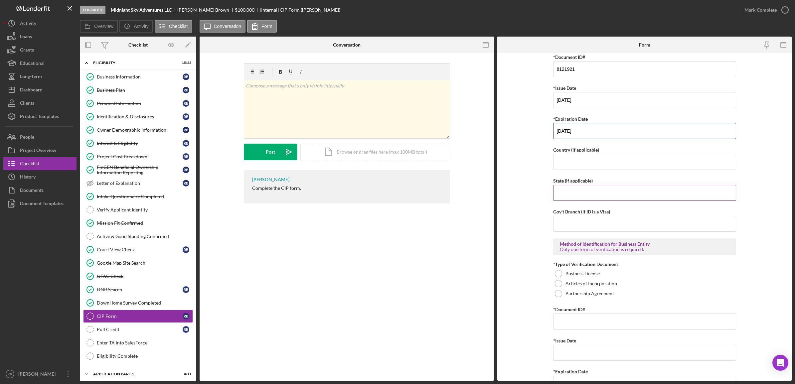
type input "01/18/2032"
click at [584, 195] on input "State (if applicable)" at bounding box center [644, 193] width 183 height 16
type input "a"
type input "AK"
click at [579, 277] on label "Business License" at bounding box center [583, 273] width 34 height 5
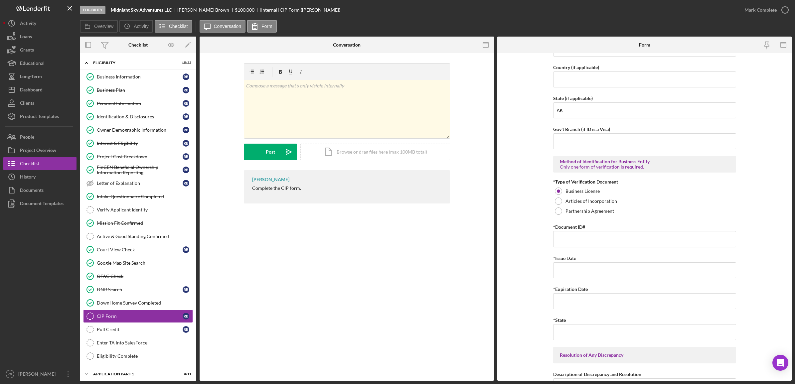
scroll to position [458, 0]
click at [572, 245] on input "*Document ID#" at bounding box center [644, 239] width 183 height 16
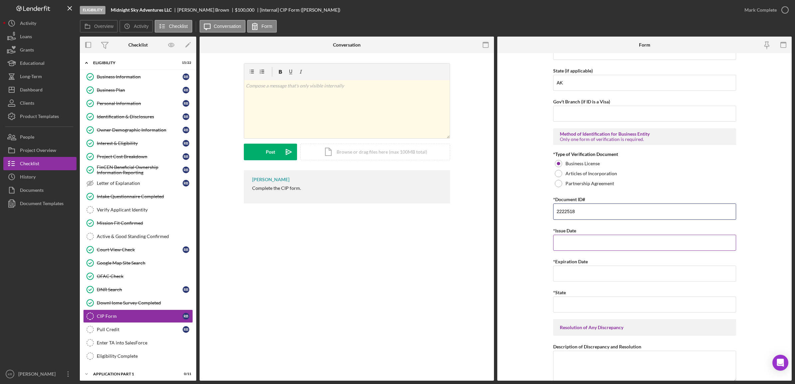
scroll to position [499, 0]
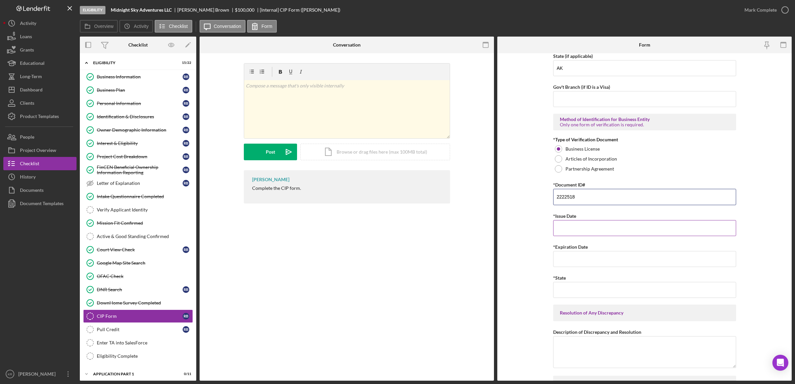
type input "2222518"
click at [578, 232] on input "*Issue Date" at bounding box center [644, 228] width 183 height 16
click at [641, 223] on input "*Issue Date" at bounding box center [644, 228] width 183 height 16
type input "09/22/2025"
click at [636, 264] on input "*Expiration Date" at bounding box center [644, 259] width 183 height 16
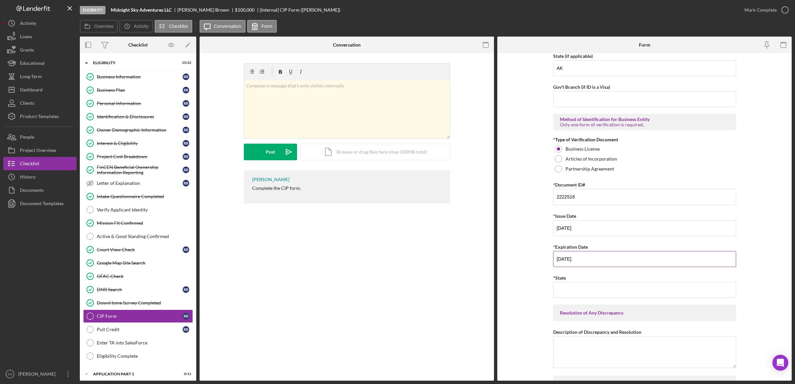
type input "12/31/2025"
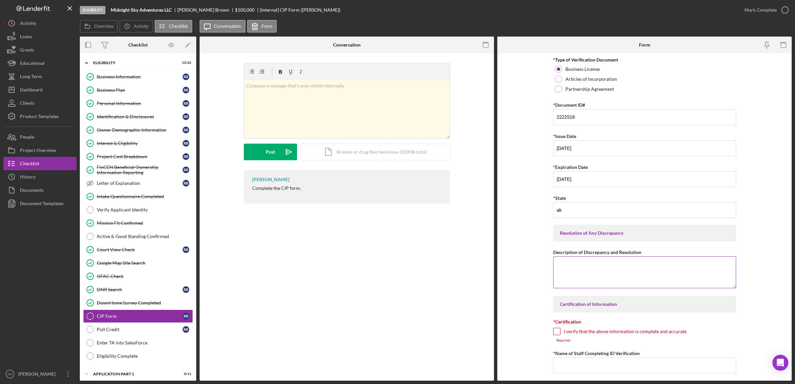
scroll to position [582, 0]
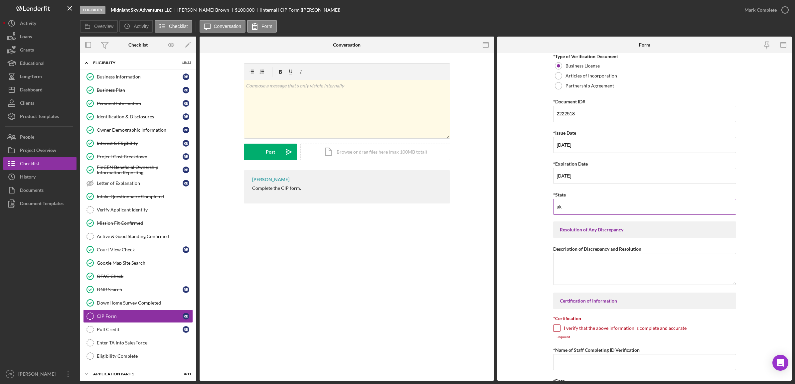
click at [593, 209] on input "ak" at bounding box center [644, 207] width 183 height 16
type input "="
type input "AK"
click at [577, 326] on div "*Certification I verify that the above information is complete and accurate Req…" at bounding box center [644, 327] width 183 height 23
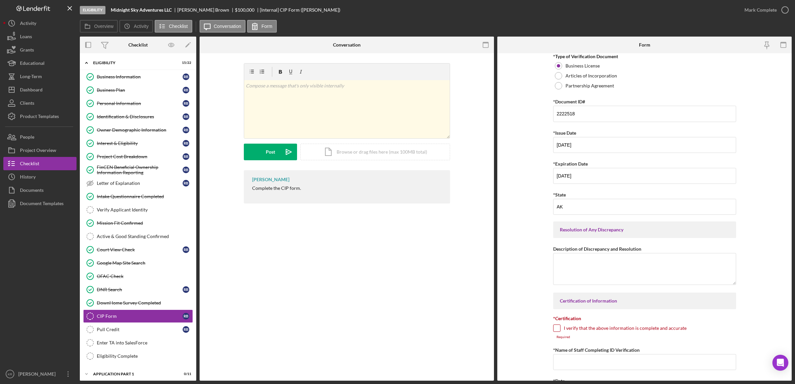
click at [571, 331] on label "I verify that the above information is complete and accurate" at bounding box center [625, 328] width 123 height 7
click at [560, 331] on input "I verify that the above information is complete and accurate" at bounding box center [557, 328] width 7 height 7
checkbox input "true"
click at [601, 365] on input "*Name of Staff Completing ID Verification" at bounding box center [644, 358] width 183 height 16
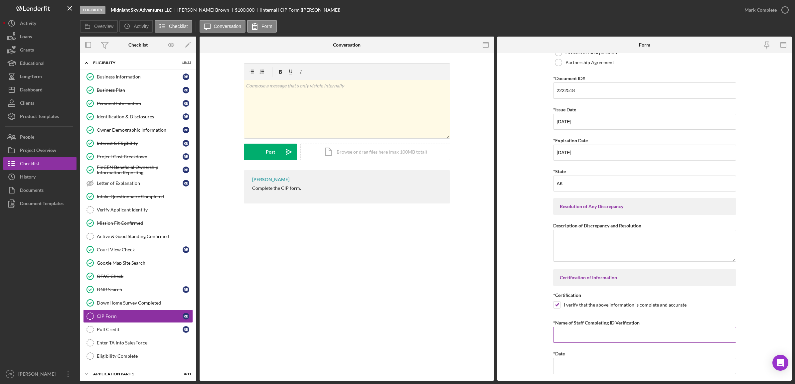
scroll to position [626, 0]
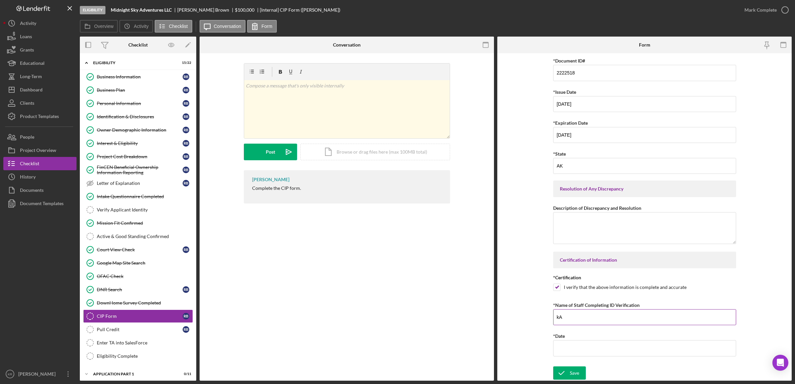
type input "k"
type input "Karen M Ruiz"
type input "10/07/2025"
click at [570, 369] on div "Save" at bounding box center [574, 373] width 9 height 13
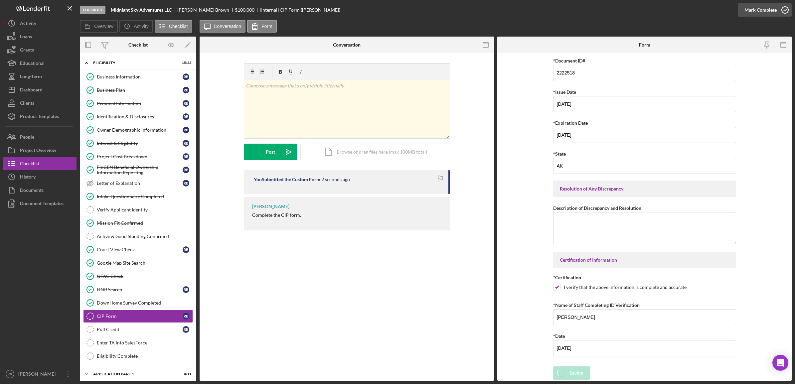
click at [755, 12] on div "Mark Complete" at bounding box center [761, 9] width 32 height 13
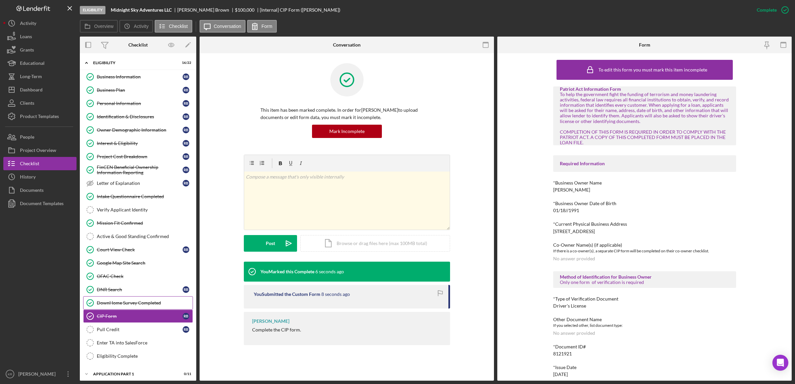
scroll to position [42, 0]
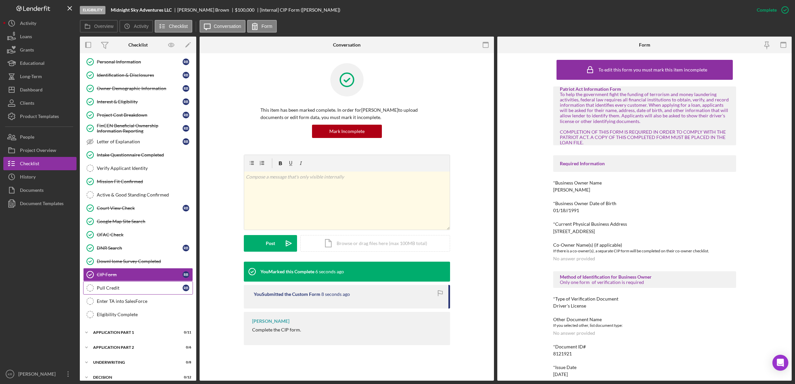
click at [122, 291] on div "Pull Credit" at bounding box center [140, 288] width 86 height 5
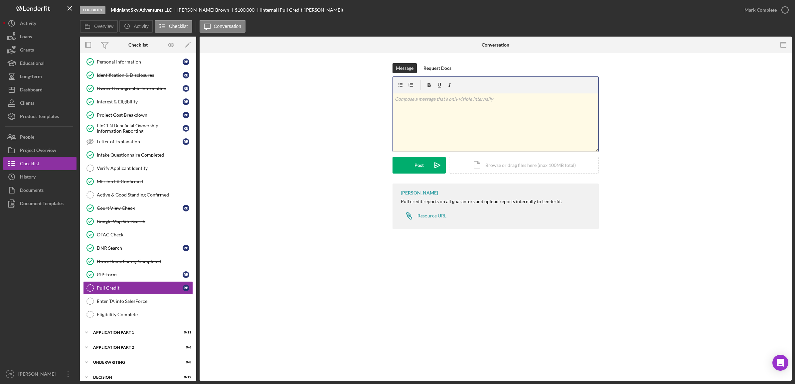
click at [460, 129] on div "v Color teal Color pink Remove color Add row above Add row below Add column bef…" at bounding box center [496, 123] width 206 height 58
click at [501, 167] on div "Icon/Document Browse or drag files here (max 100MB total) Tap to choose files o…" at bounding box center [524, 165] width 150 height 17
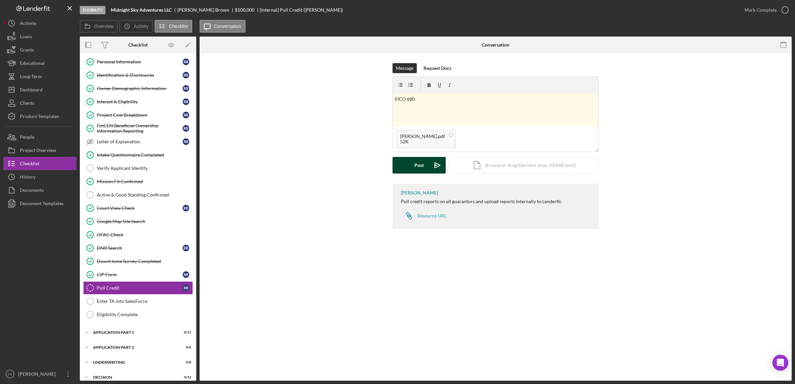
click at [420, 167] on div "Post" at bounding box center [419, 165] width 9 height 17
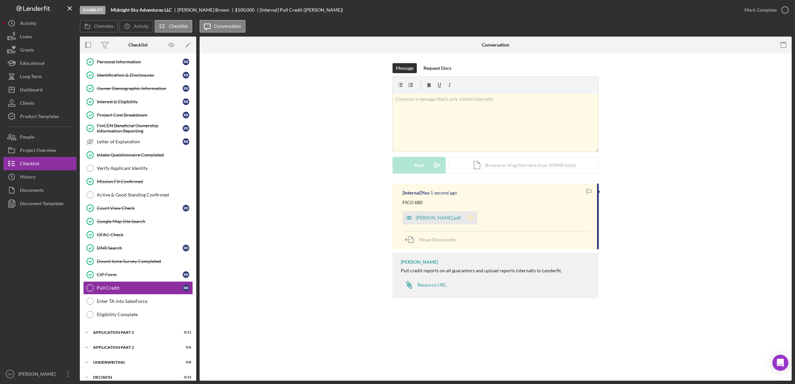
click at [464, 216] on icon "Icon/Star" at bounding box center [470, 217] width 13 height 13
click at [757, 5] on div "Mark Complete" at bounding box center [761, 9] width 32 height 13
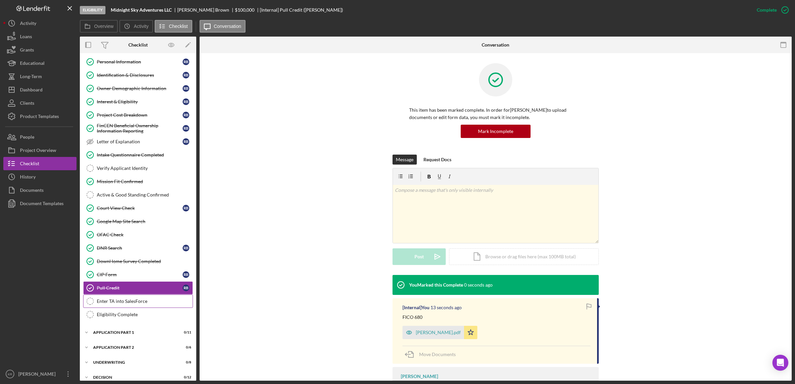
click at [121, 304] on div "Enter TA into SalesForce" at bounding box center [145, 301] width 96 height 5
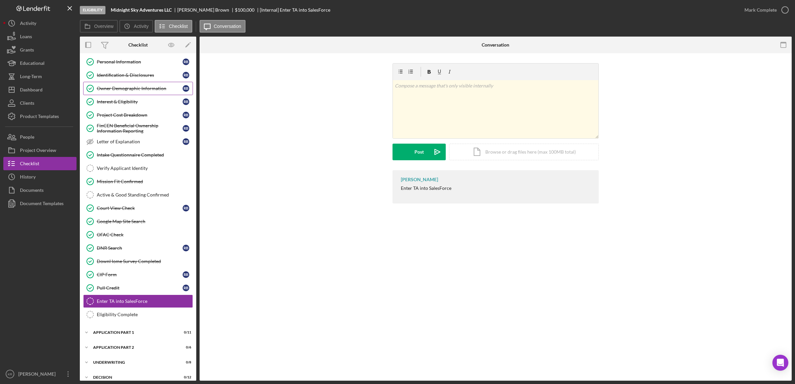
click at [139, 87] on div "Owner Demographic Information" at bounding box center [140, 88] width 86 height 5
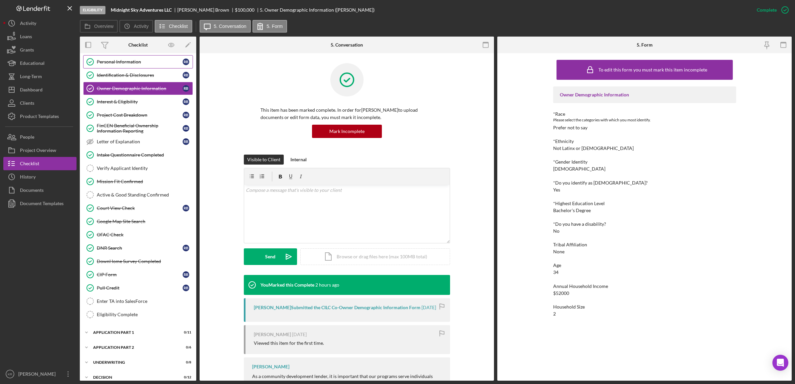
click at [130, 64] on div "Personal Information" at bounding box center [140, 61] width 86 height 5
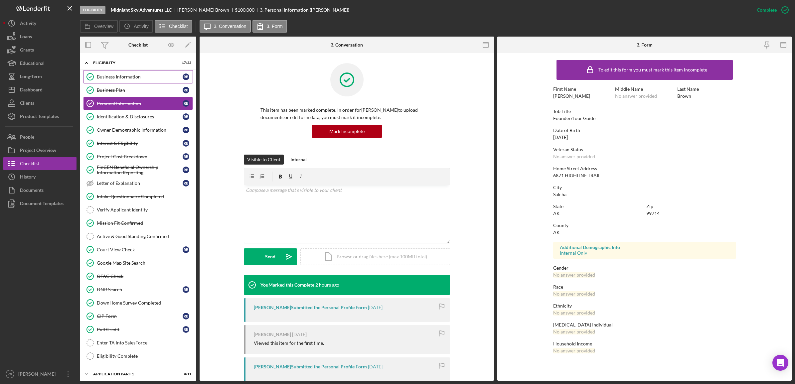
click at [128, 74] on link "Business Information Business Information R B" at bounding box center [138, 76] width 110 height 13
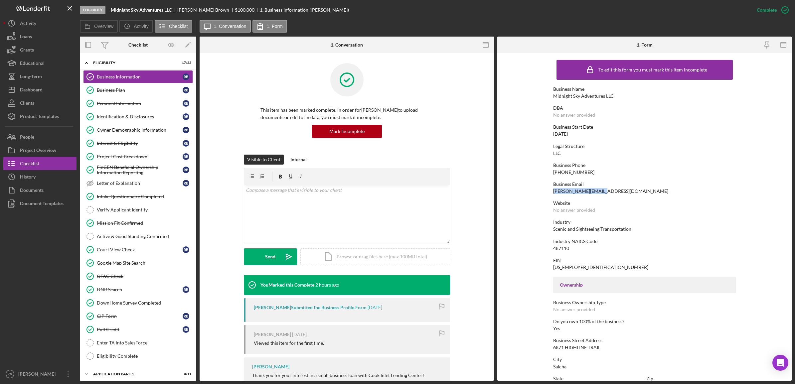
drag, startPoint x: 606, startPoint y: 191, endPoint x: 548, endPoint y: 190, distance: 57.9
click at [548, 190] on form "To edit this form you must mark this item incomplete Business Name Midnight Sky…" at bounding box center [645, 217] width 295 height 328
drag, startPoint x: 548, startPoint y: 190, endPoint x: 573, endPoint y: 192, distance: 25.3
copy div "ron@ronaldwbrown.com"
click at [134, 91] on div "Business Plan" at bounding box center [140, 90] width 86 height 5
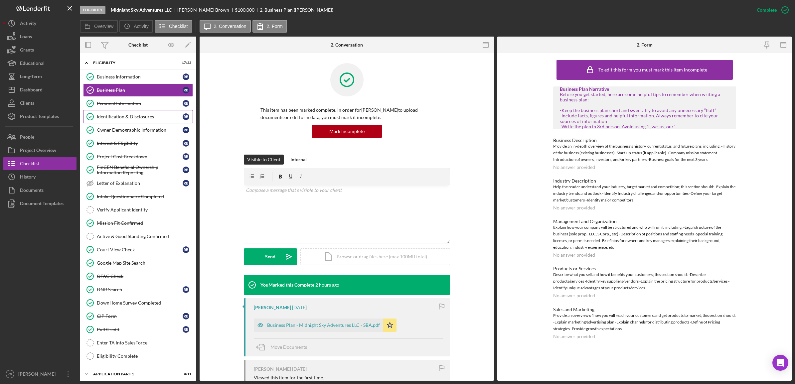
click at [91, 117] on polyline at bounding box center [90, 117] width 3 height 2
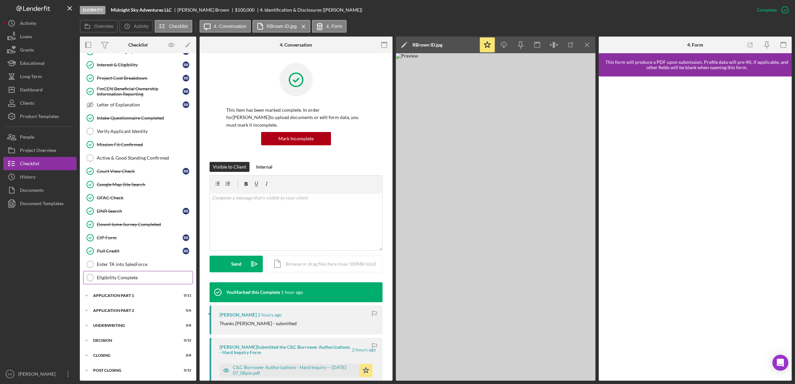
scroll to position [82, 0]
click at [135, 259] on link "Enter TA into SalesForce Enter TA into SalesForce" at bounding box center [138, 264] width 110 height 13
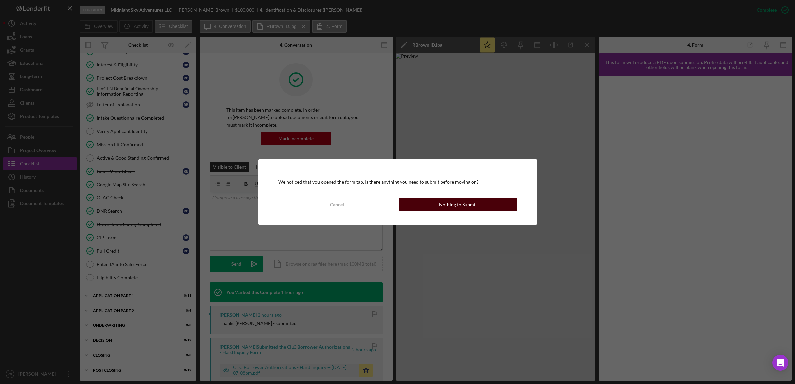
click at [441, 208] on div "Nothing to Submit" at bounding box center [458, 204] width 38 height 13
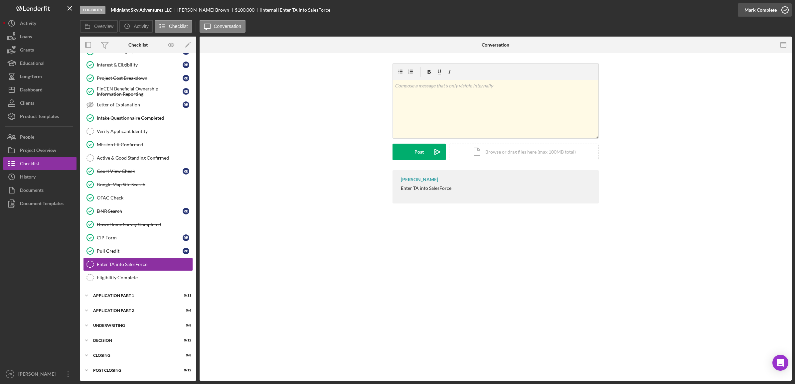
click at [746, 11] on div "Mark Complete" at bounding box center [761, 9] width 32 height 13
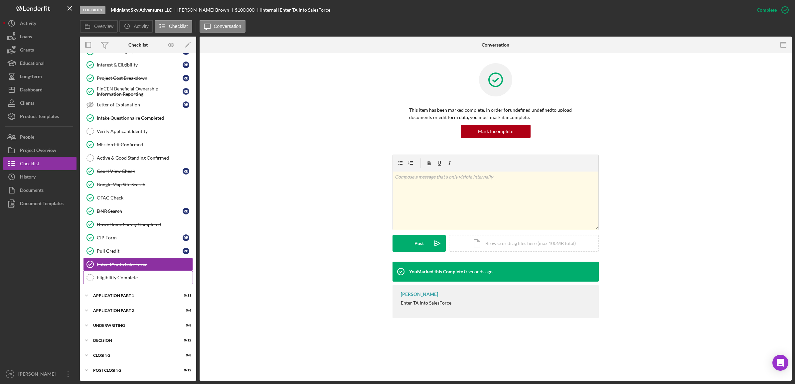
click at [128, 276] on div "Eligibility Complete" at bounding box center [145, 277] width 96 height 5
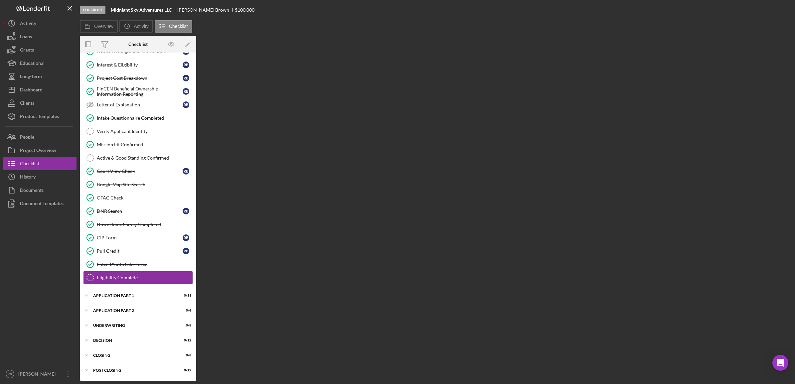
scroll to position [82, 0]
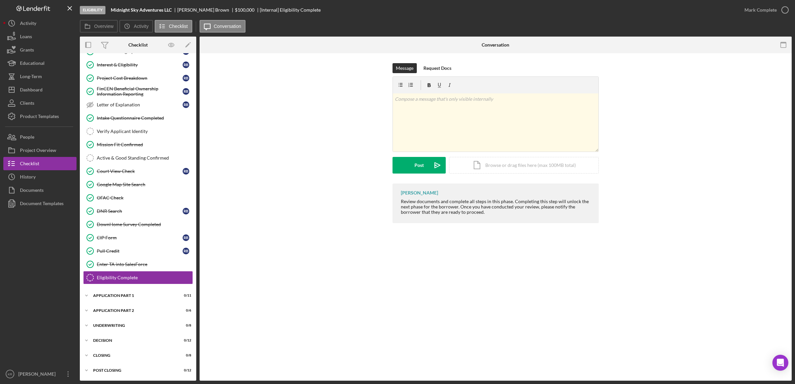
click at [336, 264] on div "Eligibility Complete Eligibility Complete Message Request Docs v Color teal Col…" at bounding box center [496, 217] width 592 height 328
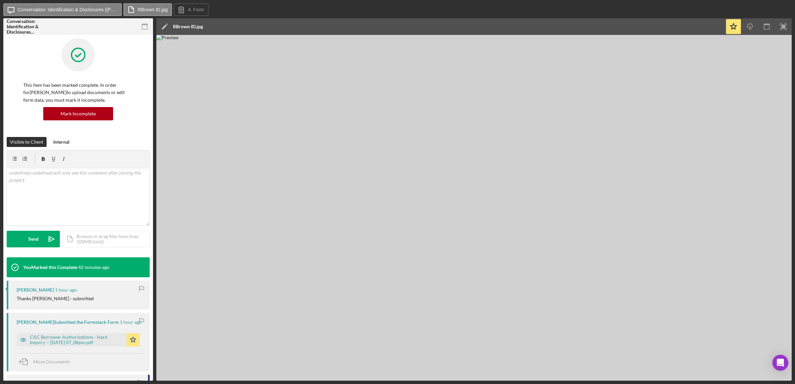
drag, startPoint x: 417, startPoint y: 81, endPoint x: 373, endPoint y: 131, distance: 66.7
click at [373, 131] on img at bounding box center [474, 208] width 636 height 346
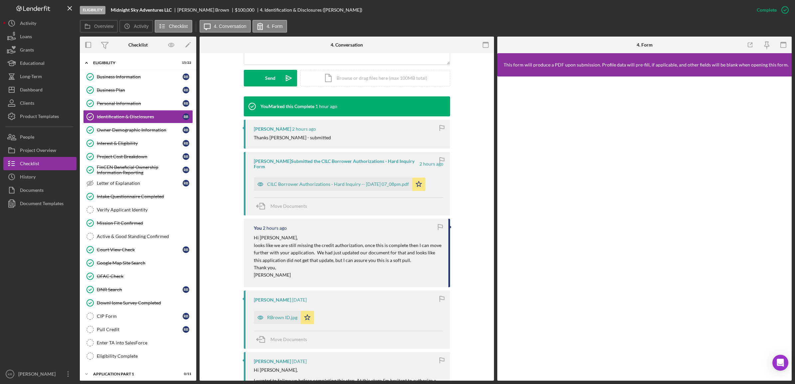
scroll to position [208, 0]
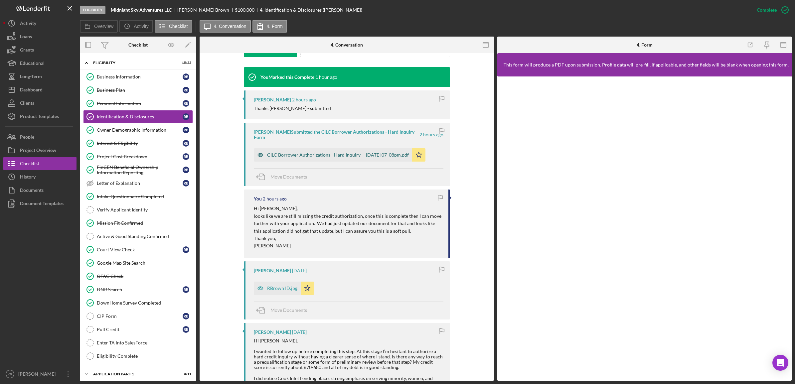
click at [289, 156] on div "CILC Borrower Authorizations - Hard Inquiry -- [DATE] 07_08pm.pdf" at bounding box center [338, 154] width 142 height 5
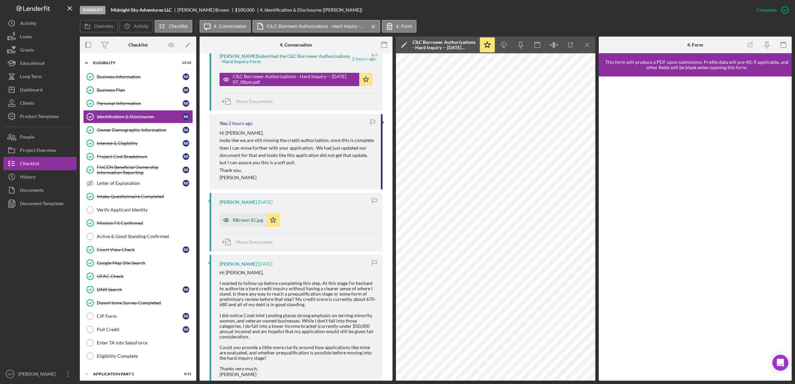
click at [241, 218] on div "RBrown ID.jpg" at bounding box center [248, 220] width 30 height 5
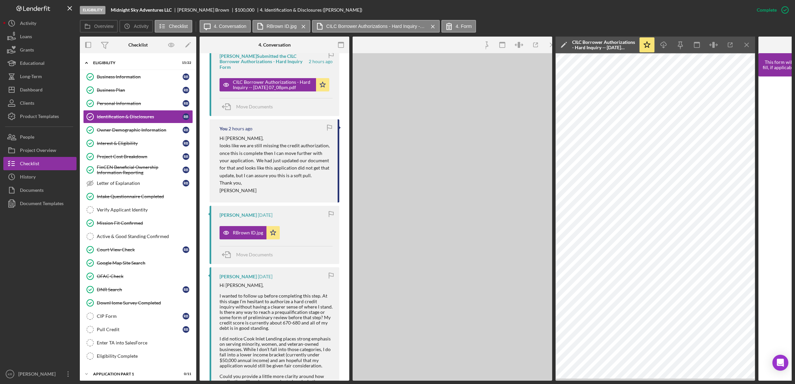
scroll to position [299, 0]
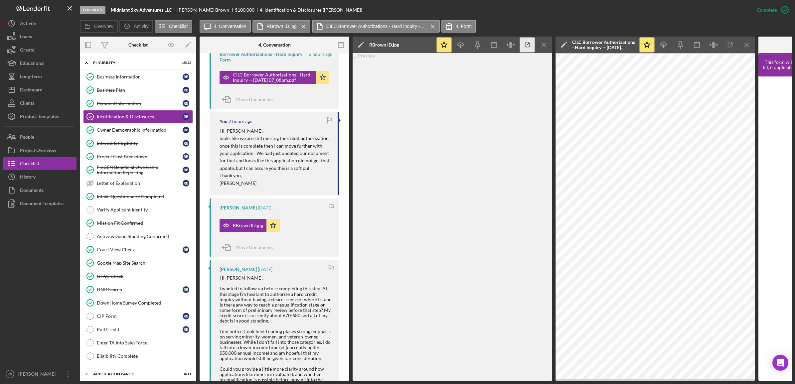
click at [427, 44] on icon "button" at bounding box center [527, 45] width 15 height 15
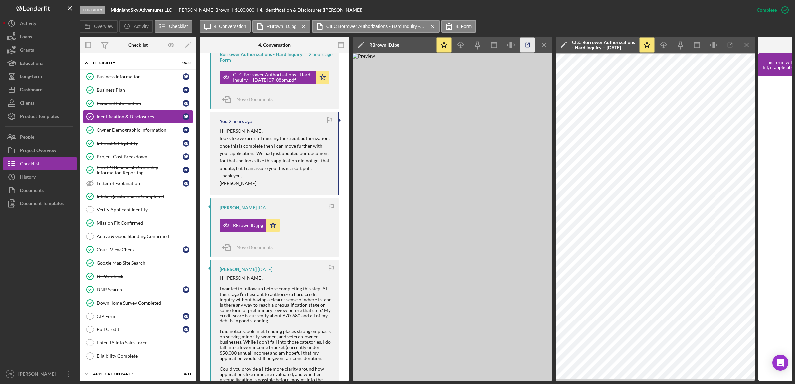
click at [427, 45] on icon "button" at bounding box center [527, 45] width 15 height 15
click at [130, 210] on div "Verify Applicant Identity" at bounding box center [145, 209] width 96 height 5
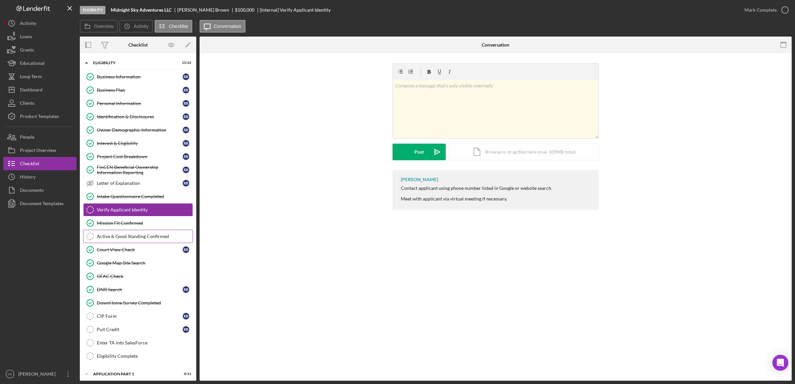
click at [142, 234] on link "Active & Good Standing Confirmed Active & Good Standing Confirmed" at bounding box center [138, 236] width 110 height 13
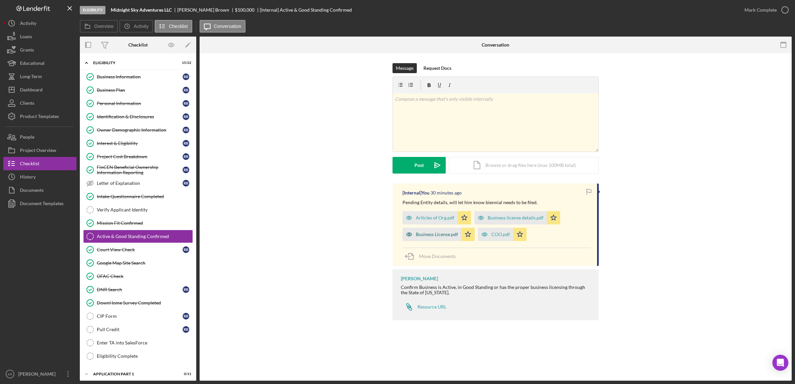
click at [427, 235] on div "Business License.pdf" at bounding box center [437, 234] width 42 height 5
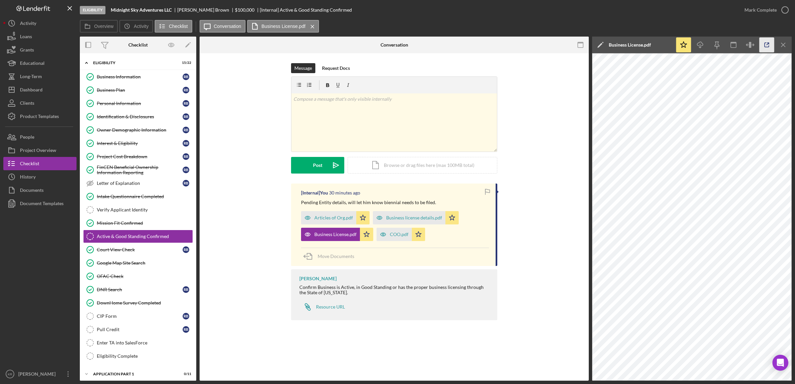
click at [427, 46] on icon "button" at bounding box center [767, 45] width 15 height 15
click at [390, 217] on div "Business license details.pdf" at bounding box center [414, 217] width 56 height 5
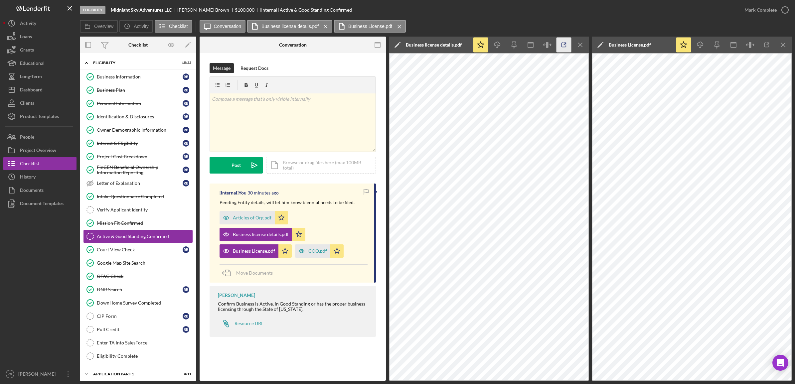
click at [427, 44] on icon "button" at bounding box center [564, 45] width 15 height 15
click at [427, 44] on icon "Icon/Menu Close" at bounding box center [580, 45] width 15 height 15
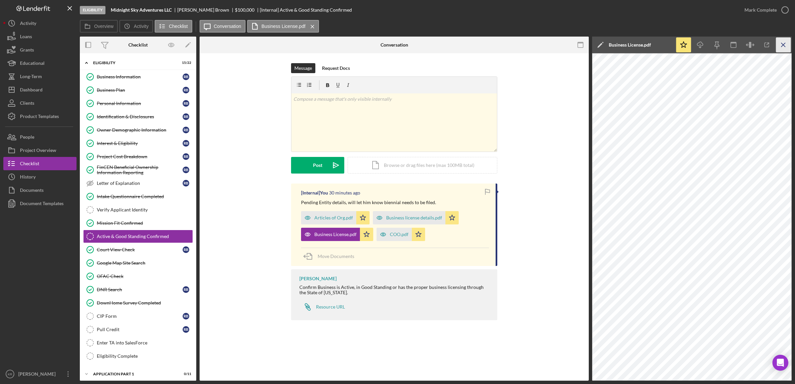
click at [427, 47] on icon "Icon/Menu Close" at bounding box center [783, 45] width 15 height 15
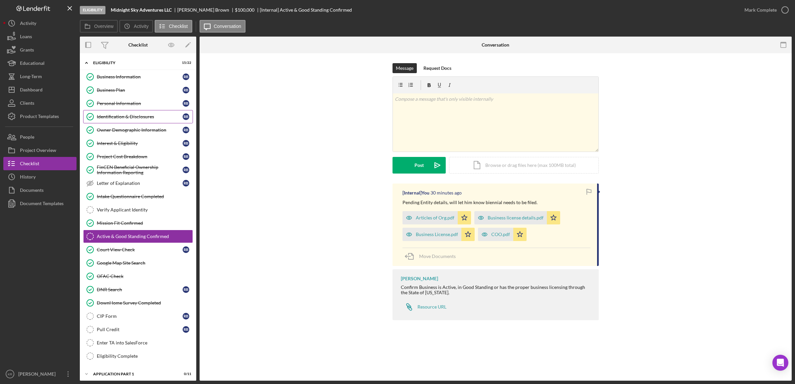
click at [122, 119] on div "Identification & Disclosures" at bounding box center [140, 116] width 86 height 5
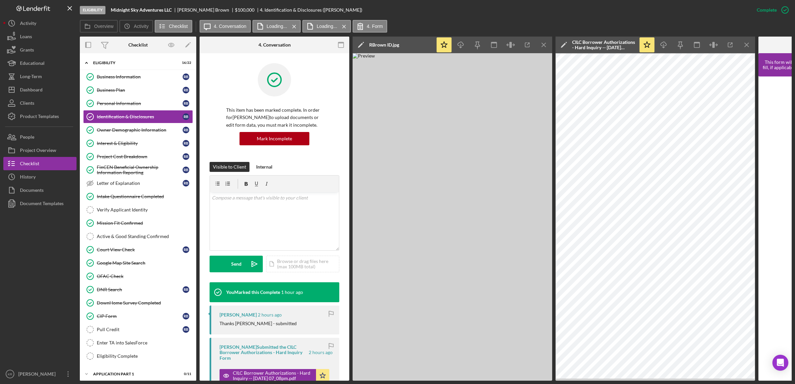
click at [427, 44] on div "Icon/Star Icon/Download Icon/Menu Close" at bounding box center [494, 45] width 116 height 17
click at [427, 44] on icon "Icon/Menu Close" at bounding box center [544, 45] width 15 height 15
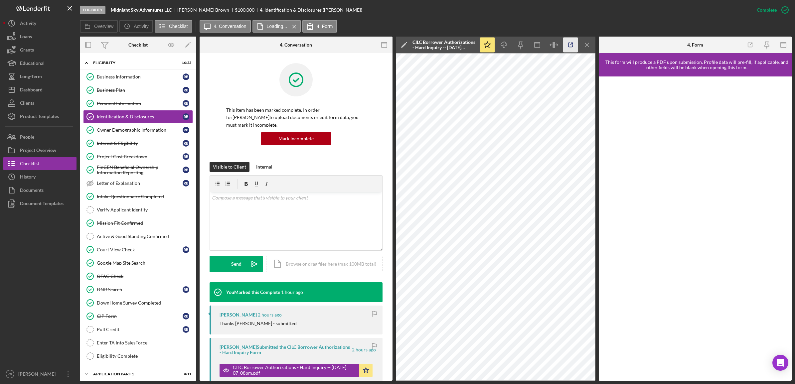
click at [427, 42] on icon "button" at bounding box center [570, 45] width 15 height 15
click at [112, 145] on div "Interest & Eligibility" at bounding box center [140, 143] width 86 height 5
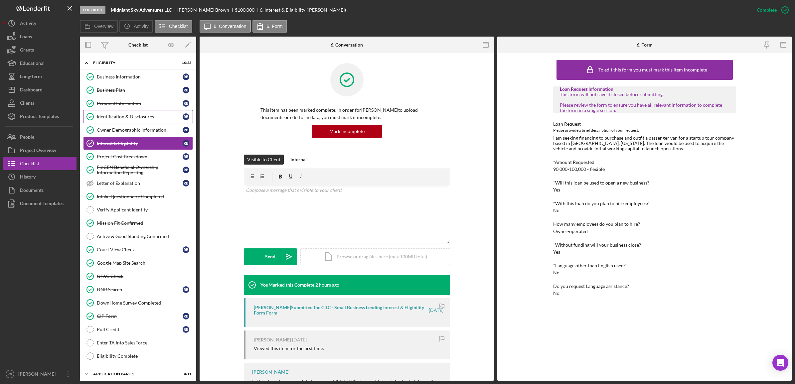
click at [111, 122] on link "Identification & Disclosures Identification & Disclosures R B" at bounding box center [138, 116] width 110 height 13
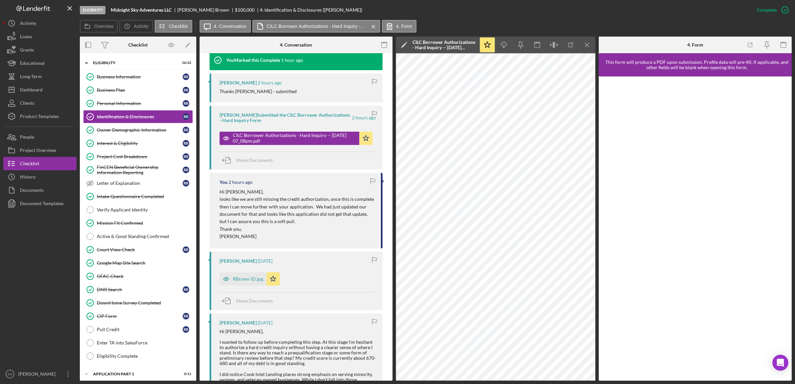
scroll to position [374, 0]
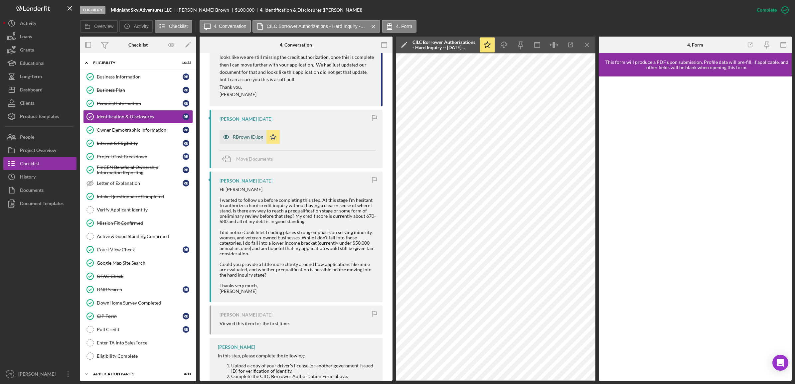
click at [239, 134] on div "RBrown ID.jpg" at bounding box center [248, 136] width 30 height 5
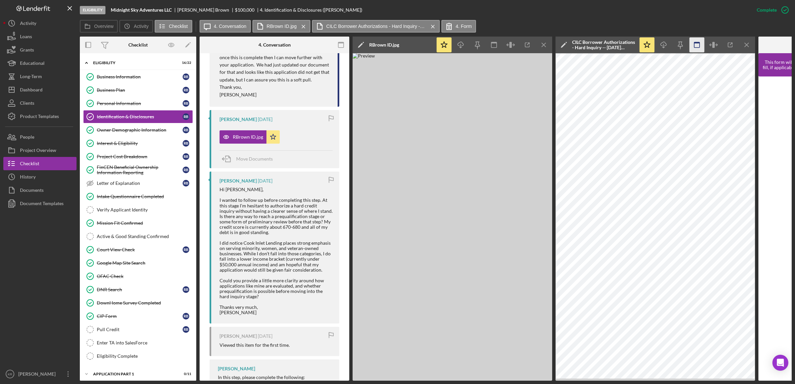
click at [427, 46] on icon "Icon/Menu Close" at bounding box center [544, 45] width 15 height 15
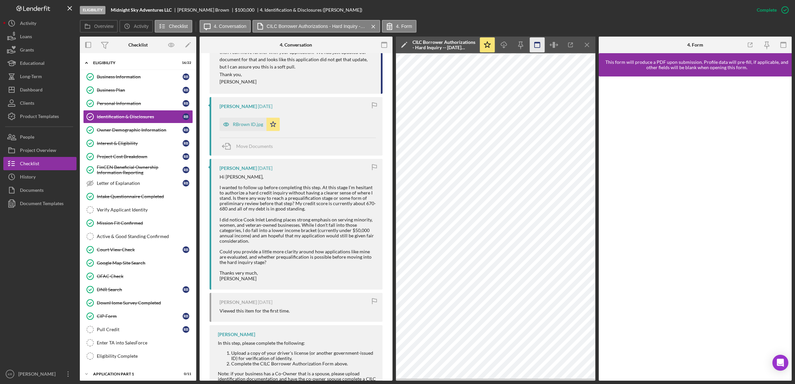
scroll to position [374, 0]
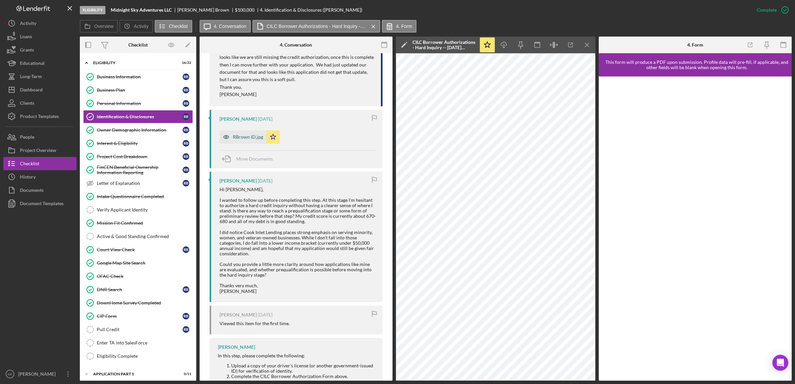
click at [239, 134] on div "RBrown ID.jpg" at bounding box center [248, 136] width 30 height 5
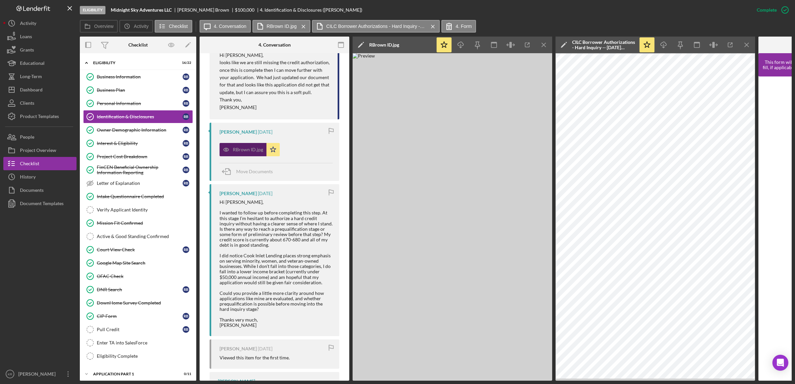
scroll to position [387, 0]
